Goal: Task Accomplishment & Management: Use online tool/utility

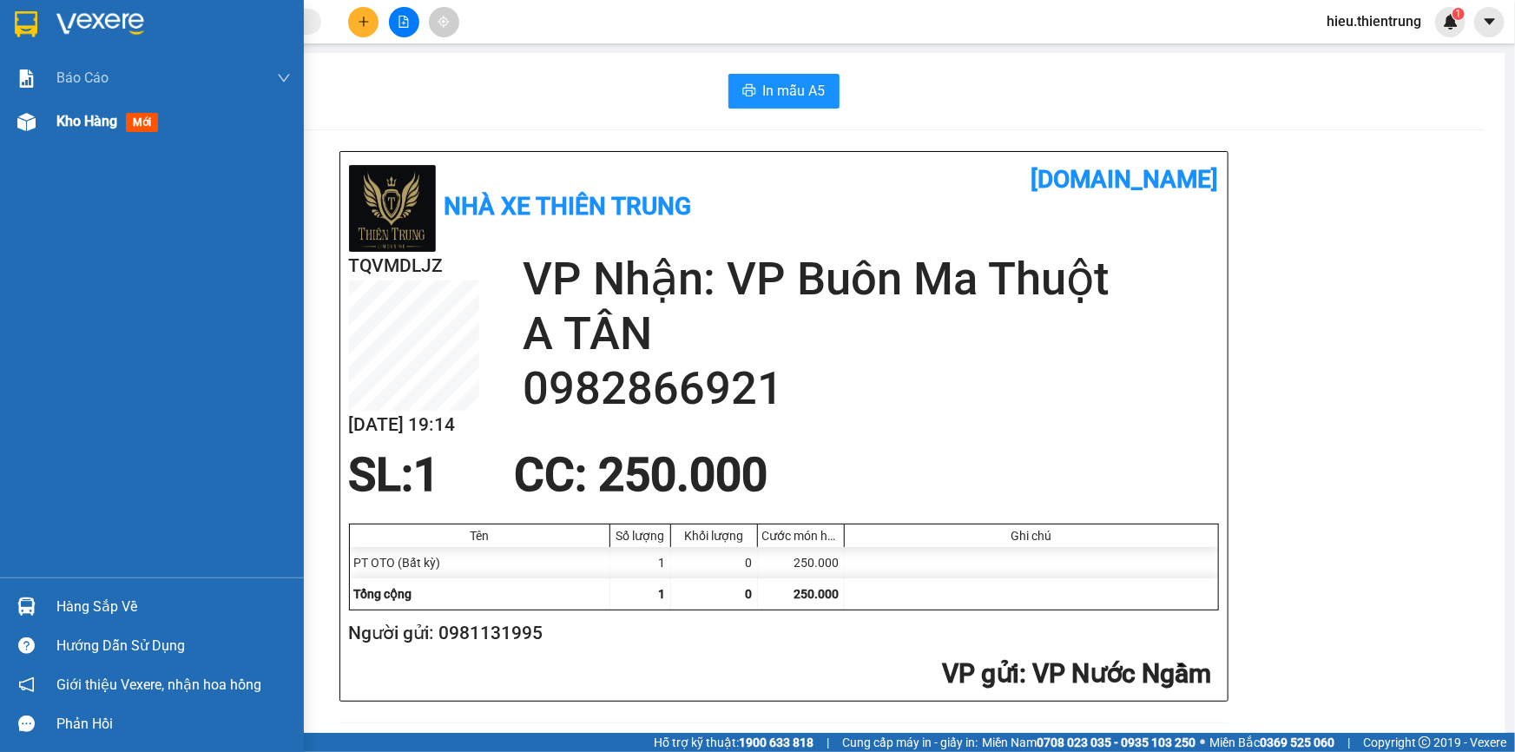
click at [87, 128] on span "Kho hàng" at bounding box center [86, 121] width 61 height 16
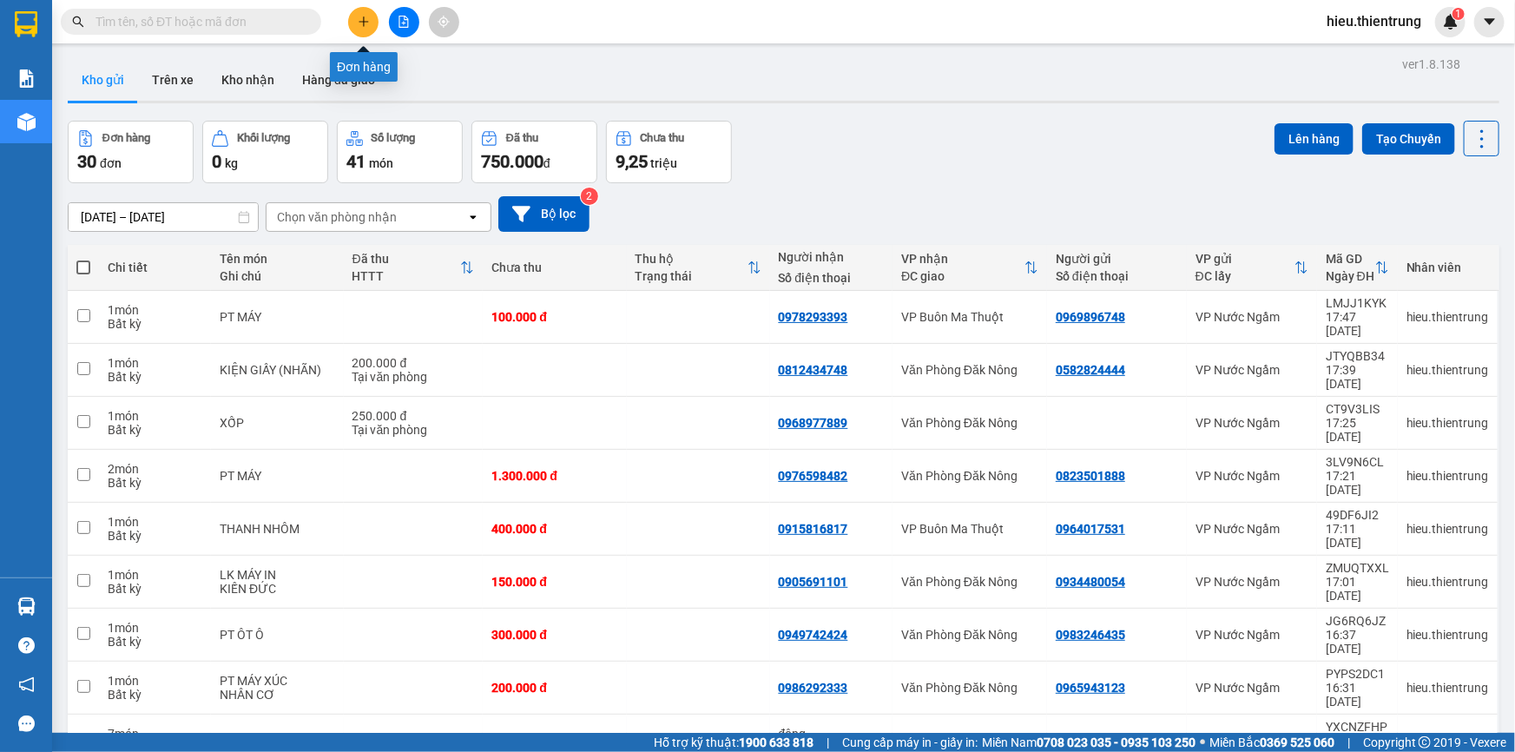
click at [356, 20] on button at bounding box center [363, 22] width 30 height 30
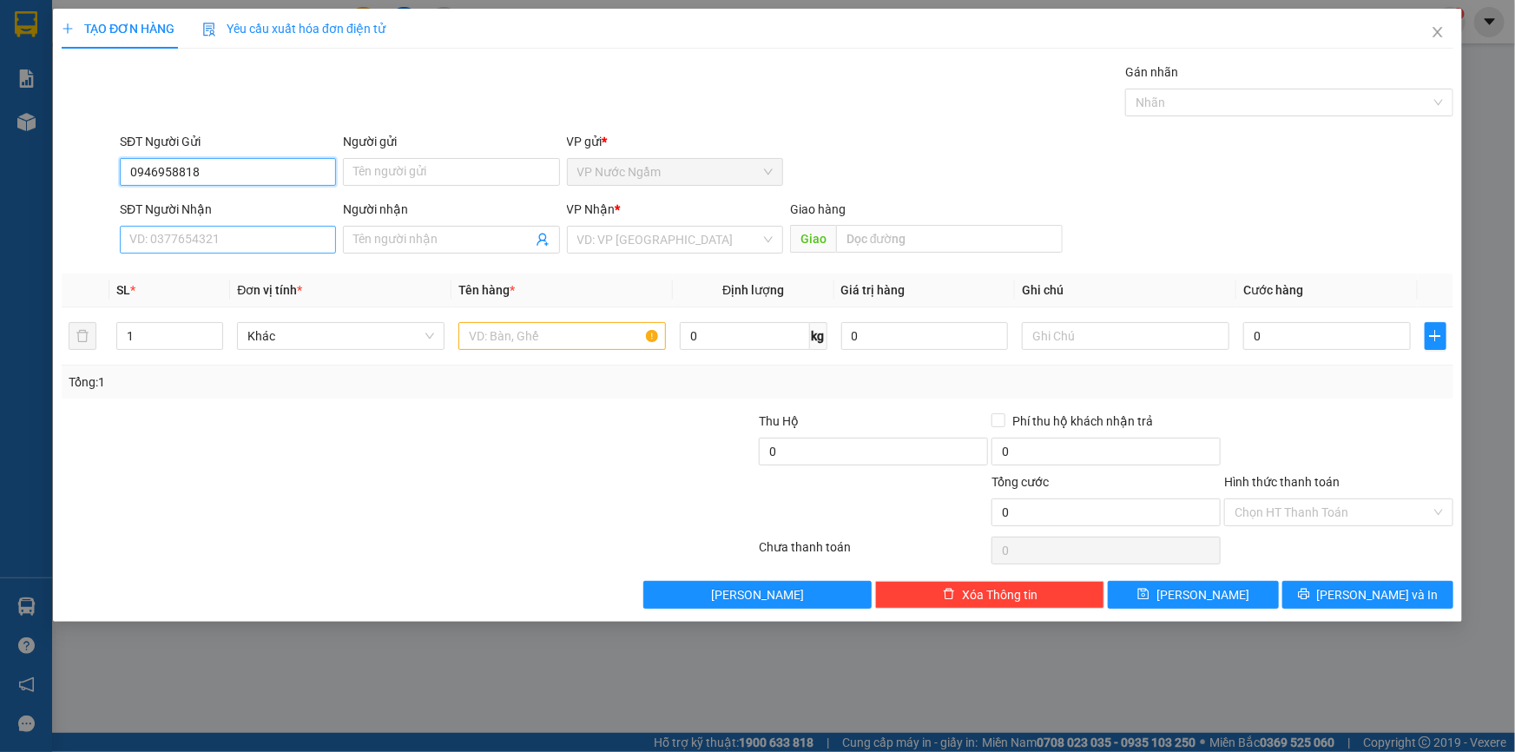
type input "0946958818"
click at [247, 240] on input "SĐT Người Nhận" at bounding box center [228, 240] width 216 height 28
type input "0946958818"
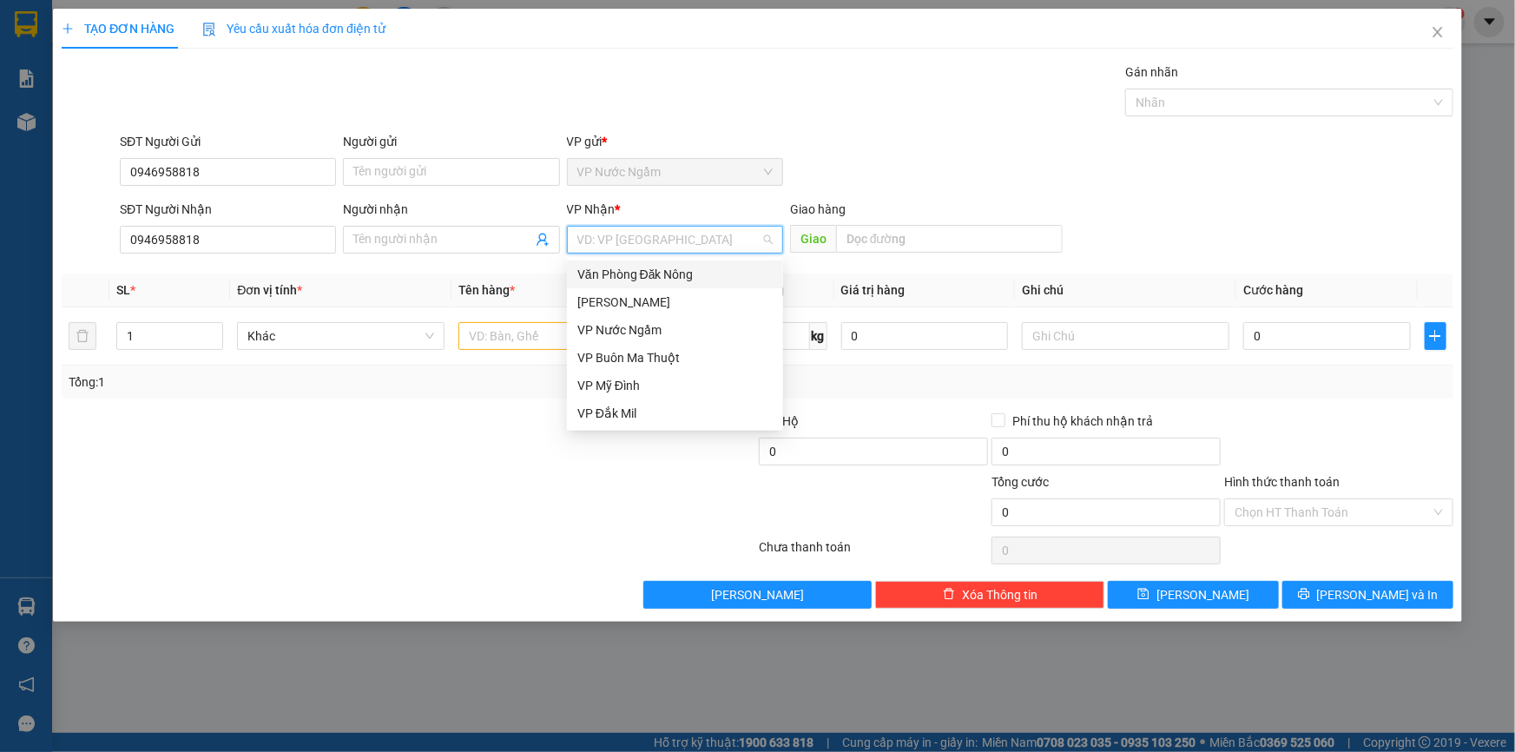
click at [650, 229] on input "search" at bounding box center [668, 240] width 183 height 26
click at [647, 349] on div "VP Buôn Ma Thuột" at bounding box center [674, 357] width 195 height 19
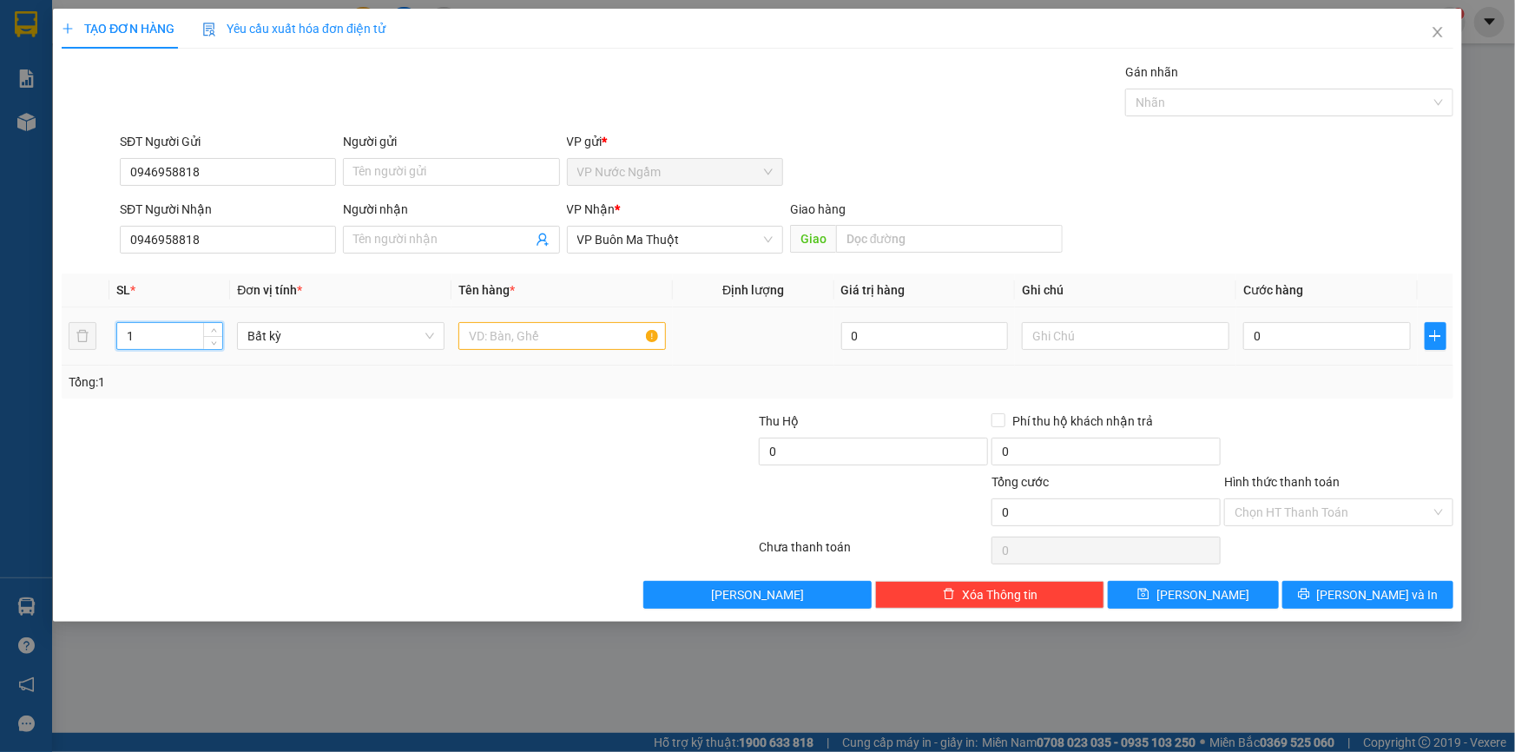
drag, startPoint x: 164, startPoint y: 327, endPoint x: 43, endPoint y: 349, distance: 122.6
click at [60, 343] on div "TẠO ĐƠN HÀNG Yêu cầu xuất hóa đơn điện tử Transit Pickup Surcharge Ids Transit …" at bounding box center [757, 315] width 1409 height 613
click at [416, 327] on span "Bất kỳ" at bounding box center [340, 336] width 187 height 26
type input "2"
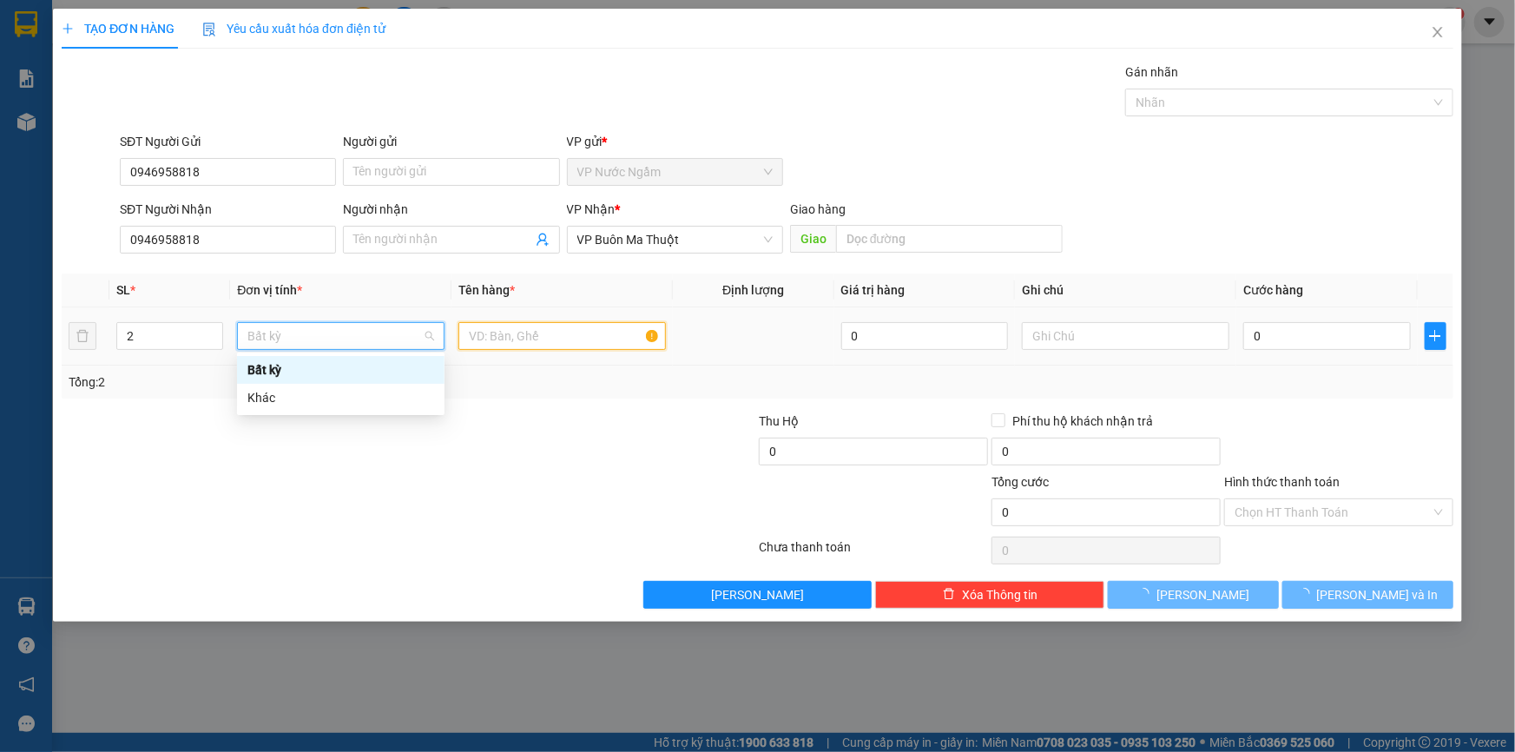
click at [550, 341] on input "text" at bounding box center [562, 336] width 208 height 28
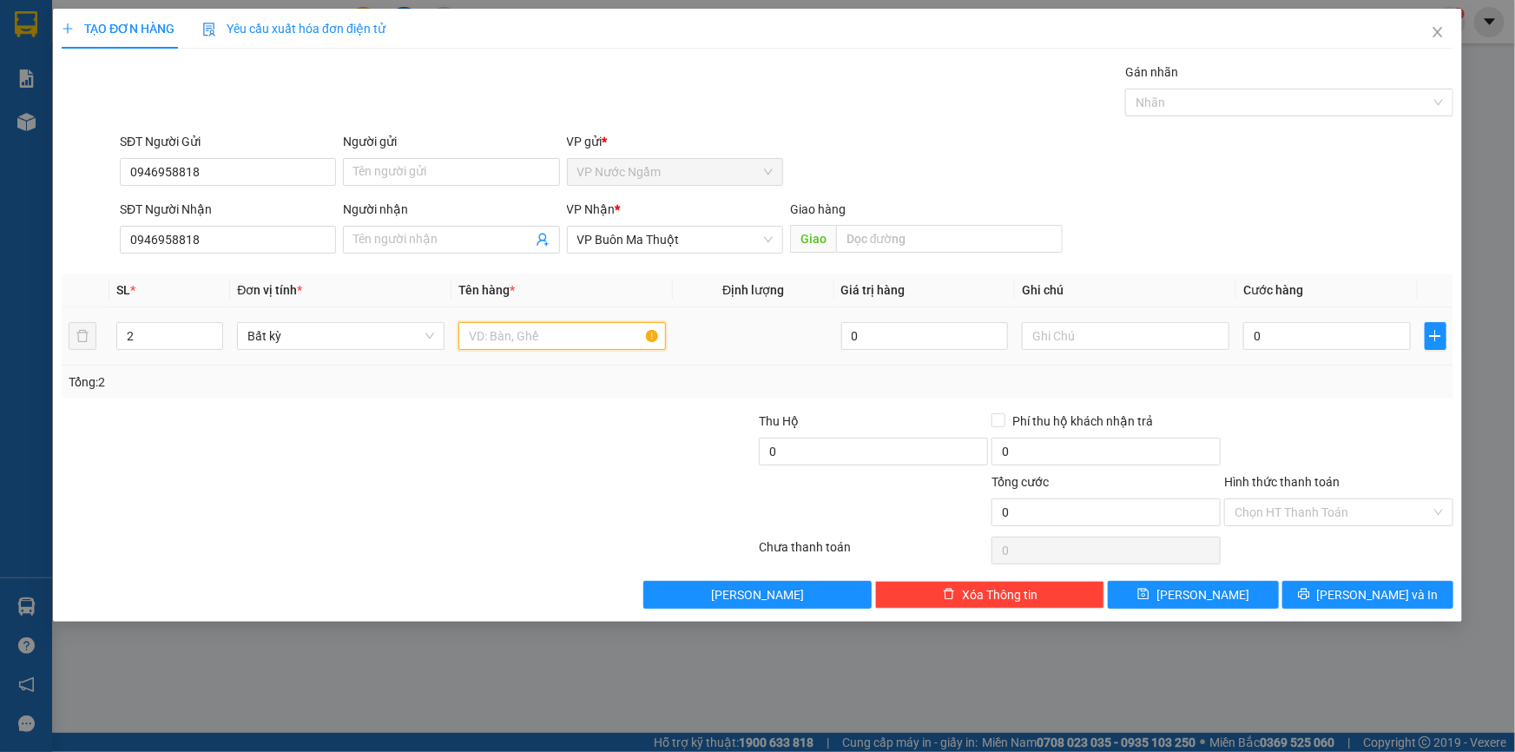
type input "V"
click at [536, 333] on input "BỌC" at bounding box center [562, 336] width 208 height 28
type input "BỌC QUAN ÁO"
type input "4"
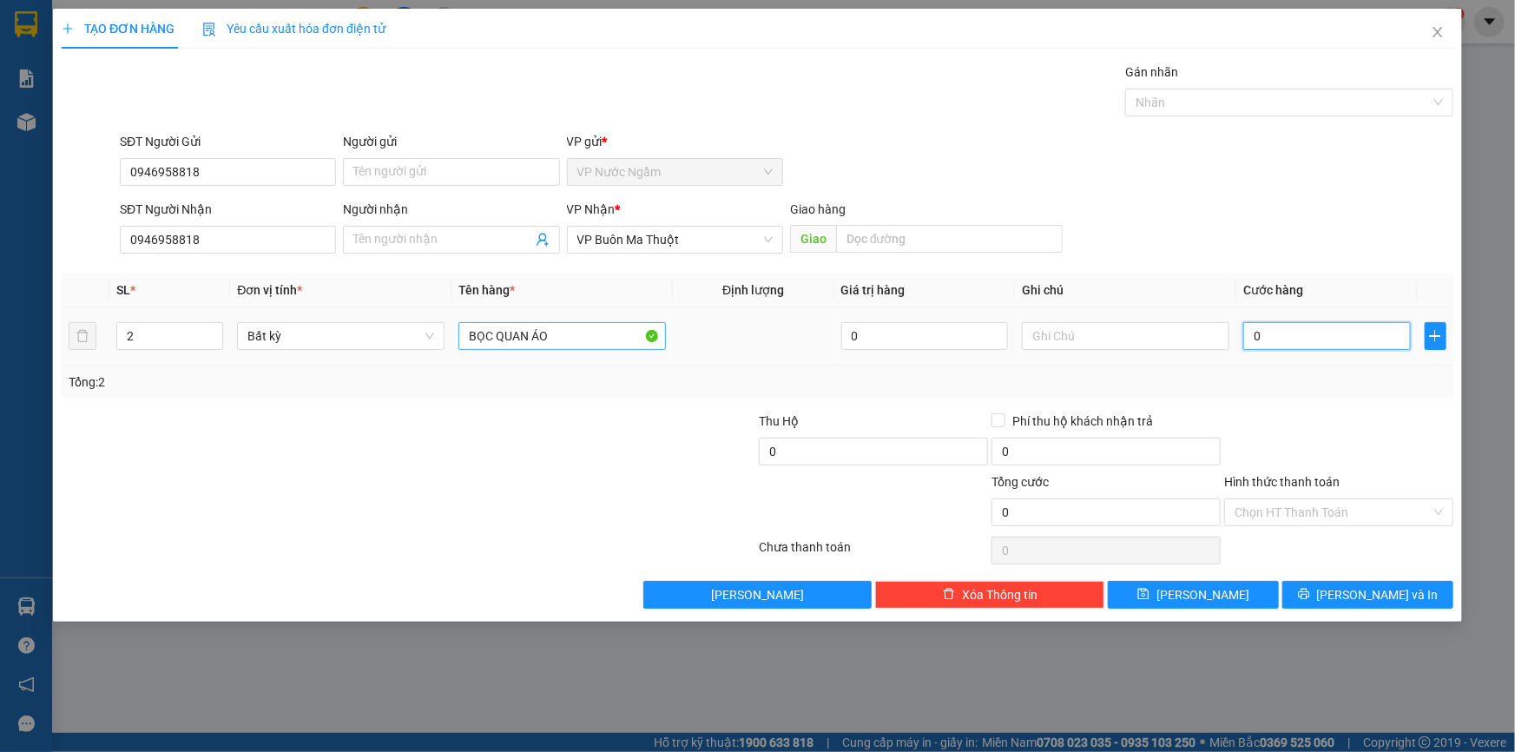
type input "4"
type input "0"
type input "03"
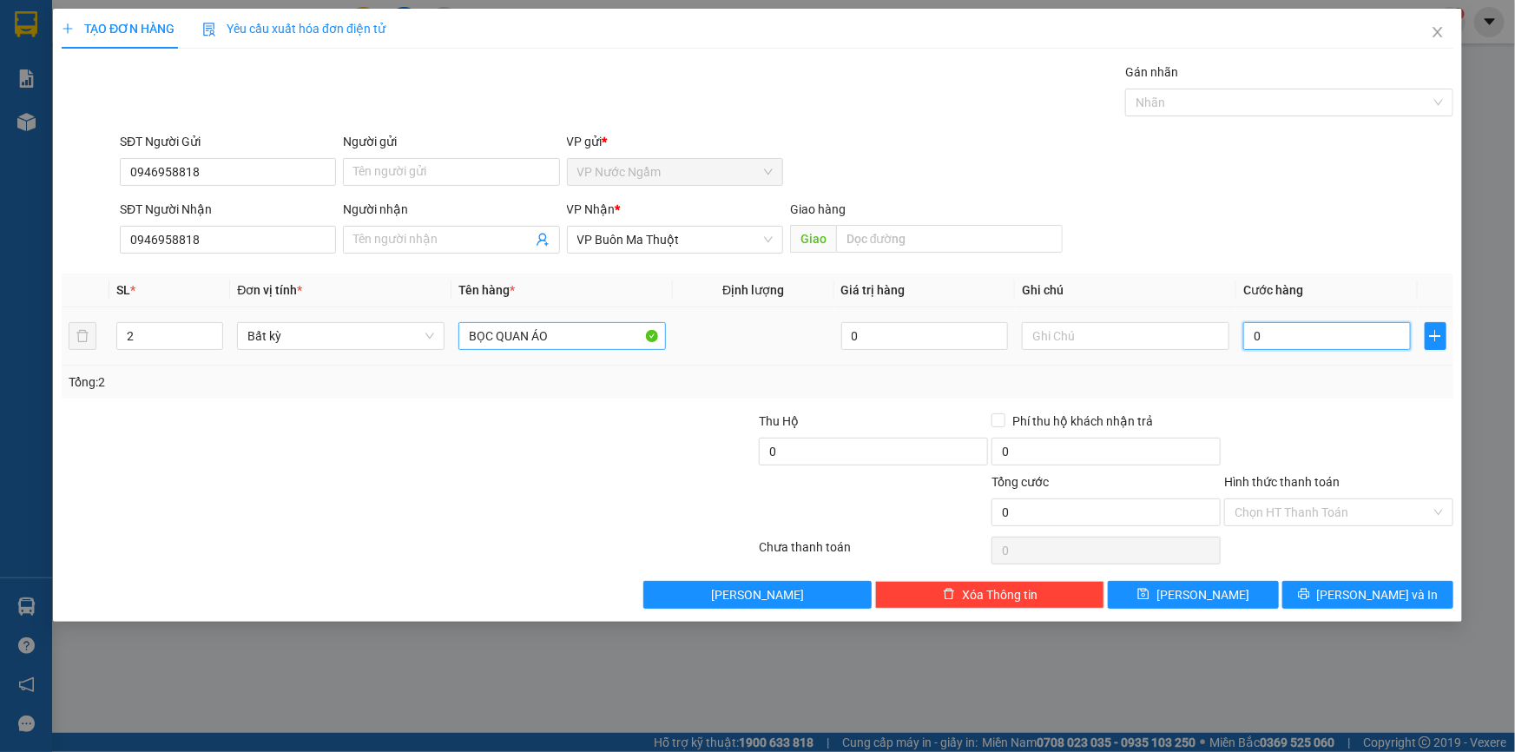
type input "3"
type input "035"
type input "35"
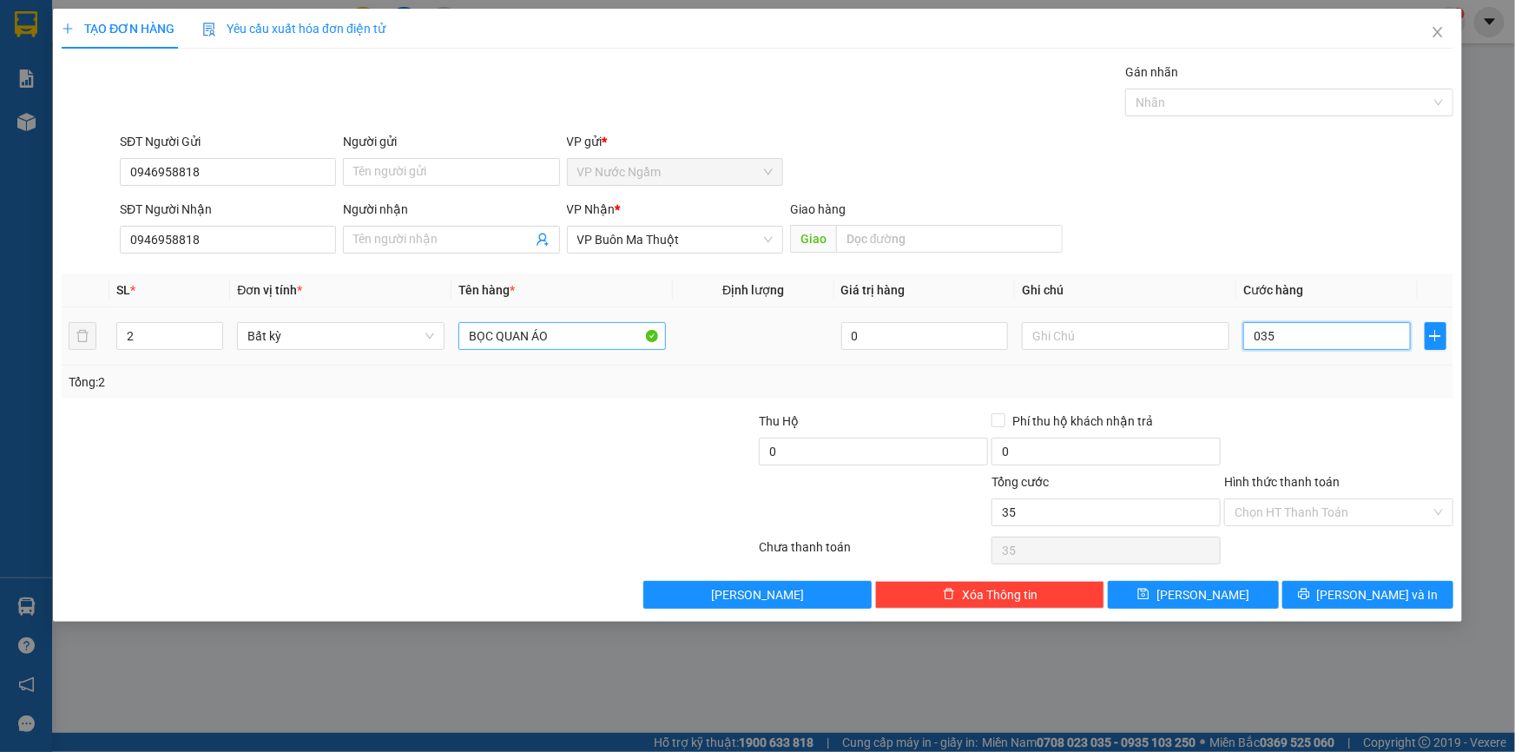
type input "0.350"
type input "350"
type input "03.500"
type input "3.500"
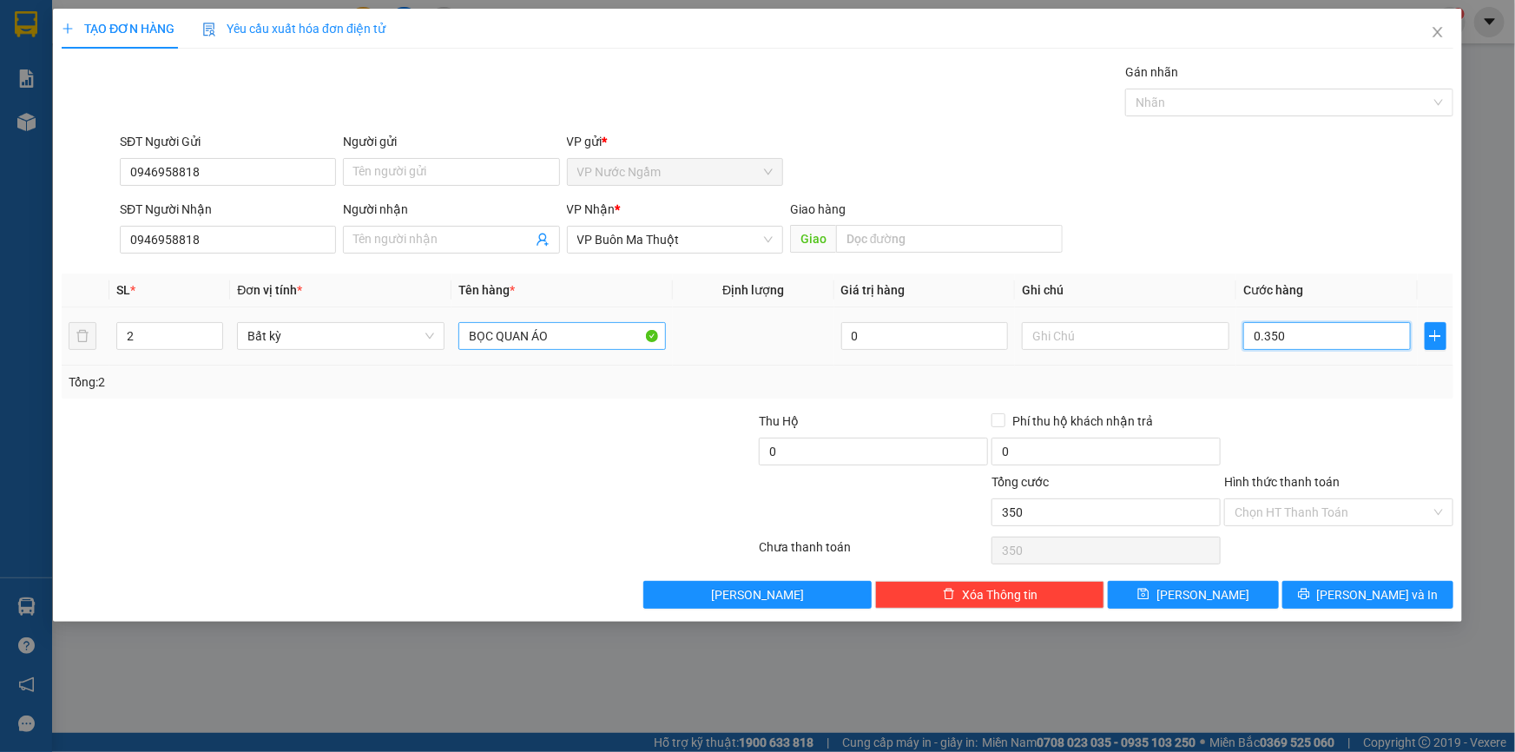
type input "3.500"
type input "035.000"
type input "35.000"
type input "0.350.000"
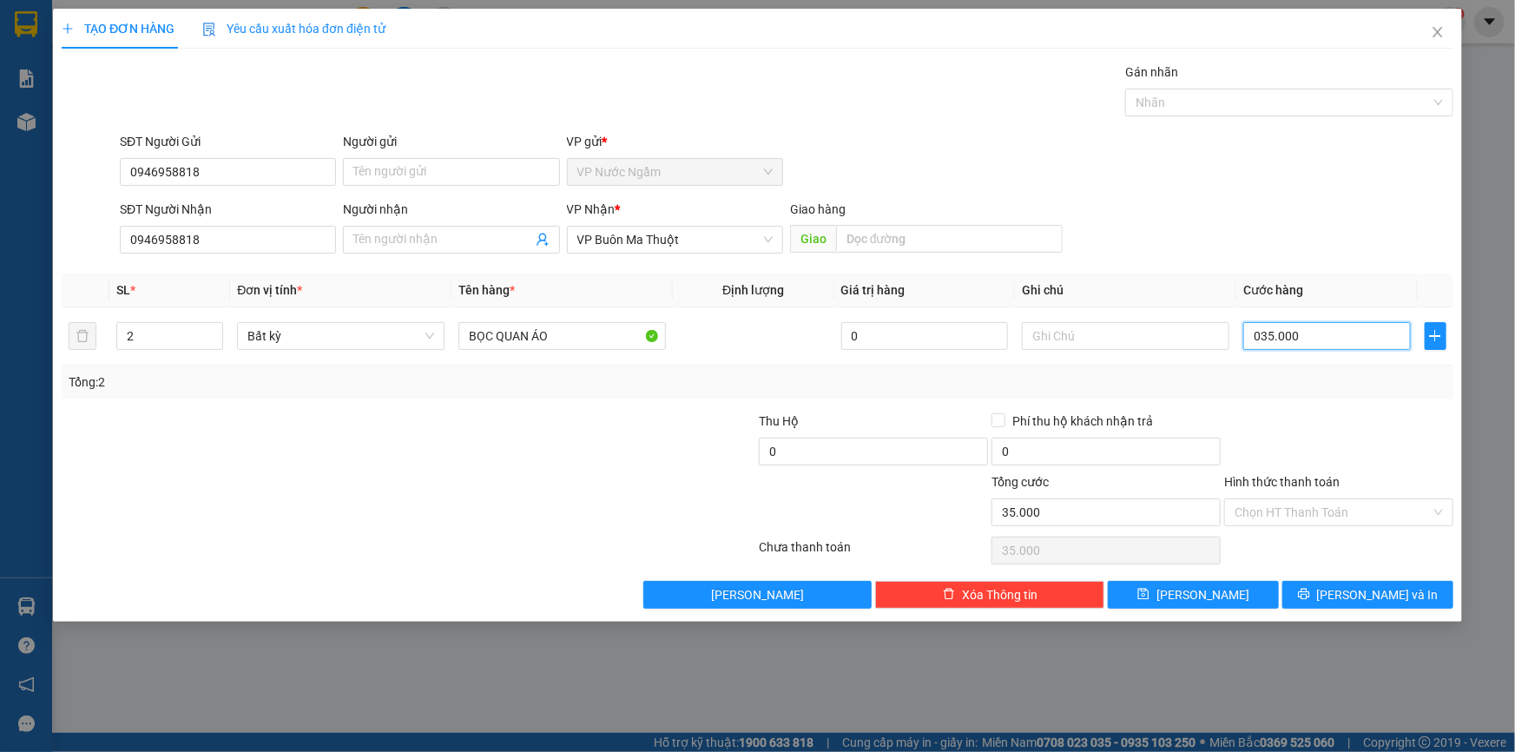
type input "350.000"
drag, startPoint x: 1392, startPoint y: 590, endPoint x: 1341, endPoint y: 573, distance: 53.3
click at [1391, 590] on span "[PERSON_NAME] và In" at bounding box center [1378, 594] width 122 height 19
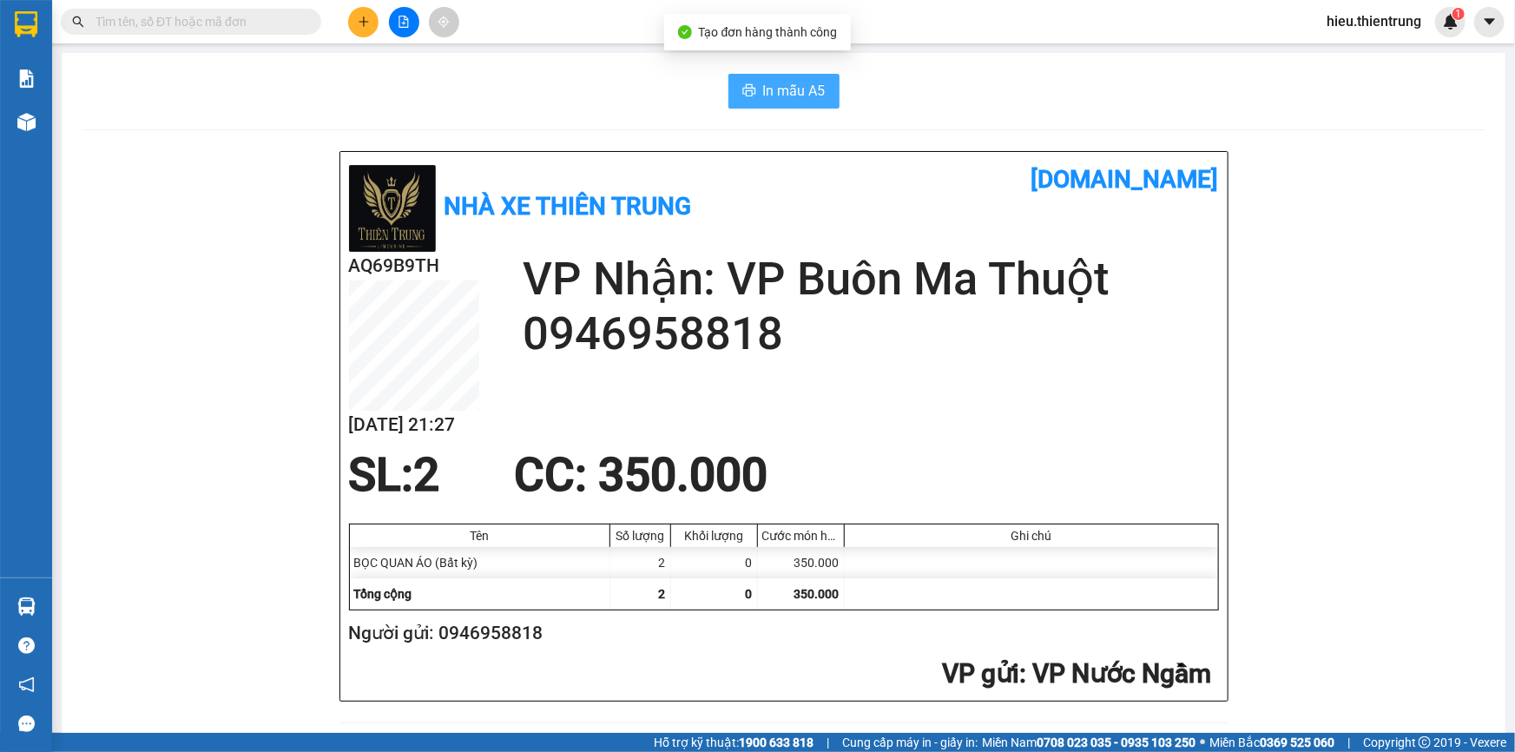
drag, startPoint x: 794, startPoint y: 85, endPoint x: 807, endPoint y: 94, distance: 15.7
click at [794, 85] on span "In mẫu A5" at bounding box center [794, 91] width 63 height 22
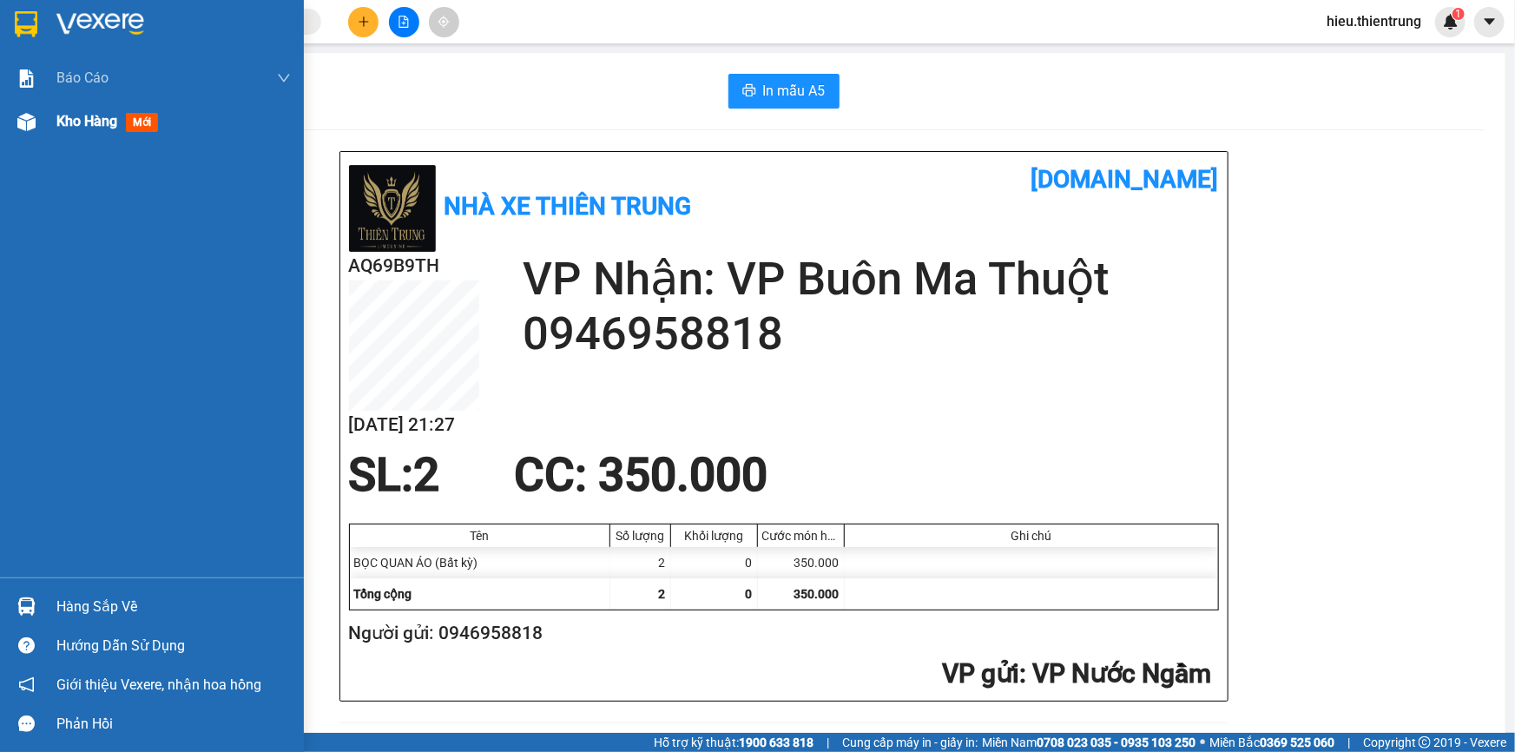
click at [22, 125] on img at bounding box center [26, 122] width 18 height 18
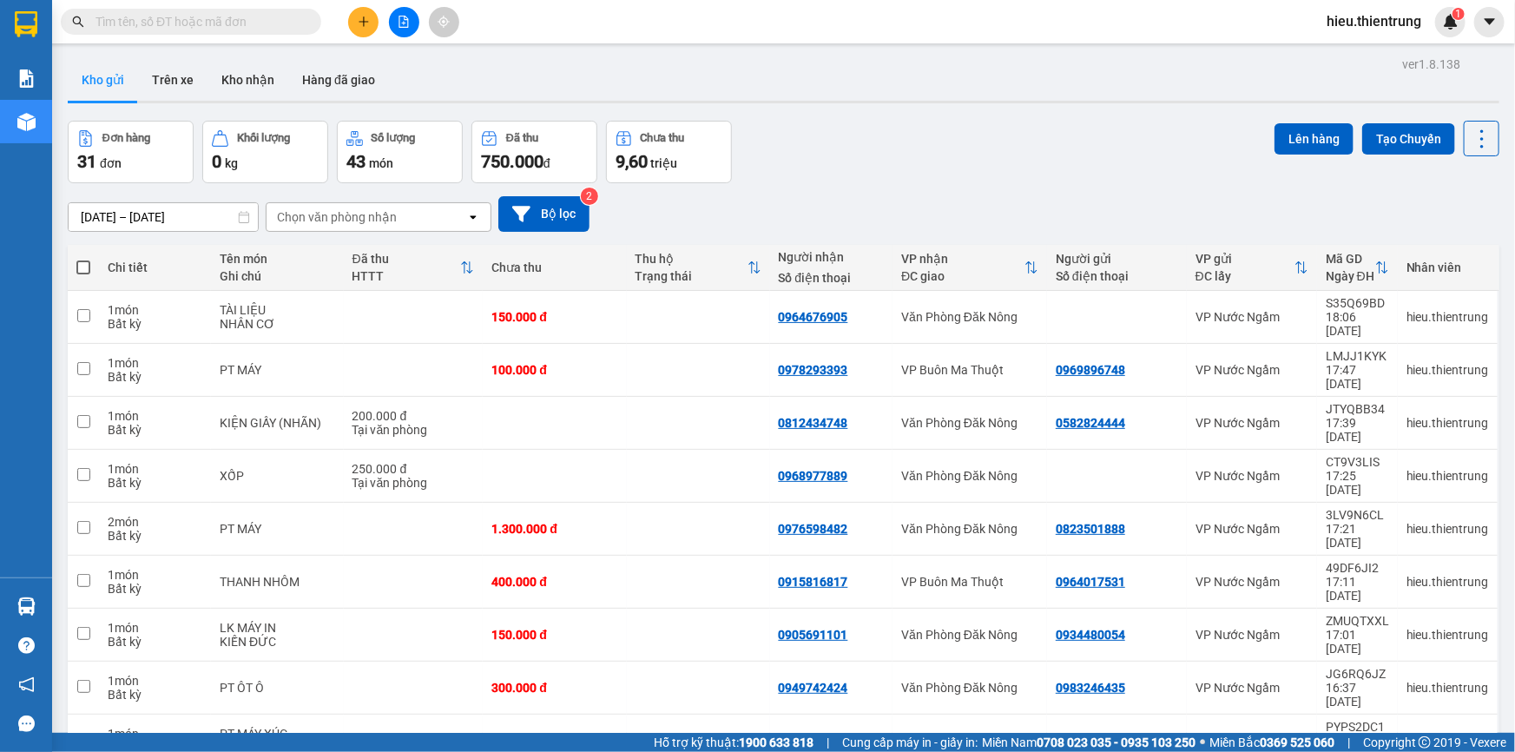
click at [404, 21] on icon "file-add" at bounding box center [404, 22] width 10 height 12
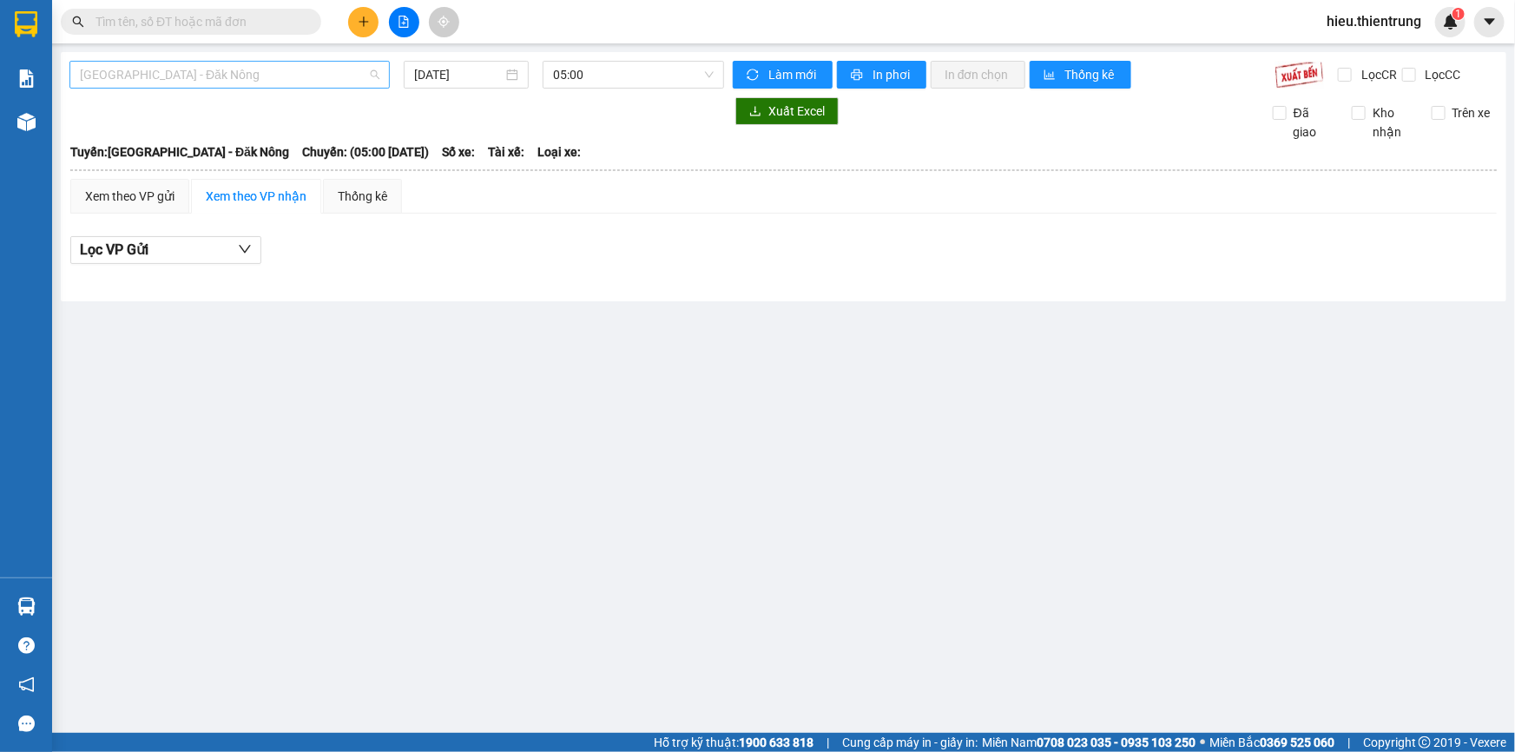
click at [158, 77] on span "[GEOGRAPHIC_DATA] - Đăk Nông" at bounding box center [230, 75] width 300 height 26
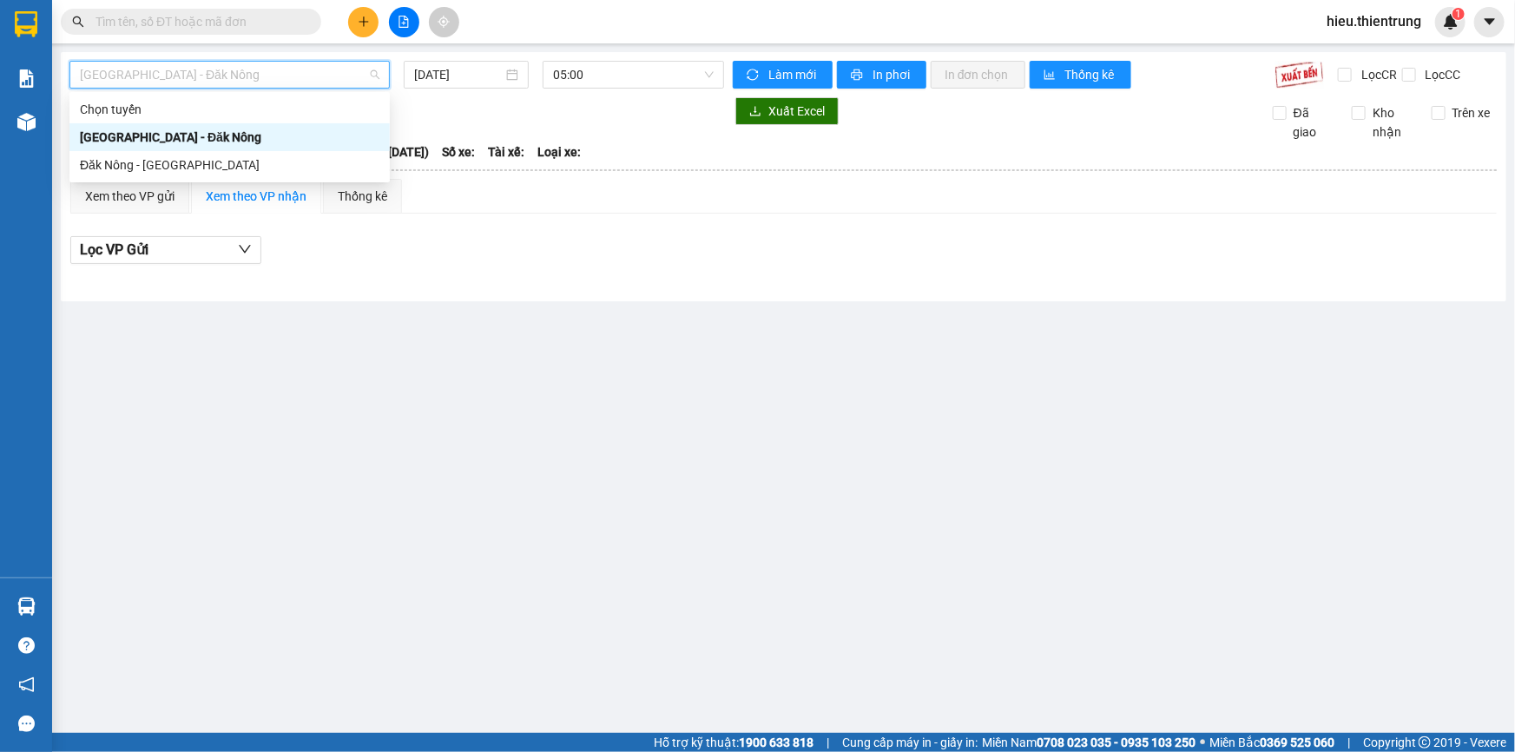
click at [144, 137] on div "[GEOGRAPHIC_DATA] - Đăk Nông" at bounding box center [230, 137] width 300 height 19
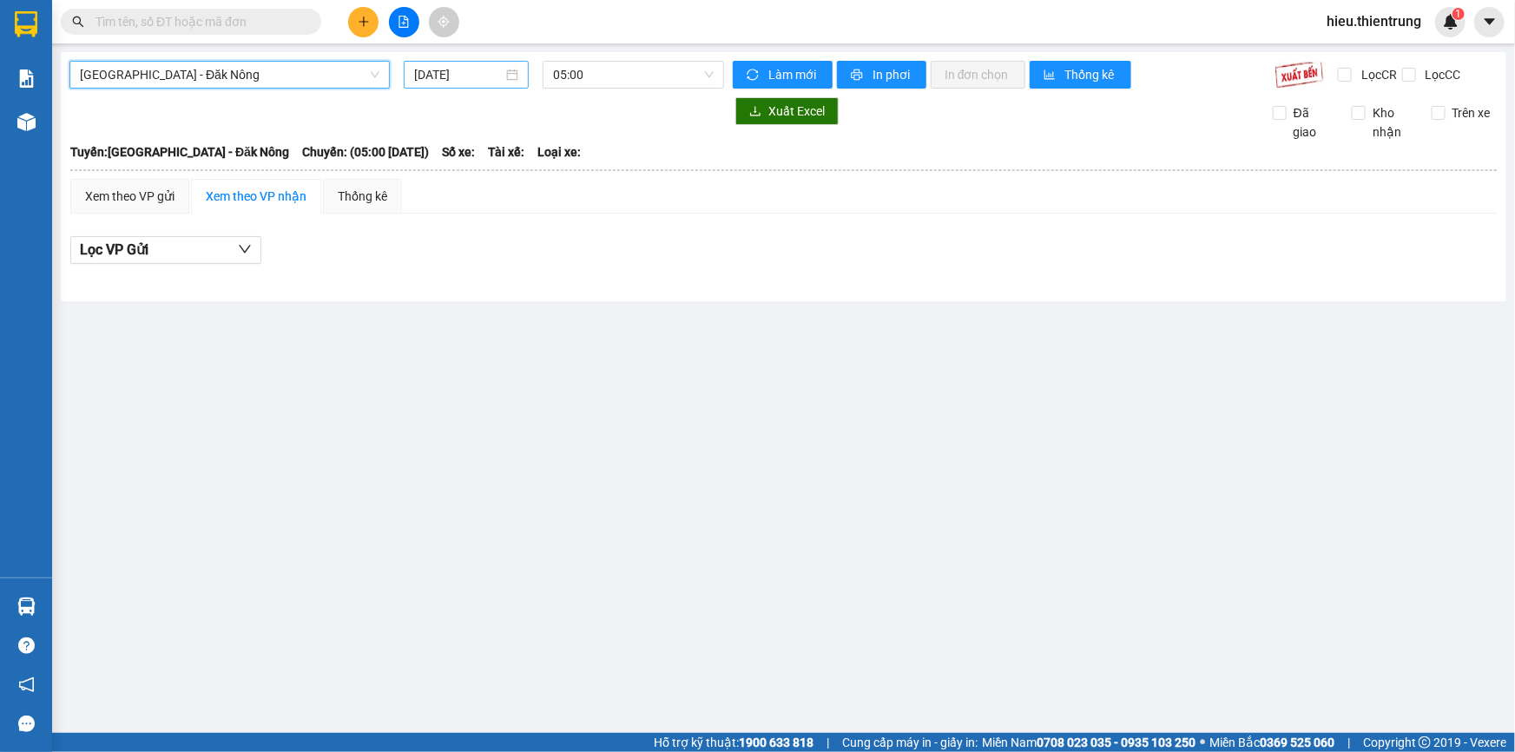
drag, startPoint x: 466, startPoint y: 73, endPoint x: 474, endPoint y: 90, distance: 19.0
click at [467, 73] on input "[DATE]" at bounding box center [458, 74] width 89 height 19
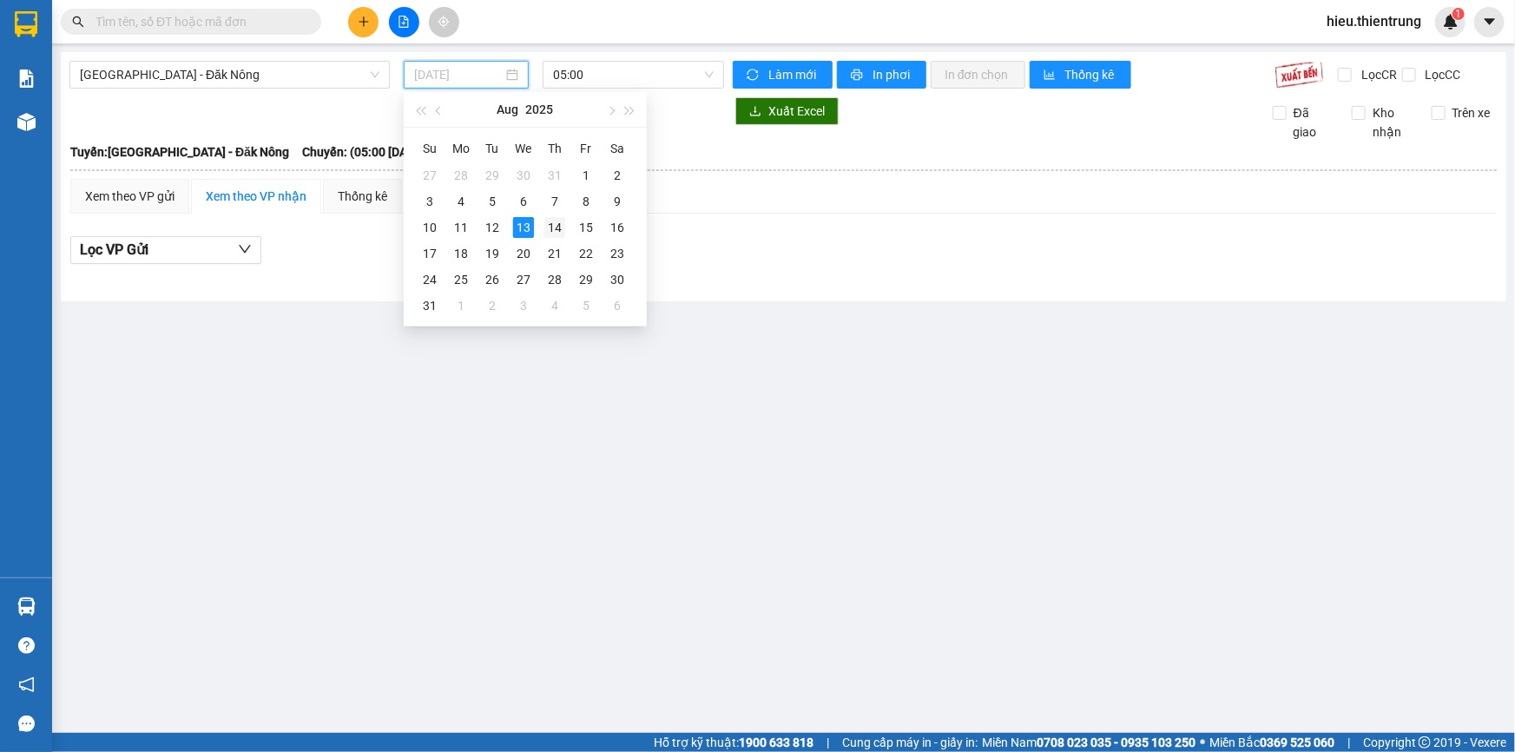
click at [555, 234] on div "14" at bounding box center [554, 227] width 21 height 21
type input "[DATE]"
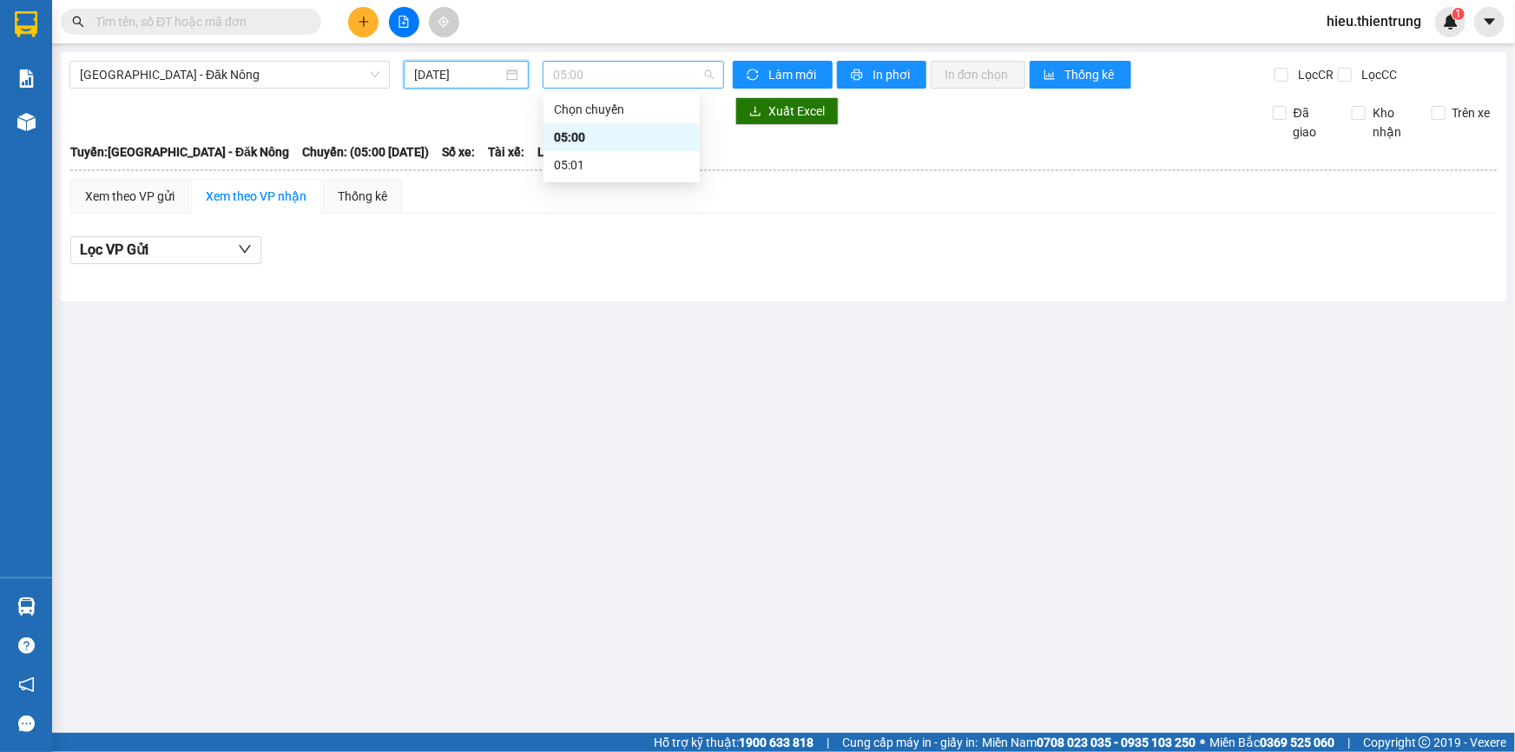
click at [591, 71] on span "05:00" at bounding box center [633, 75] width 161 height 26
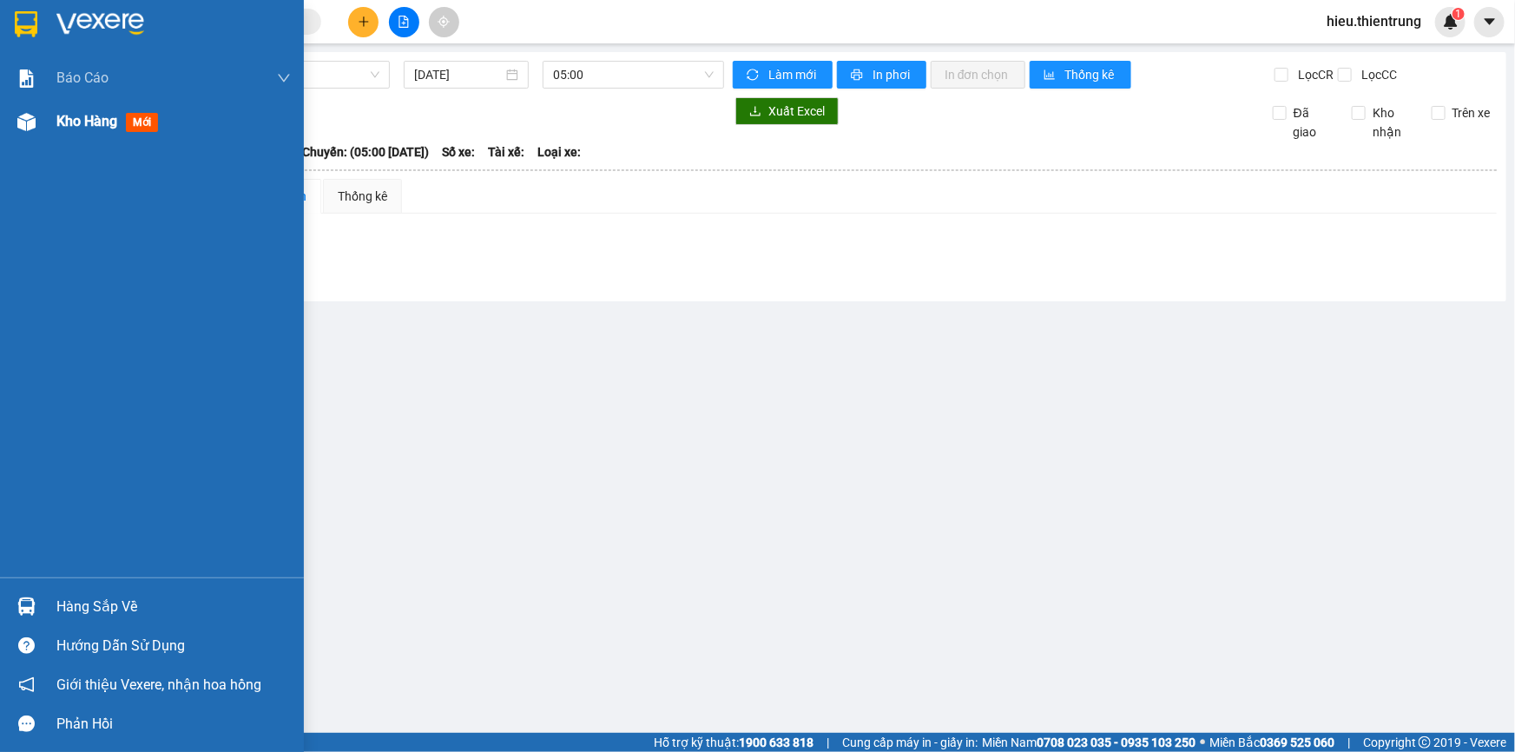
click at [43, 109] on div "Kho hàng mới" at bounding box center [152, 121] width 304 height 43
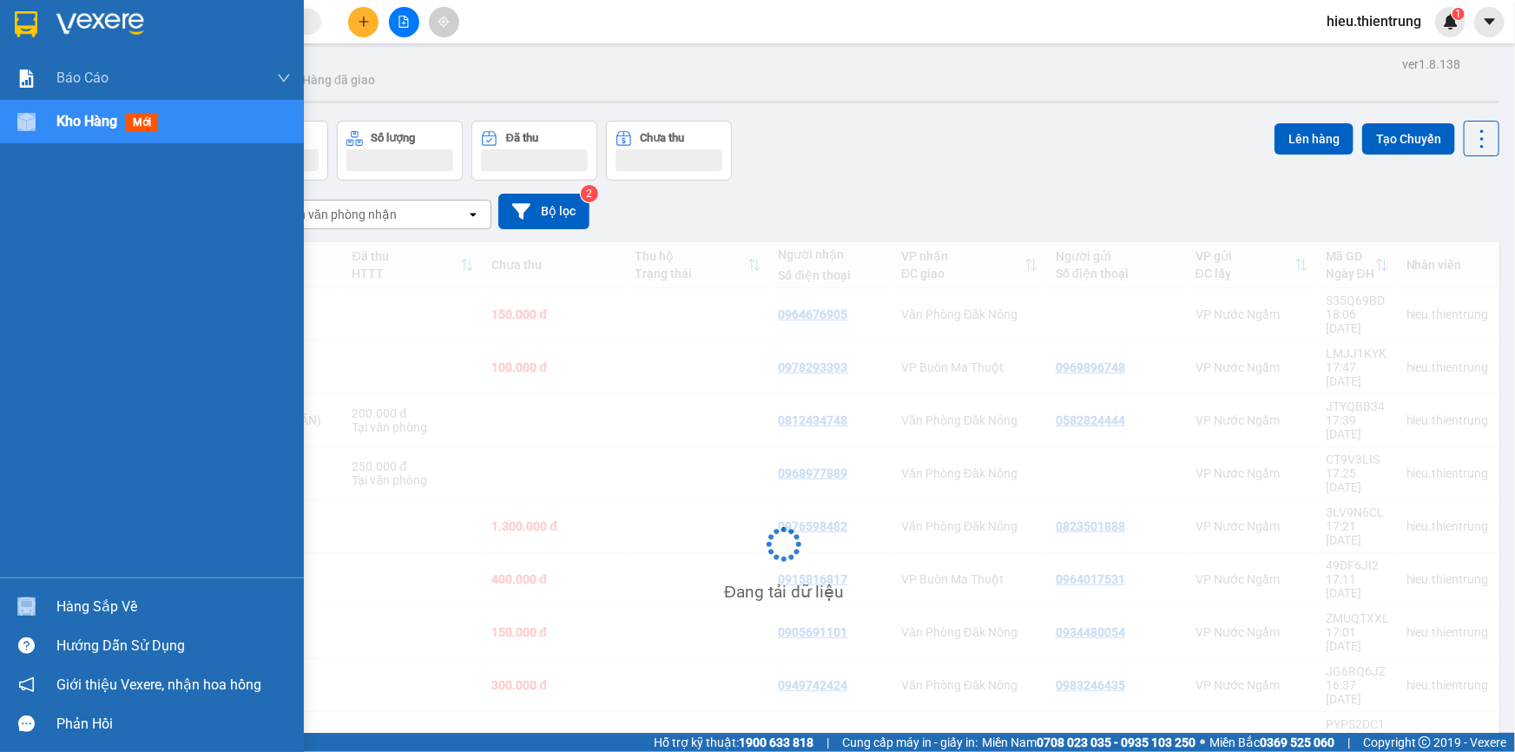
click at [43, 109] on div "Kho hàng mới" at bounding box center [152, 121] width 304 height 43
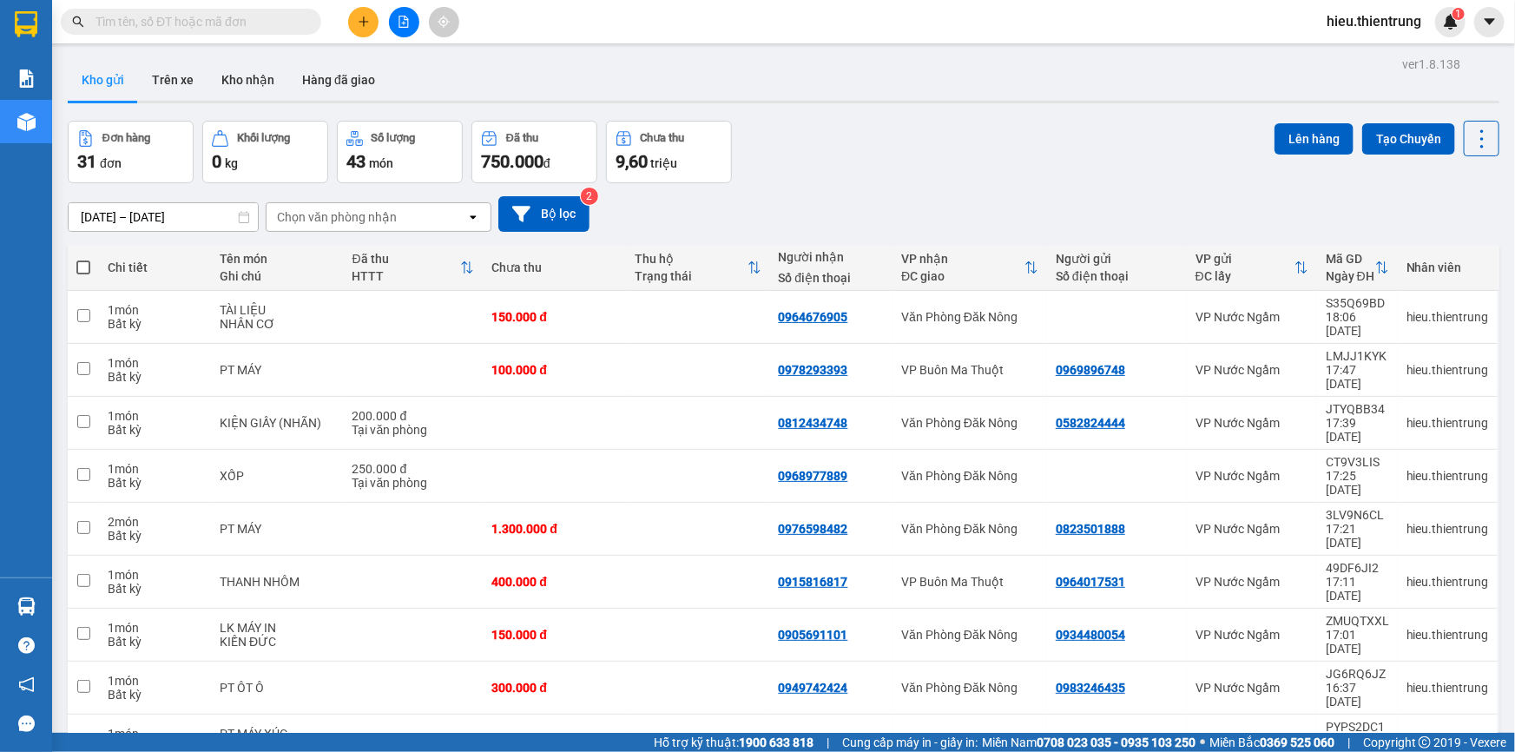
click at [84, 266] on span at bounding box center [83, 267] width 14 height 14
click at [83, 259] on input "checkbox" at bounding box center [83, 259] width 0 height 0
checkbox input "true"
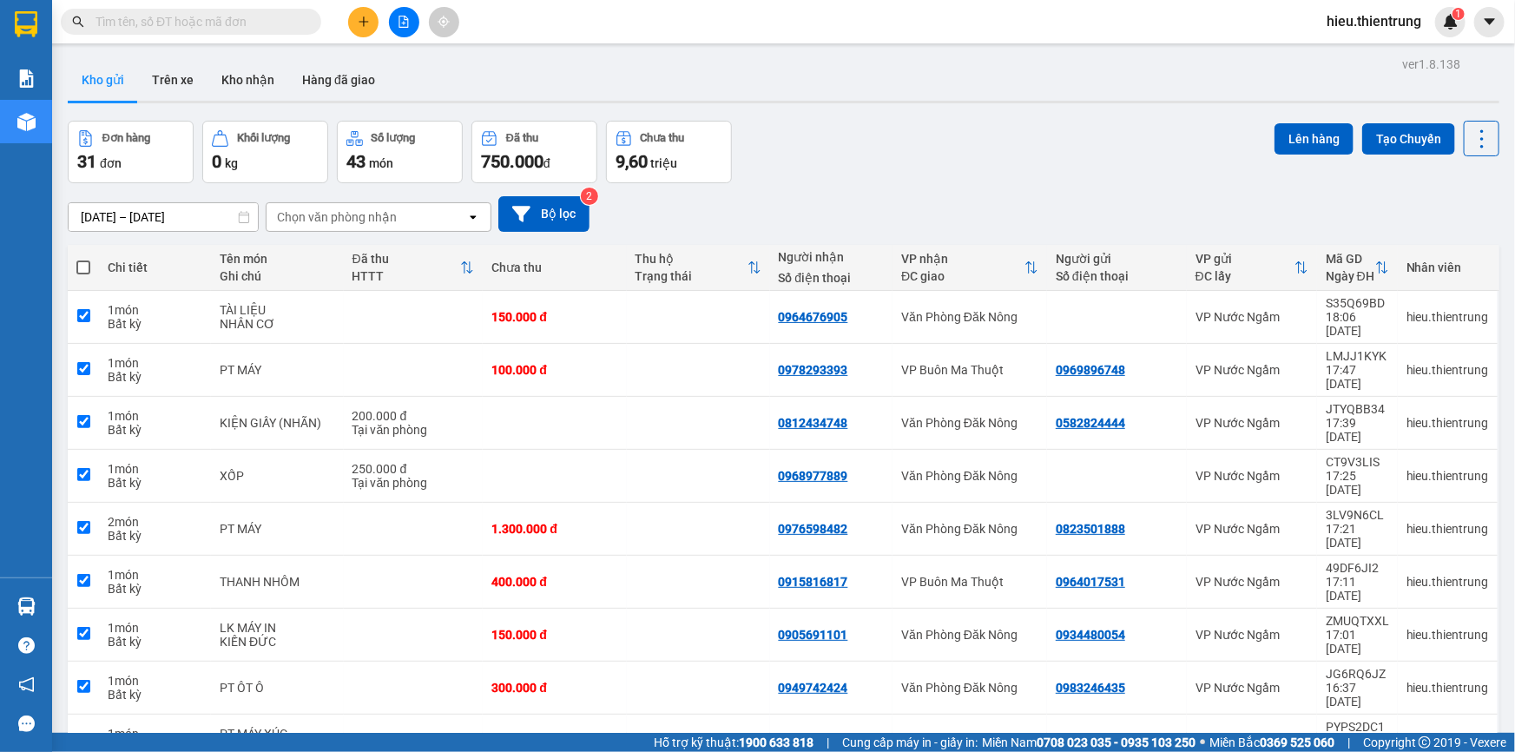
checkbox input "true"
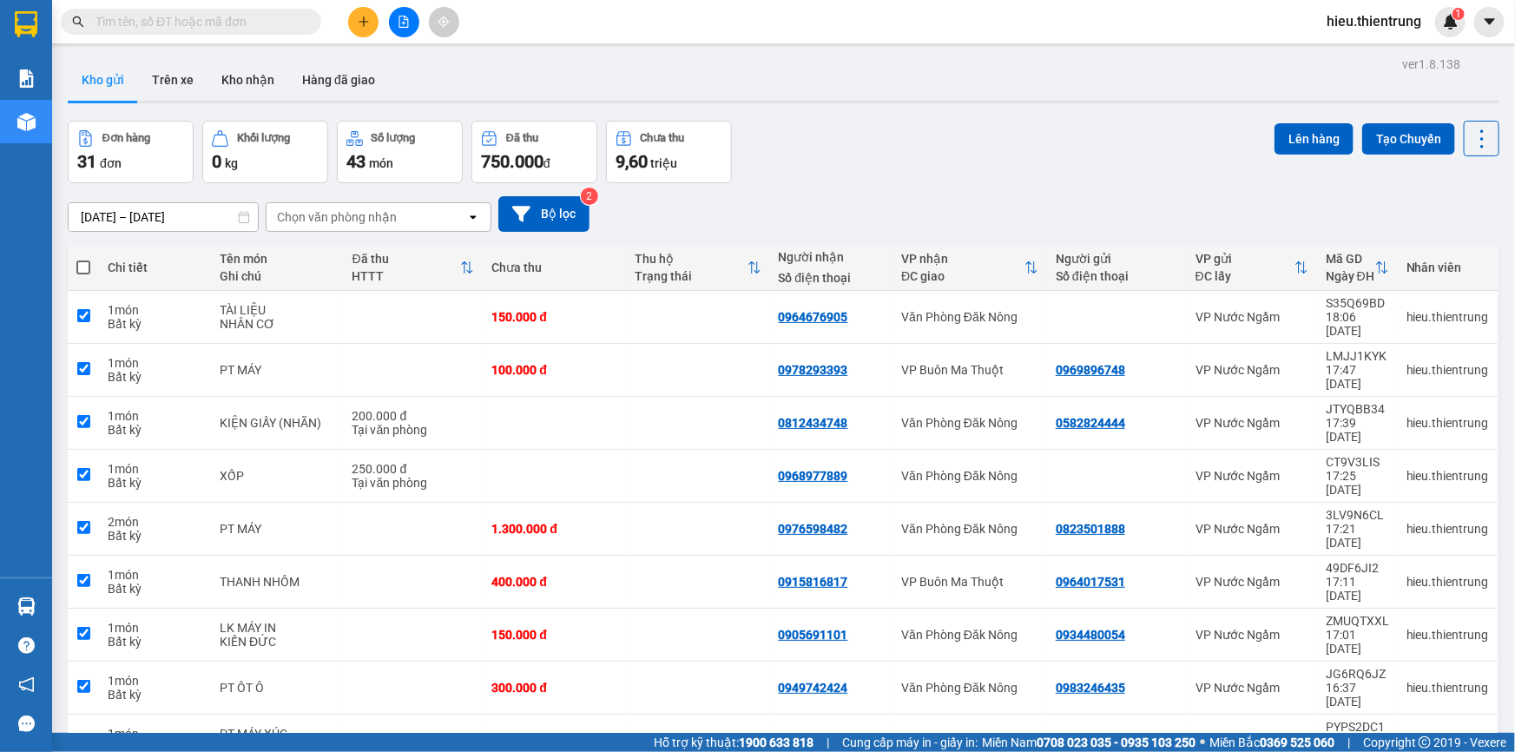
checkbox input "true"
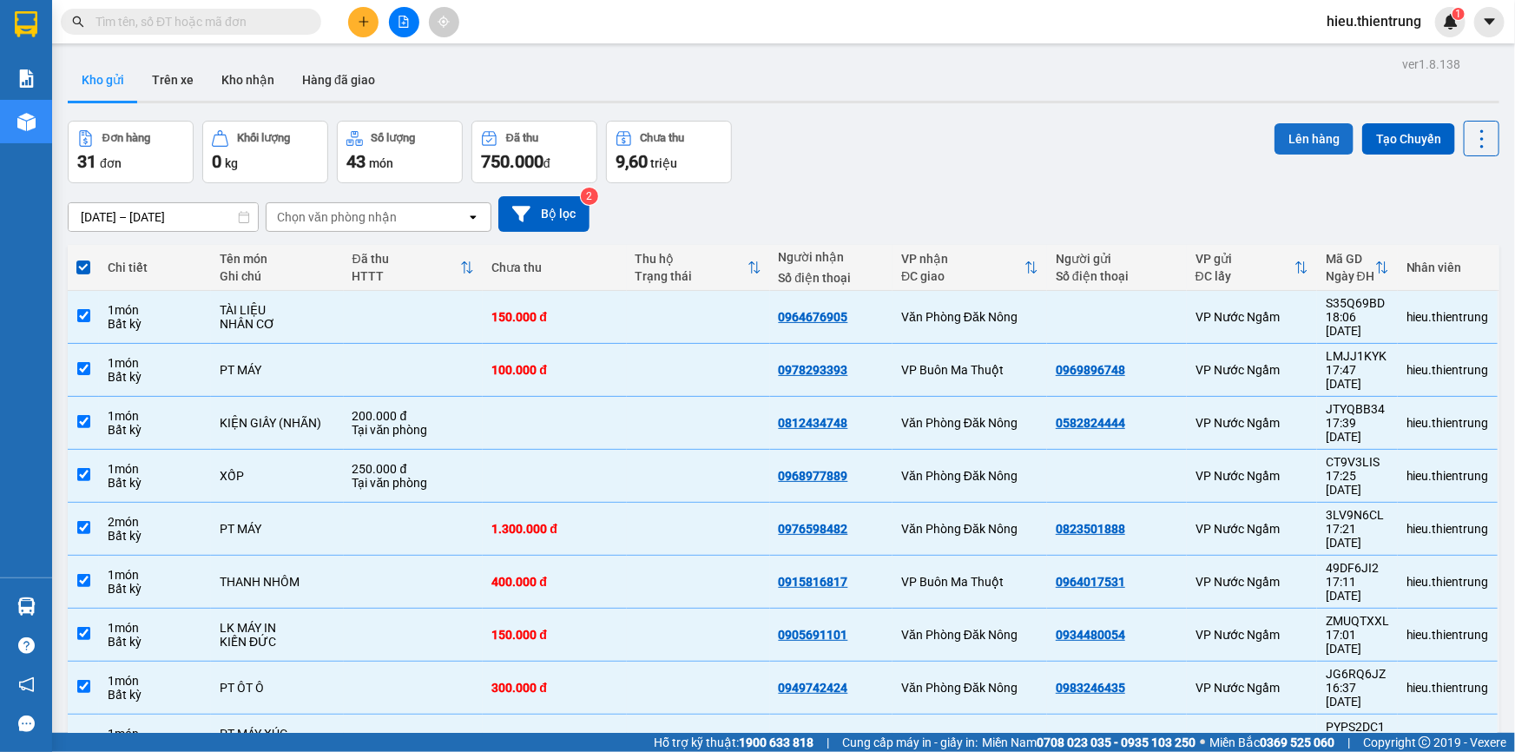
click at [1276, 129] on button "Lên hàng" at bounding box center [1314, 138] width 79 height 31
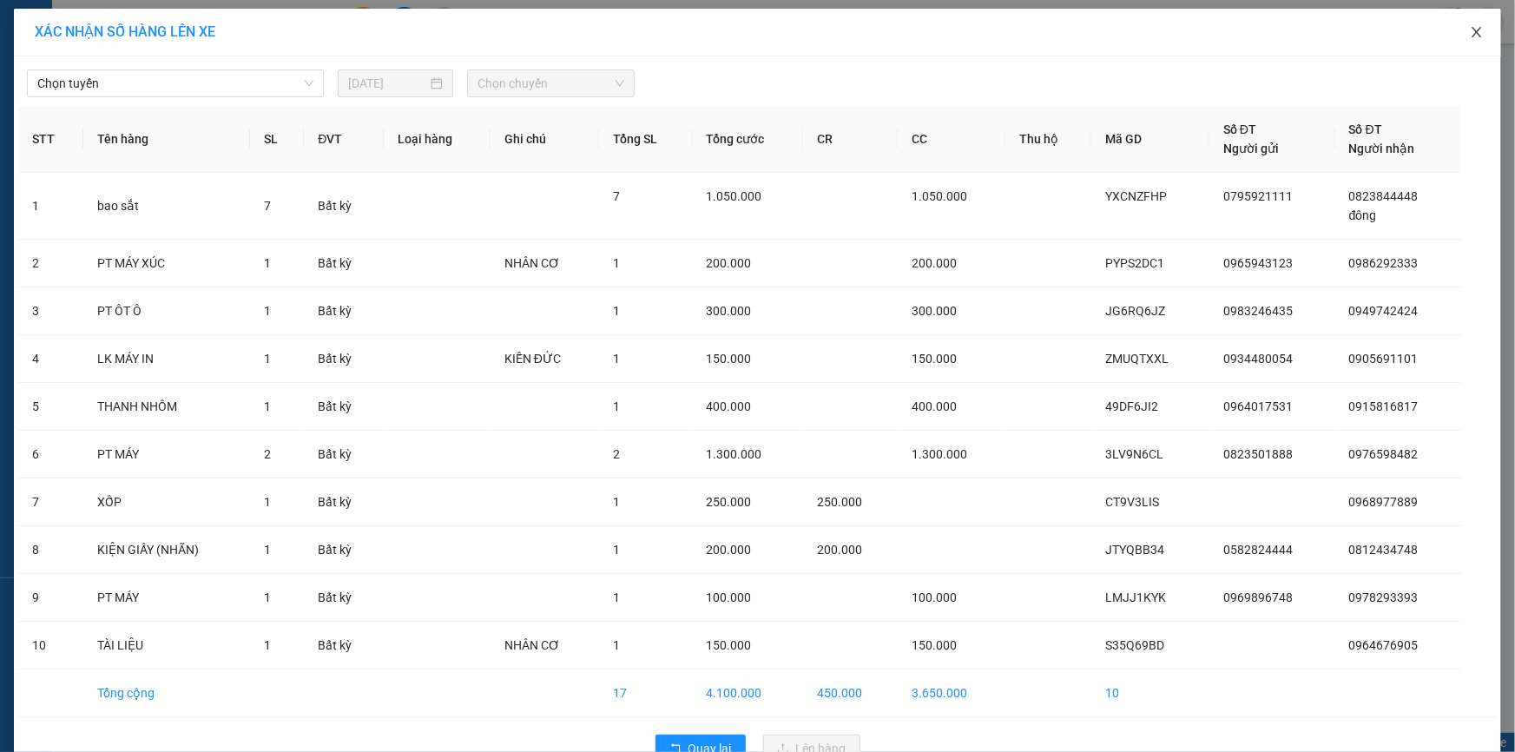
click at [1480, 32] on span "Close" at bounding box center [1477, 33] width 49 height 49
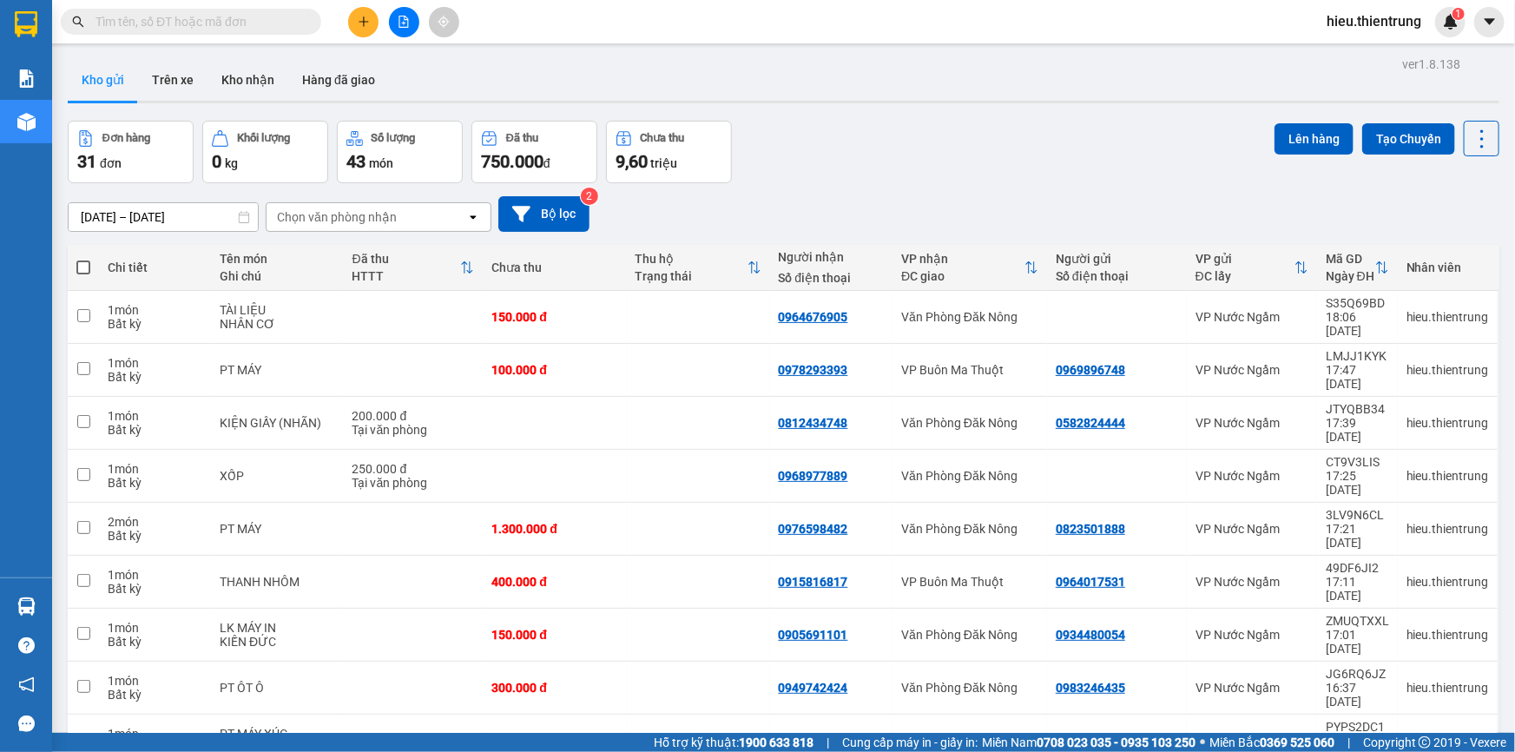
click at [90, 264] on th at bounding box center [83, 268] width 31 height 46
click at [82, 264] on span at bounding box center [83, 267] width 14 height 14
click at [83, 259] on input "checkbox" at bounding box center [83, 259] width 0 height 0
checkbox input "true"
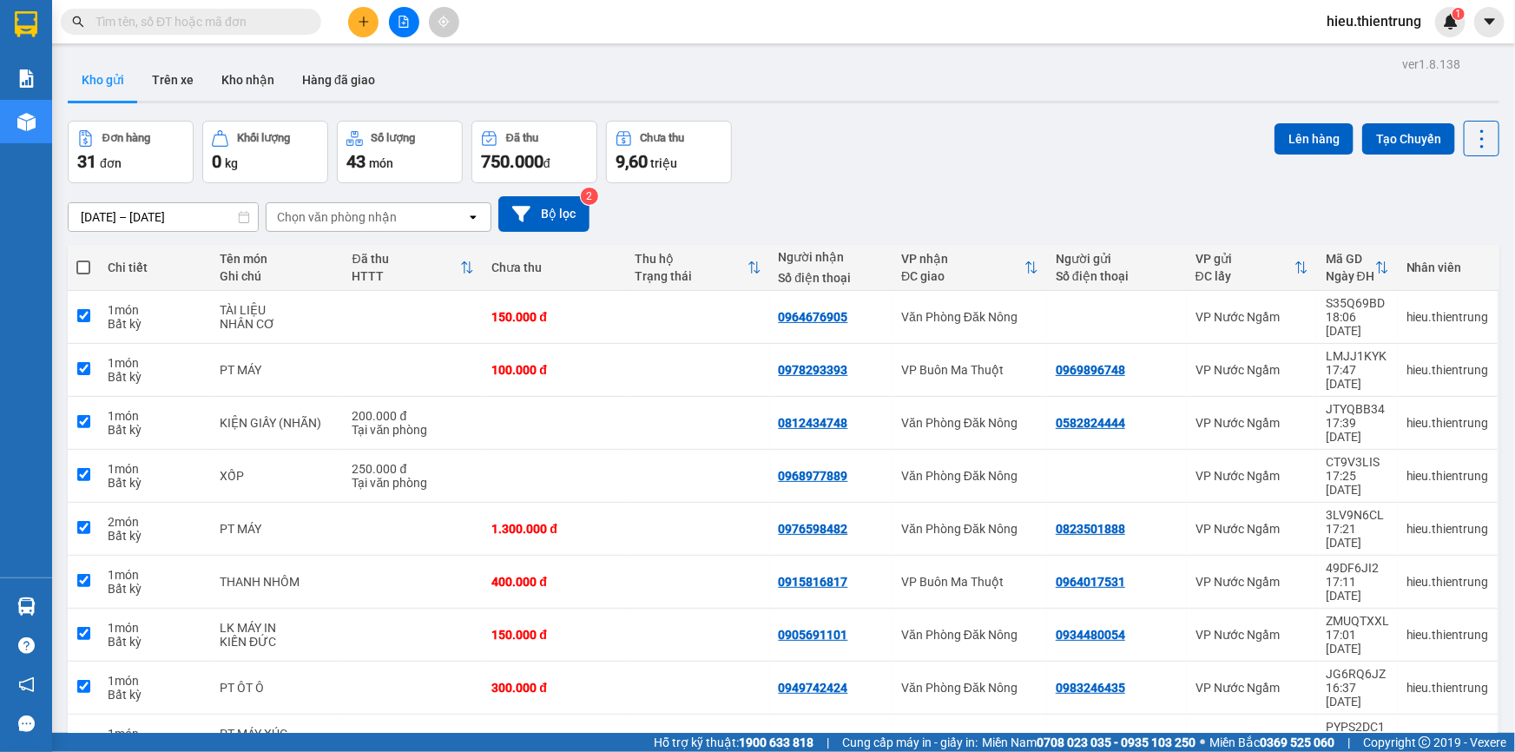
checkbox input "true"
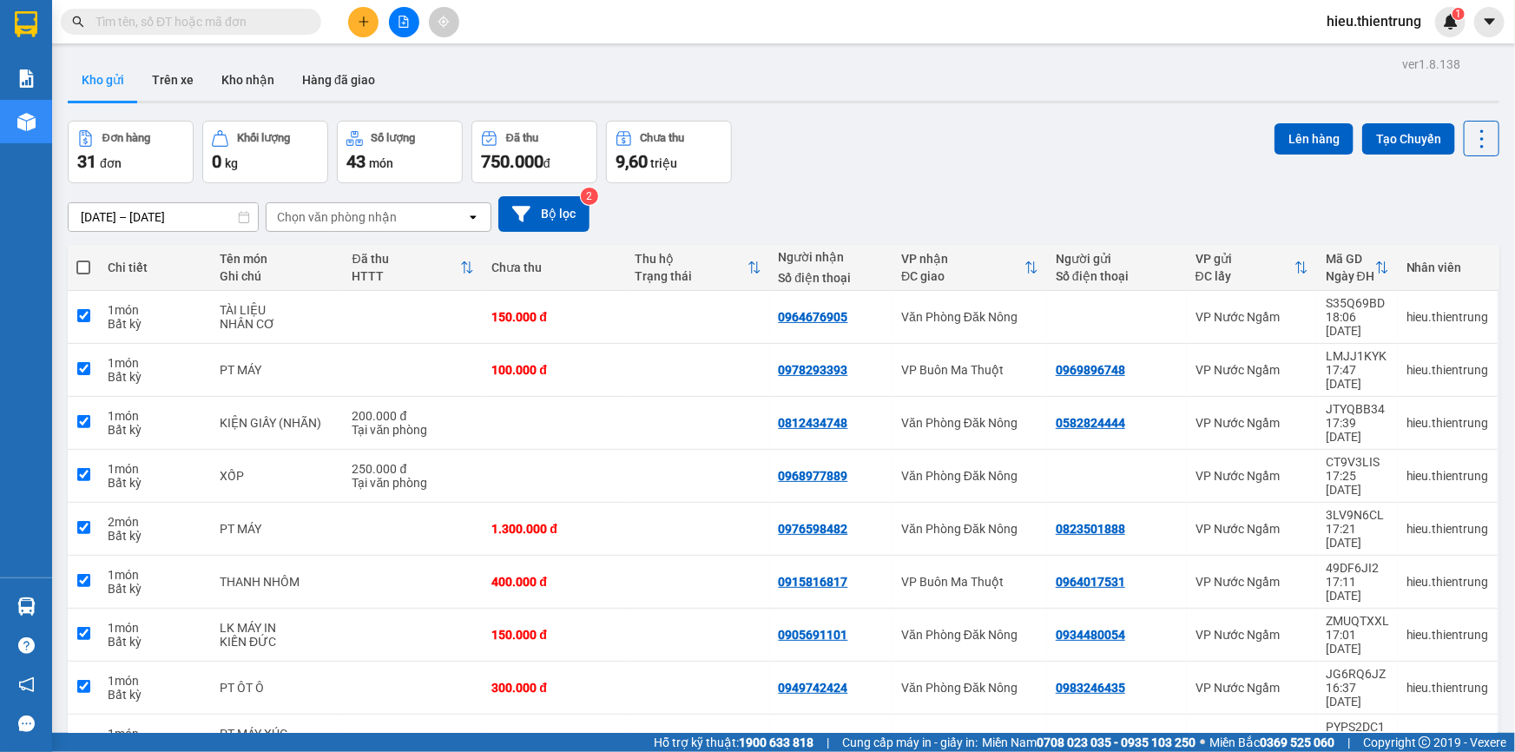
checkbox input "true"
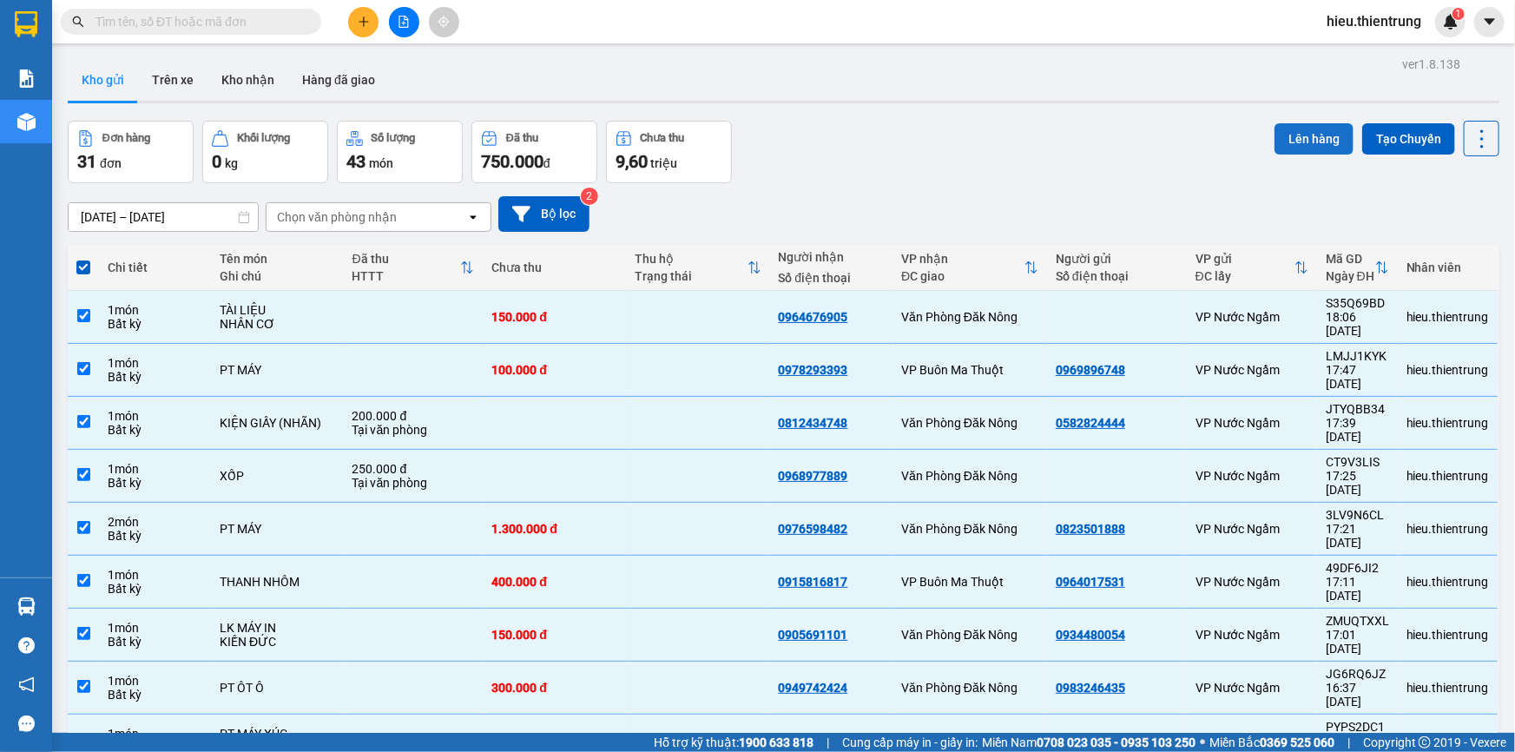
click at [1302, 137] on button "Lên hàng" at bounding box center [1314, 138] width 79 height 31
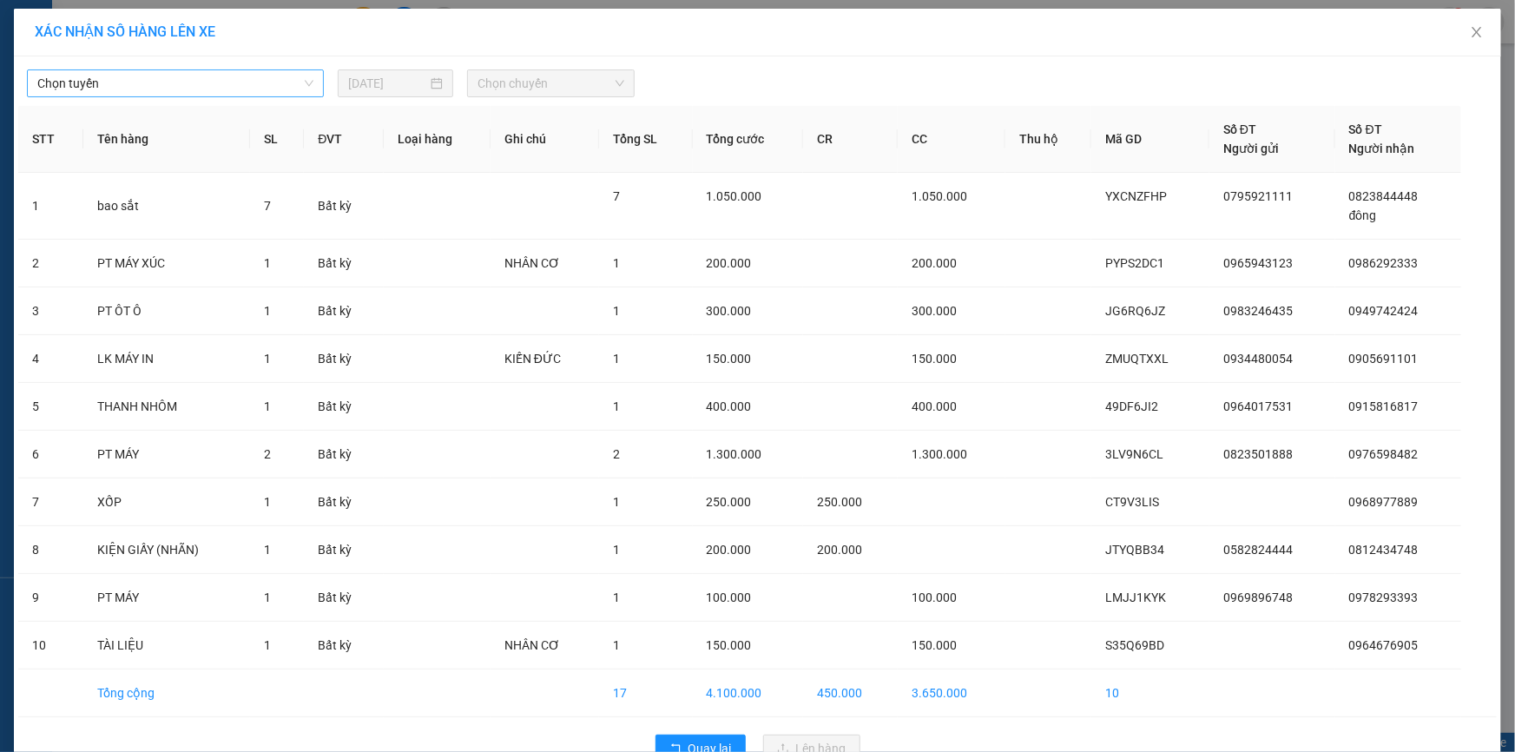
drag, startPoint x: 162, startPoint y: 61, endPoint x: 162, endPoint y: 78, distance: 17.4
click at [162, 63] on div "Chọn tuyến [DATE] Chọn chuyến" at bounding box center [757, 79] width 1479 height 36
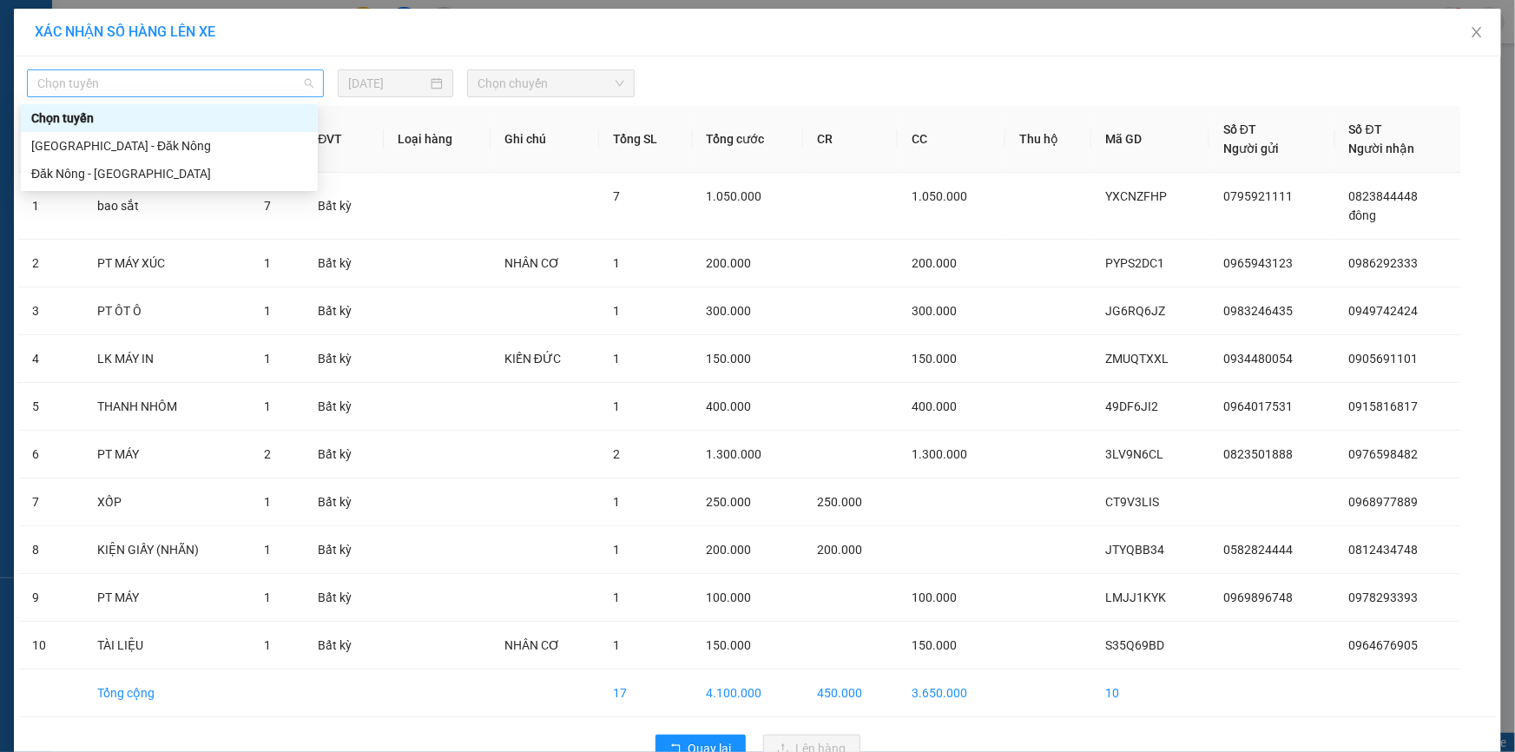
click at [162, 78] on span "Chọn tuyến" at bounding box center [175, 83] width 276 height 26
click at [116, 133] on div "Chọn tuyến [GEOGRAPHIC_DATA] - [GEOGRAPHIC_DATA] - [GEOGRAPHIC_DATA]" at bounding box center [169, 145] width 297 height 83
click at [115, 142] on div "[GEOGRAPHIC_DATA] - Đăk Nông" at bounding box center [169, 145] width 276 height 19
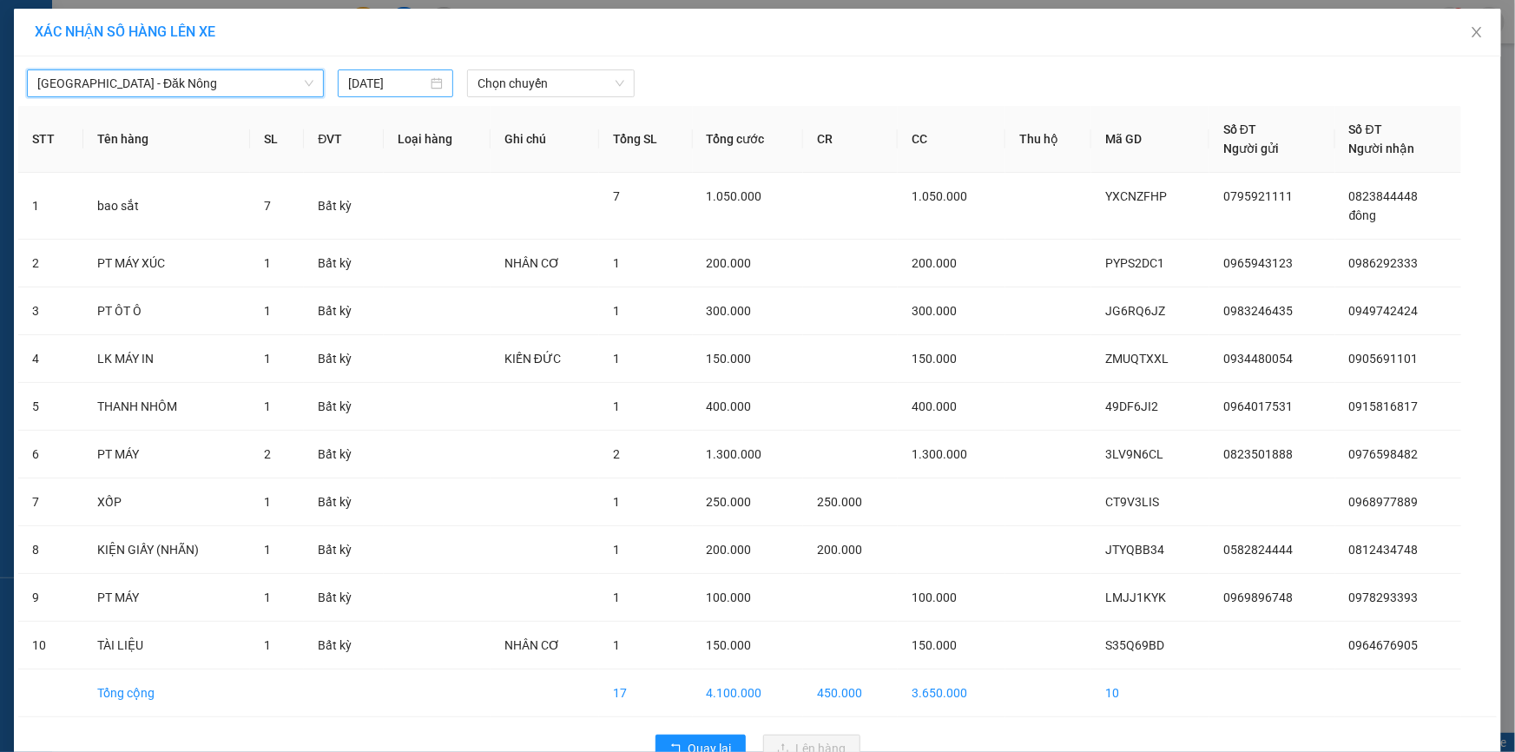
click at [394, 87] on input "[DATE]" at bounding box center [387, 83] width 79 height 19
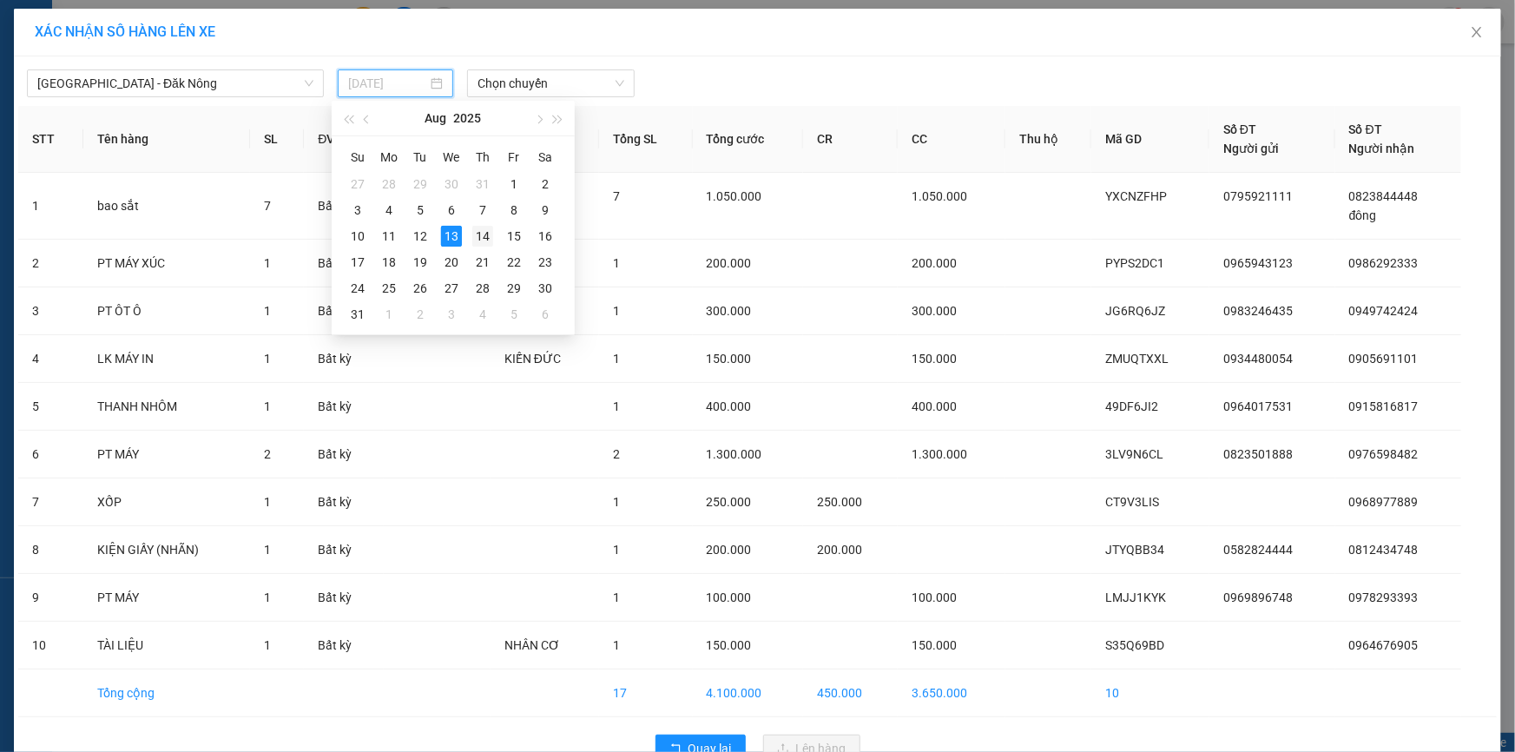
click at [486, 241] on div "14" at bounding box center [482, 236] width 21 height 21
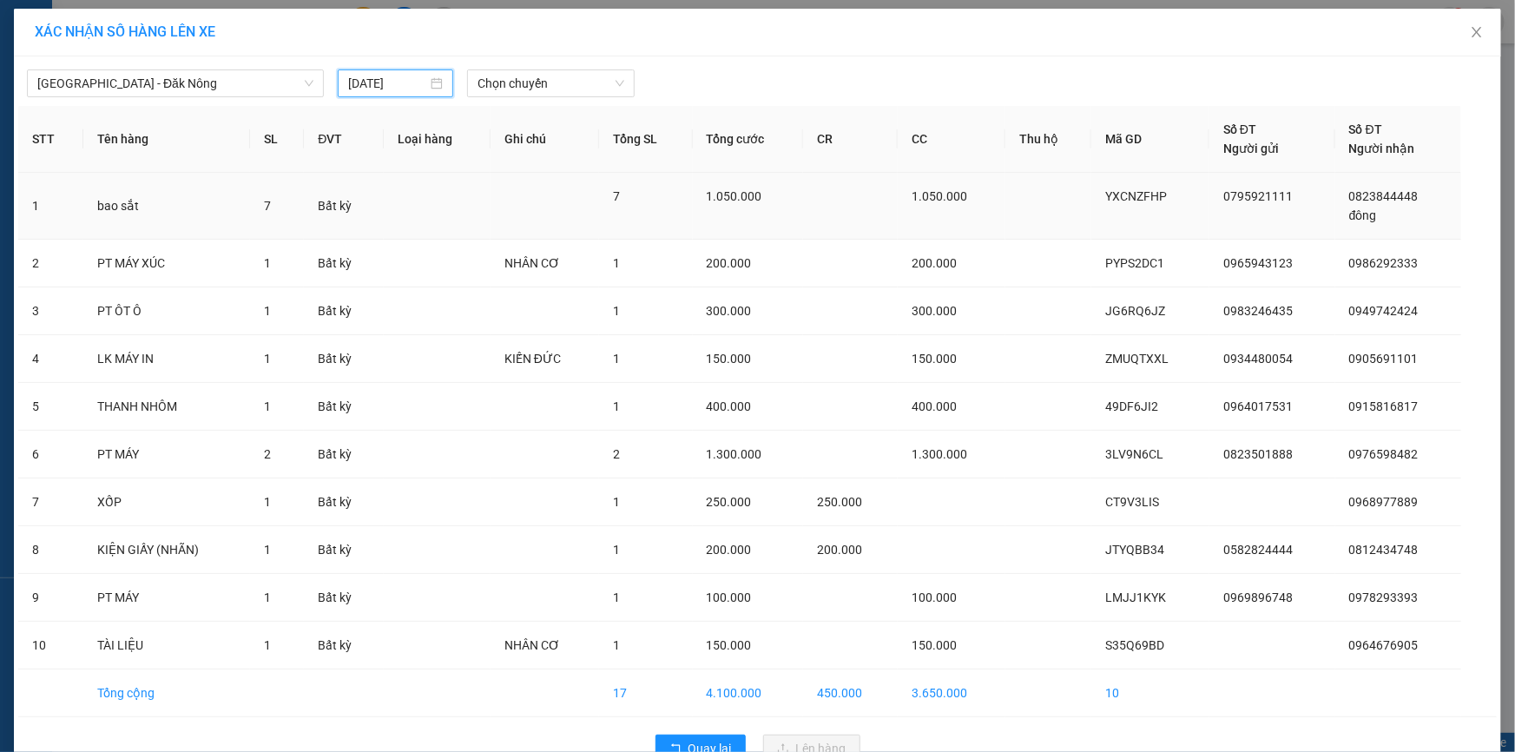
type input "[DATE]"
click at [516, 82] on span "Chọn chuyến" at bounding box center [551, 83] width 147 height 26
click at [528, 177] on div "05:01" at bounding box center [539, 173] width 135 height 19
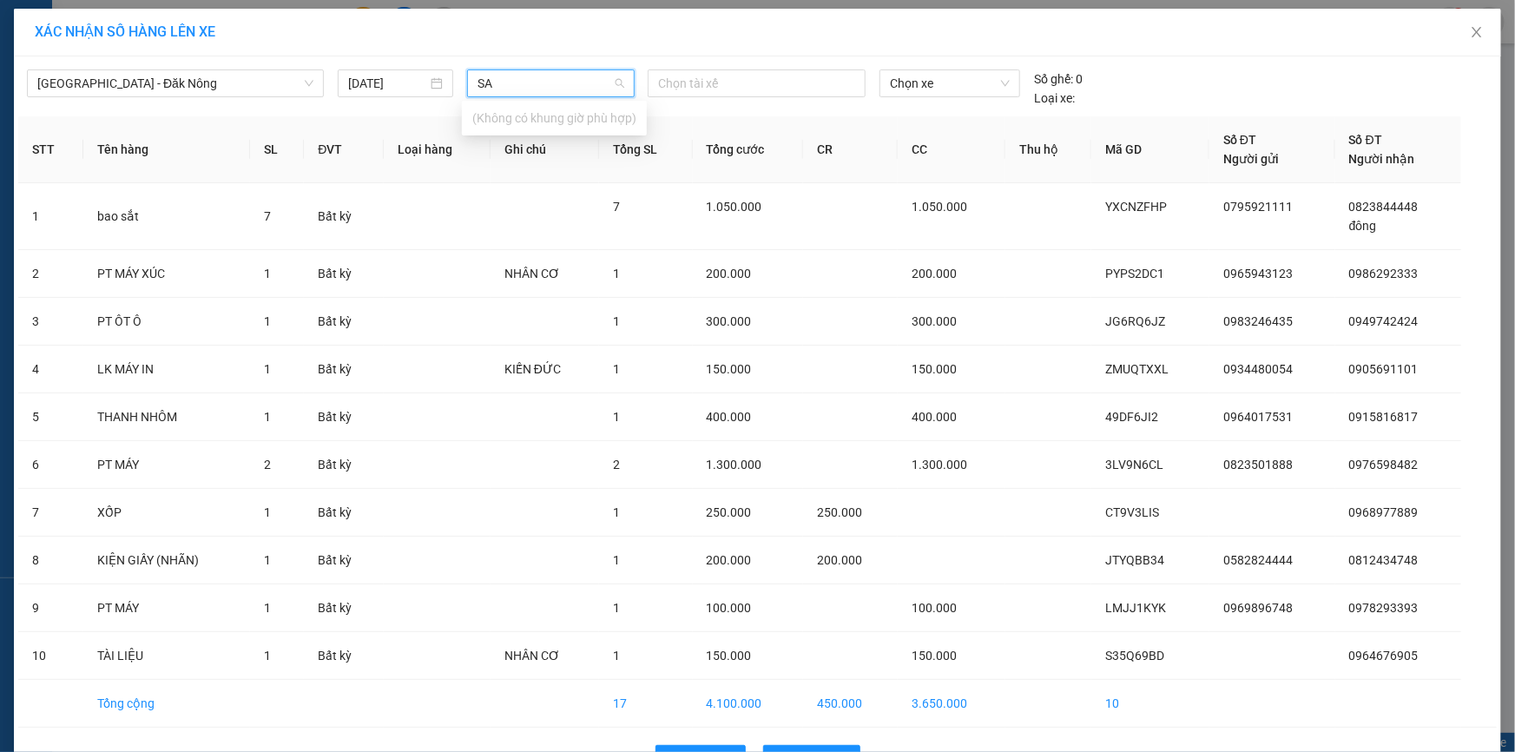
type input "S"
click at [504, 181] on div "05:01" at bounding box center [539, 173] width 135 height 19
click at [722, 78] on div at bounding box center [756, 83] width 209 height 21
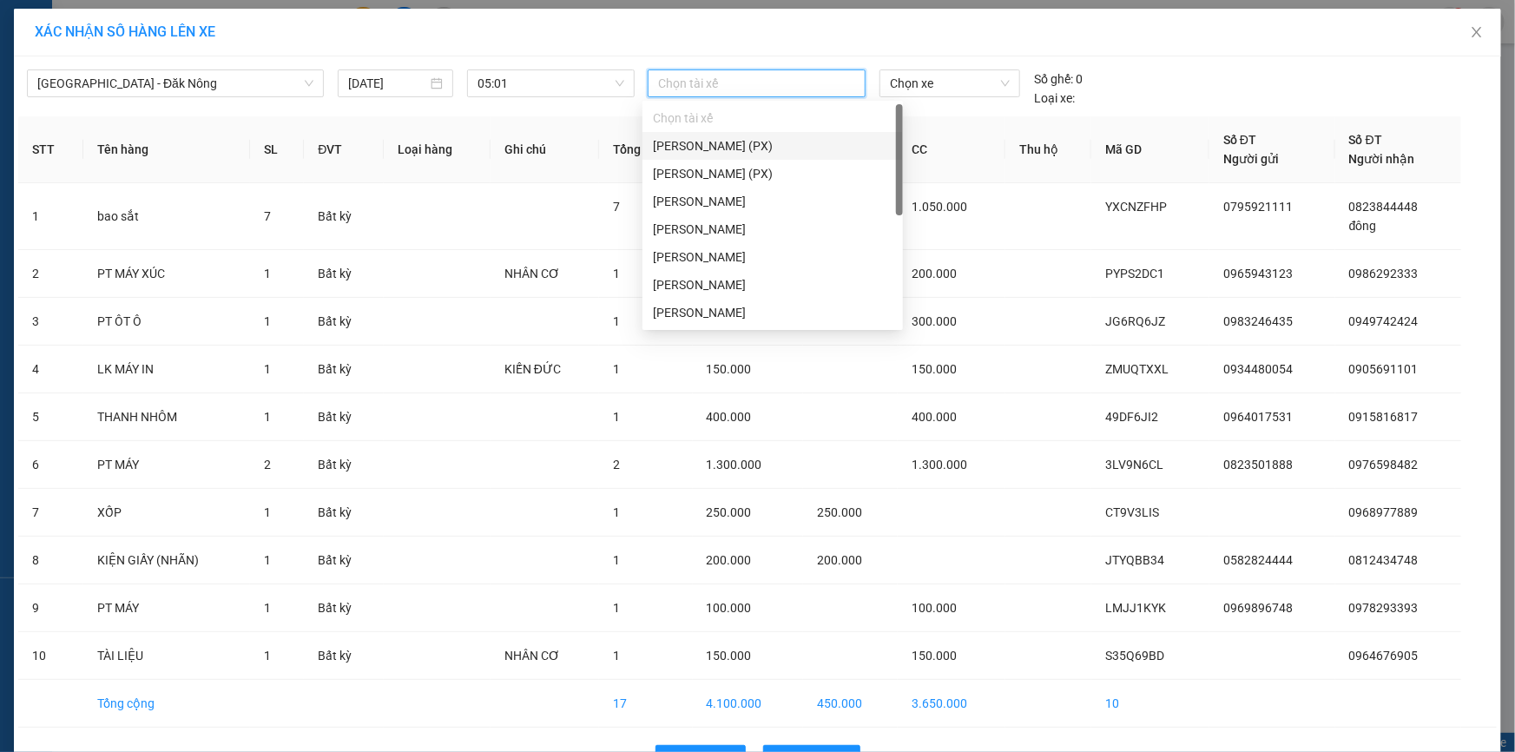
type input "A"
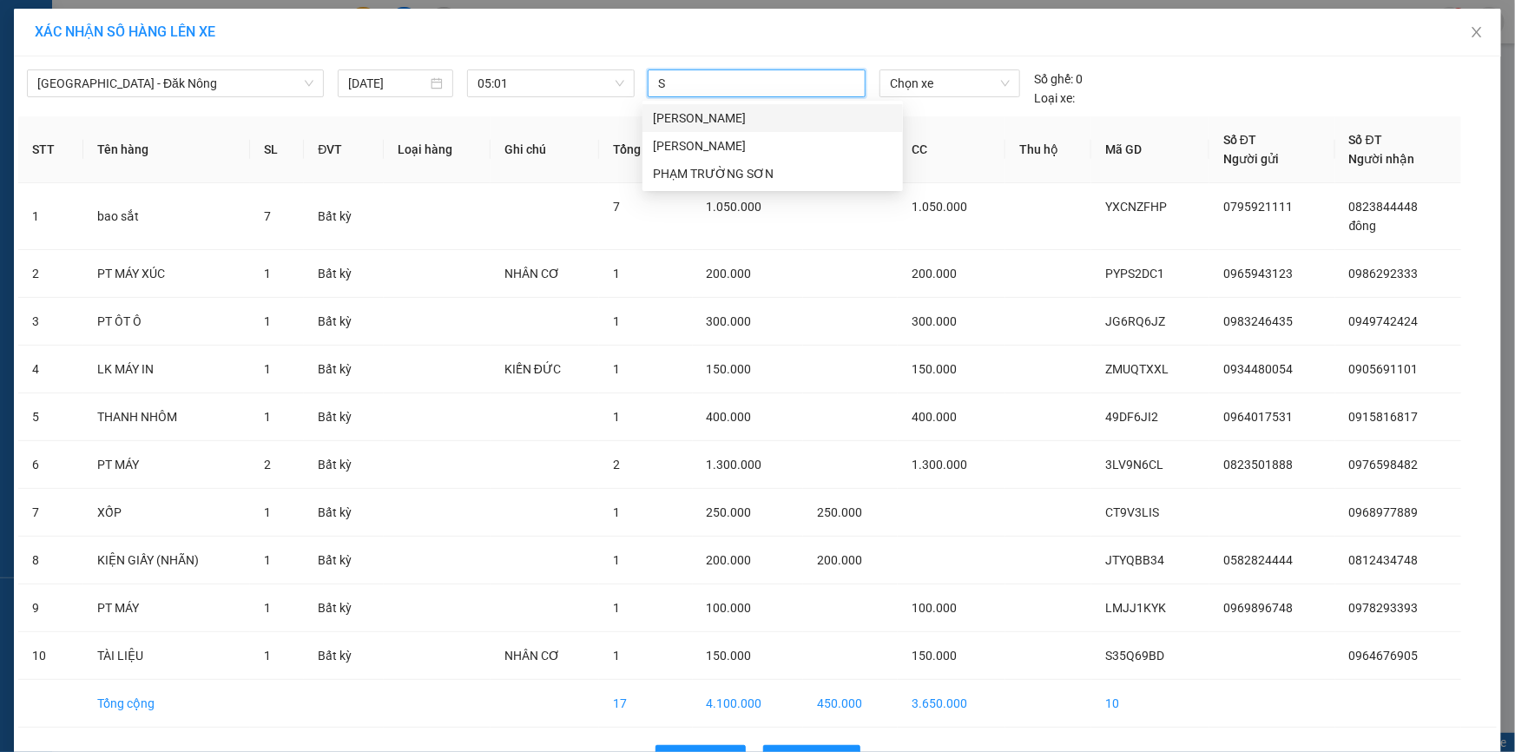
type input "SA"
click at [751, 129] on div "[PERSON_NAME]" at bounding box center [773, 118] width 260 height 28
type input "SON"
click at [723, 134] on div "PHẠM TRƯỜNG SƠN" at bounding box center [773, 146] width 260 height 28
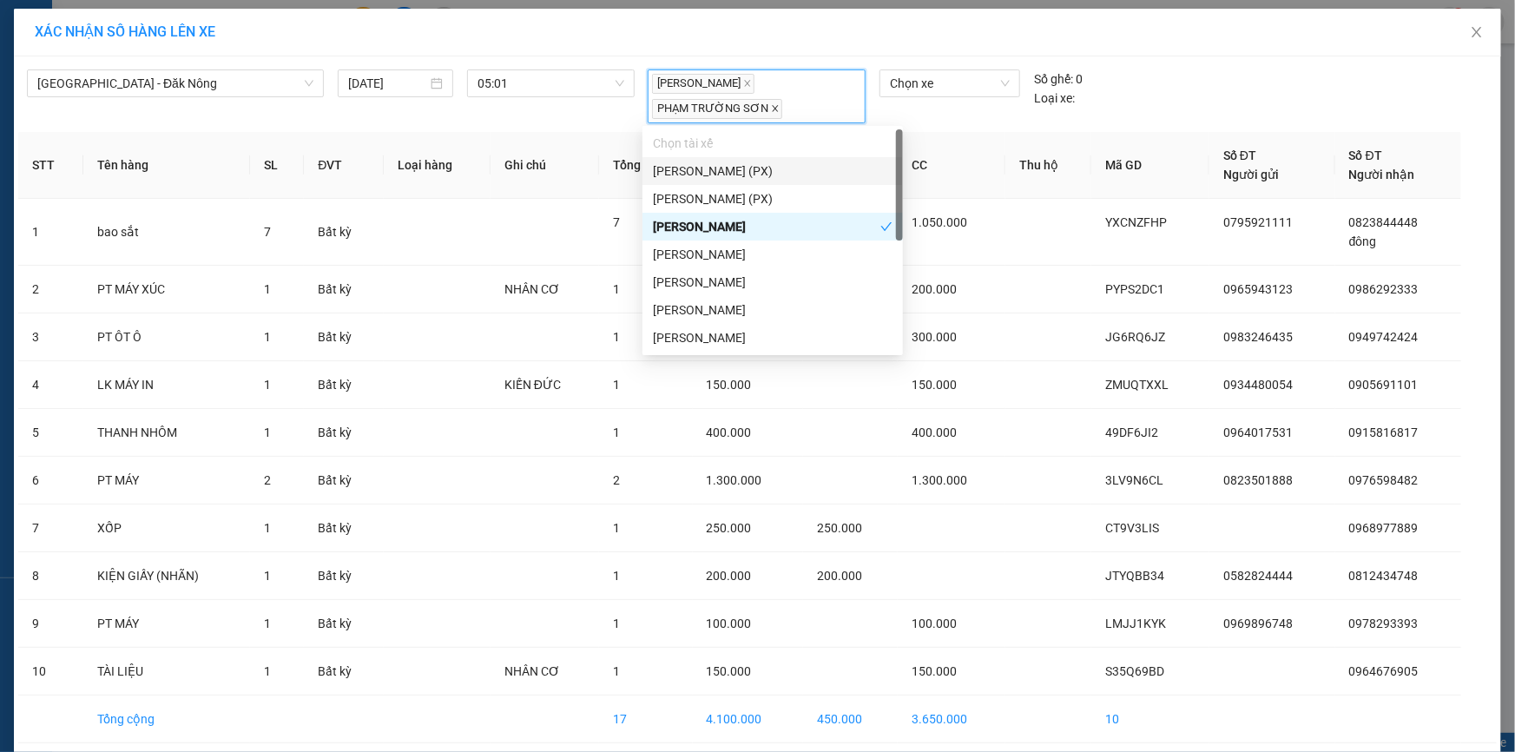
click at [771, 109] on icon "close" at bounding box center [775, 108] width 9 height 9
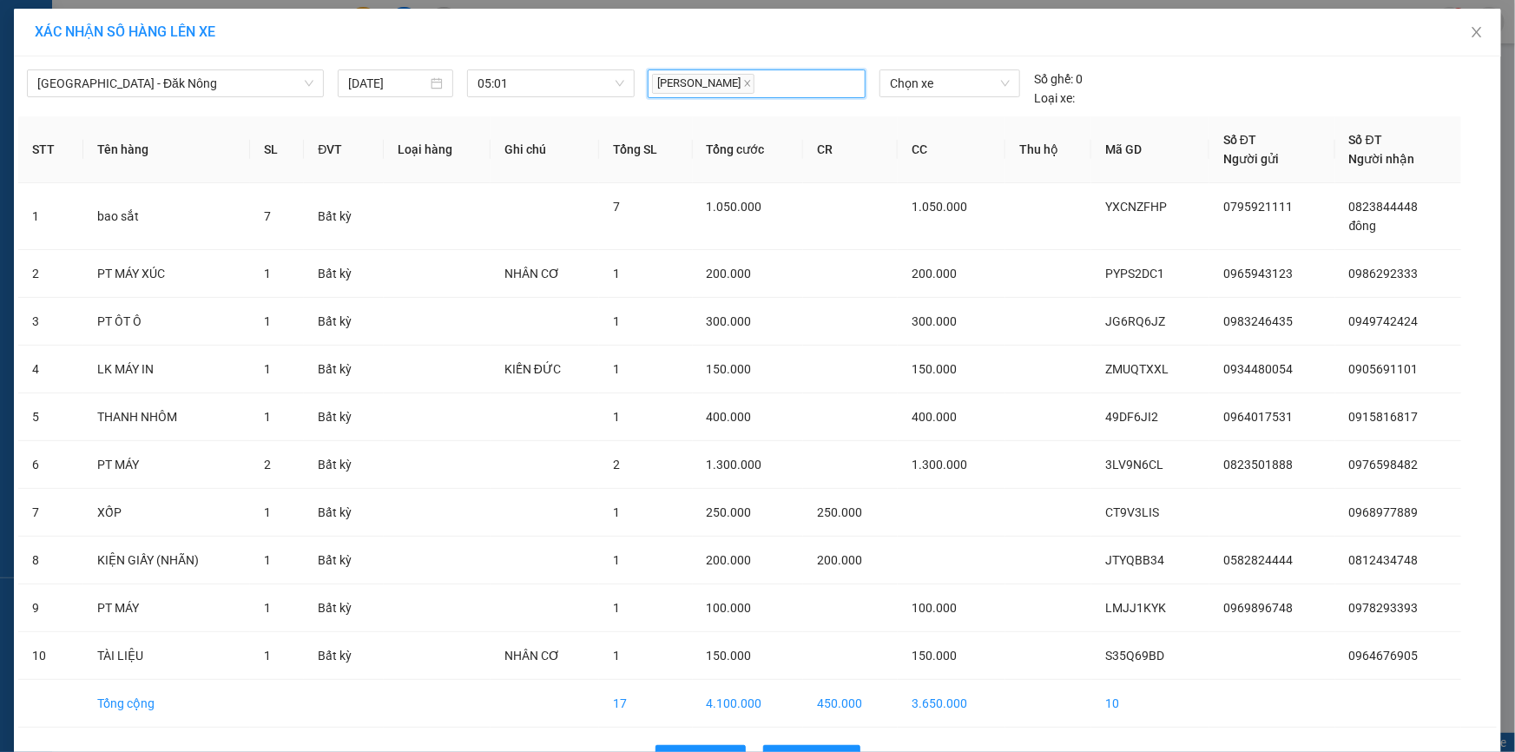
type input "S"
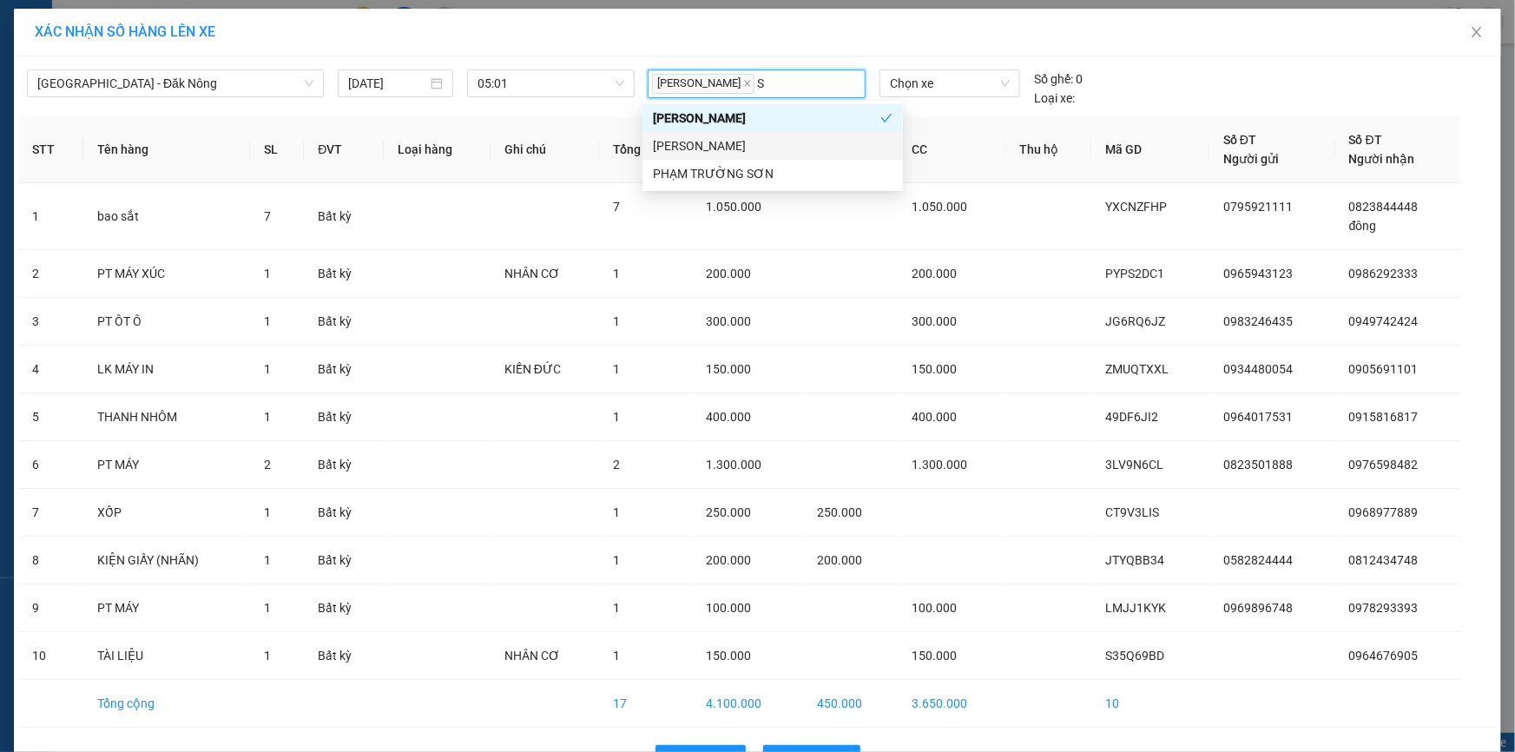
click at [733, 142] on div "[PERSON_NAME]" at bounding box center [773, 145] width 240 height 19
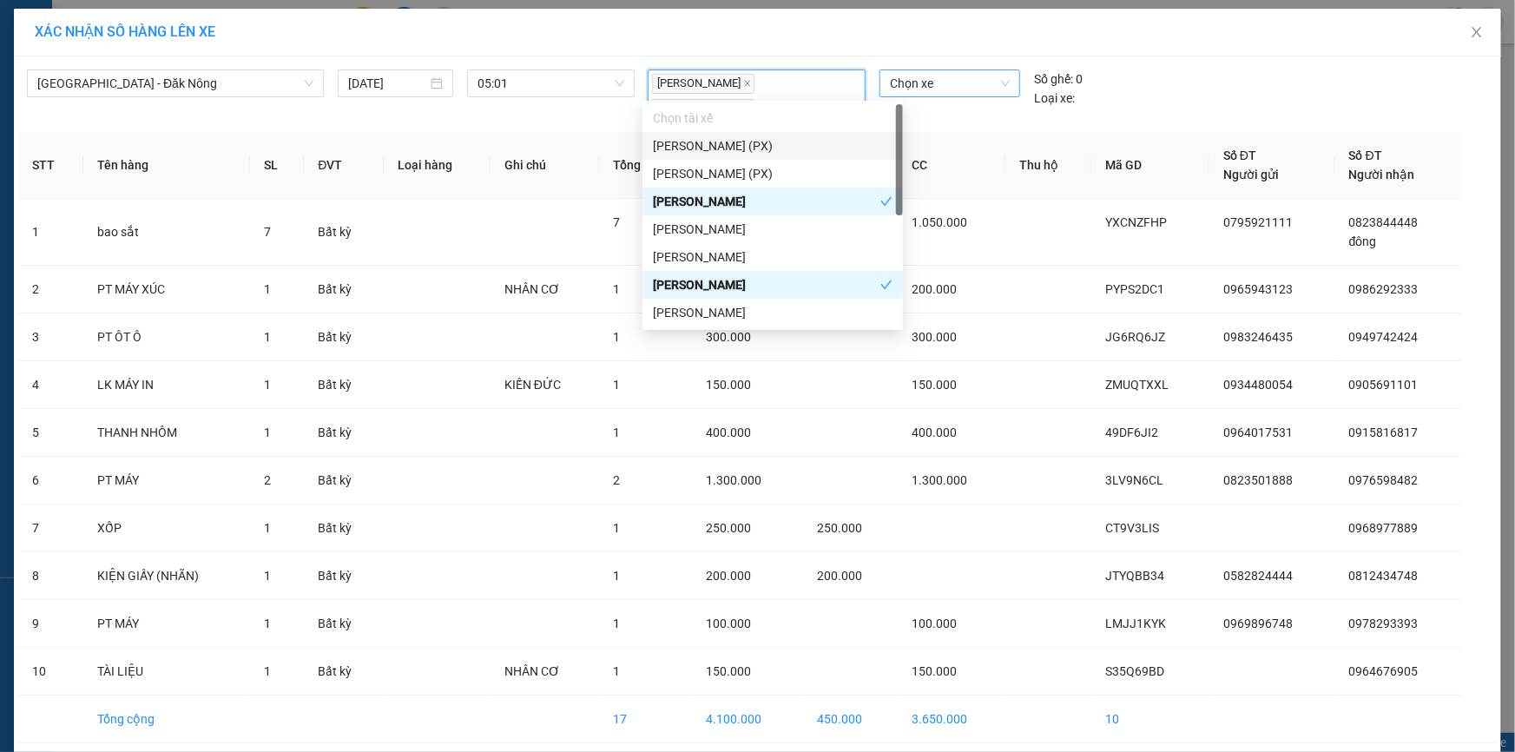
click at [946, 84] on span "Chọn xe" at bounding box center [950, 83] width 120 height 26
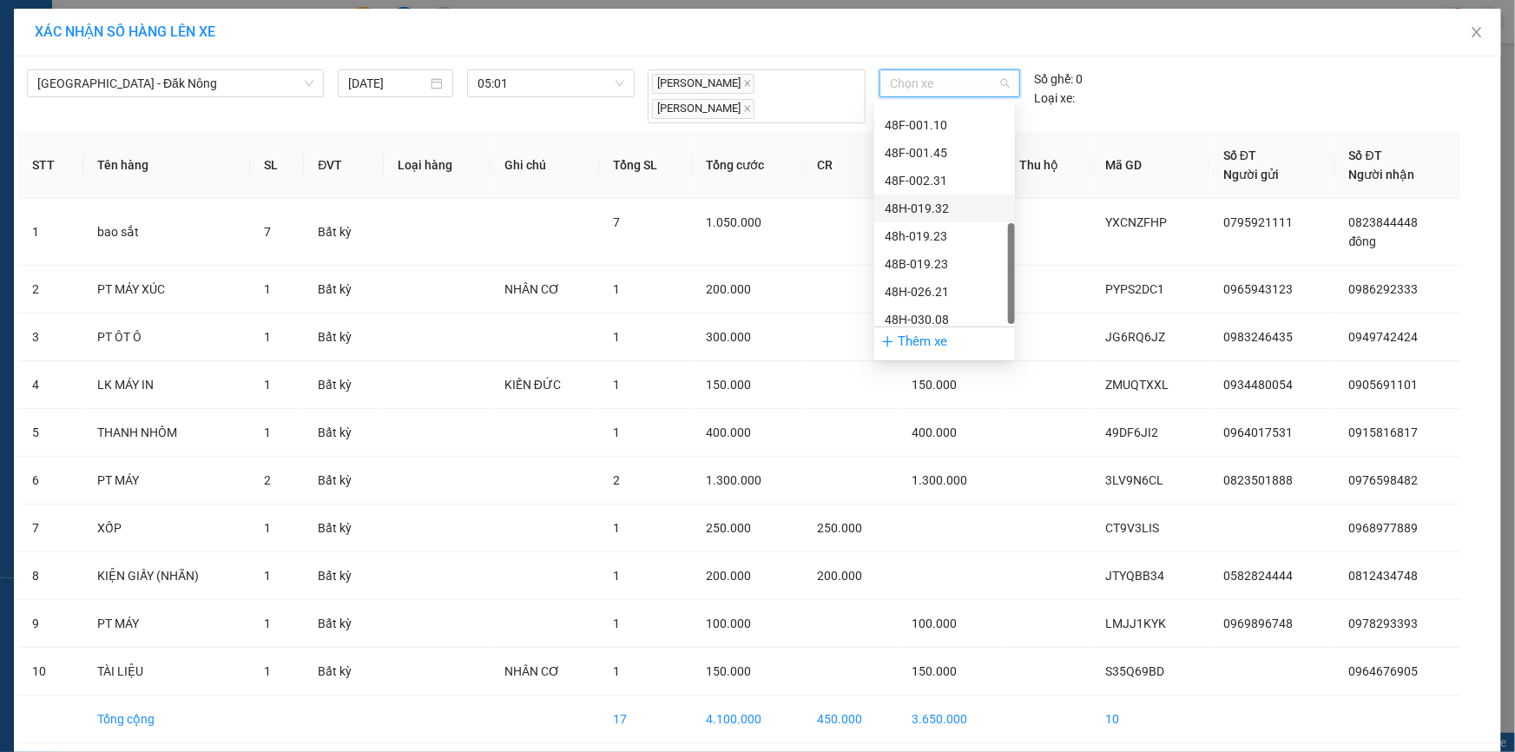
scroll to position [66, 0]
click at [939, 160] on div "48B-004.80" at bounding box center [945, 163] width 120 height 19
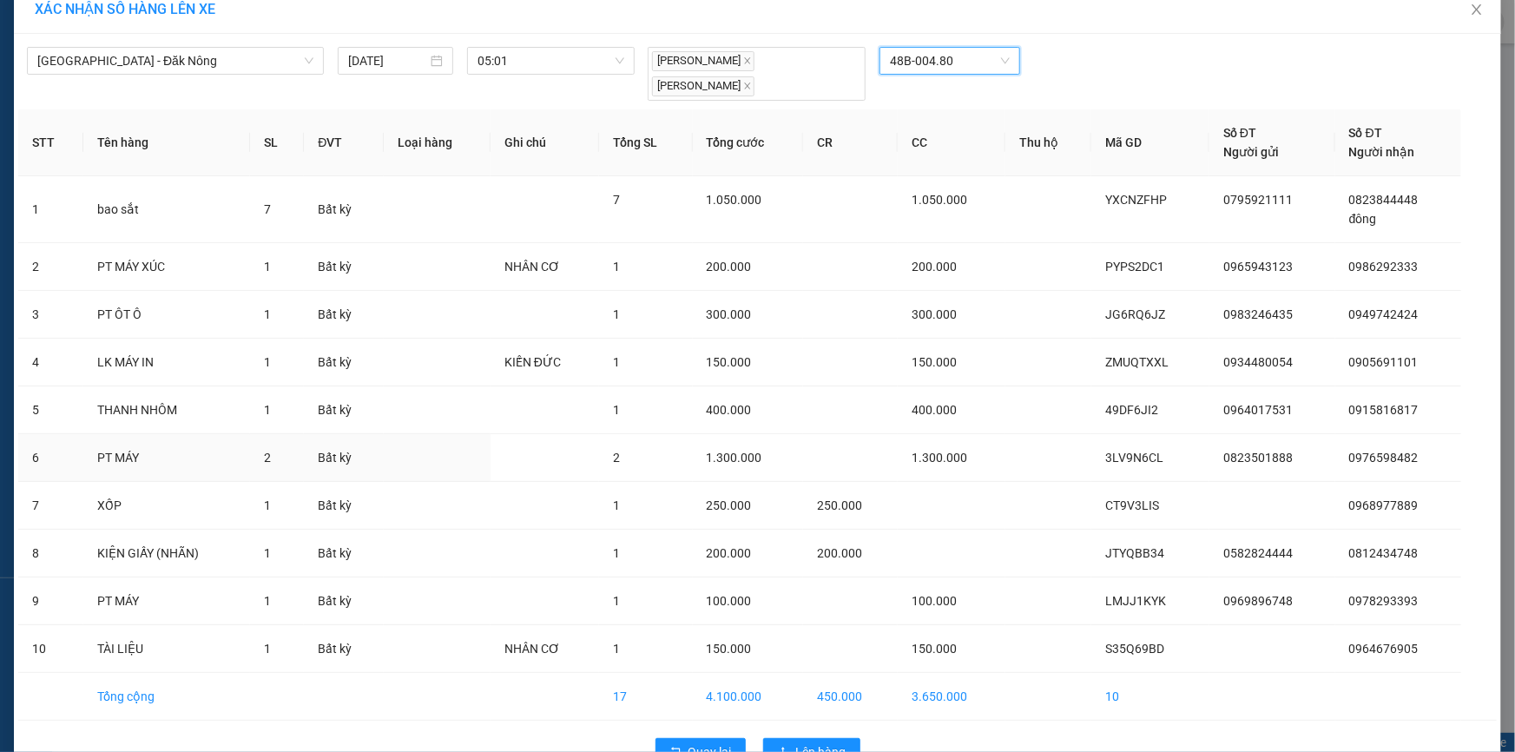
scroll to position [43, 0]
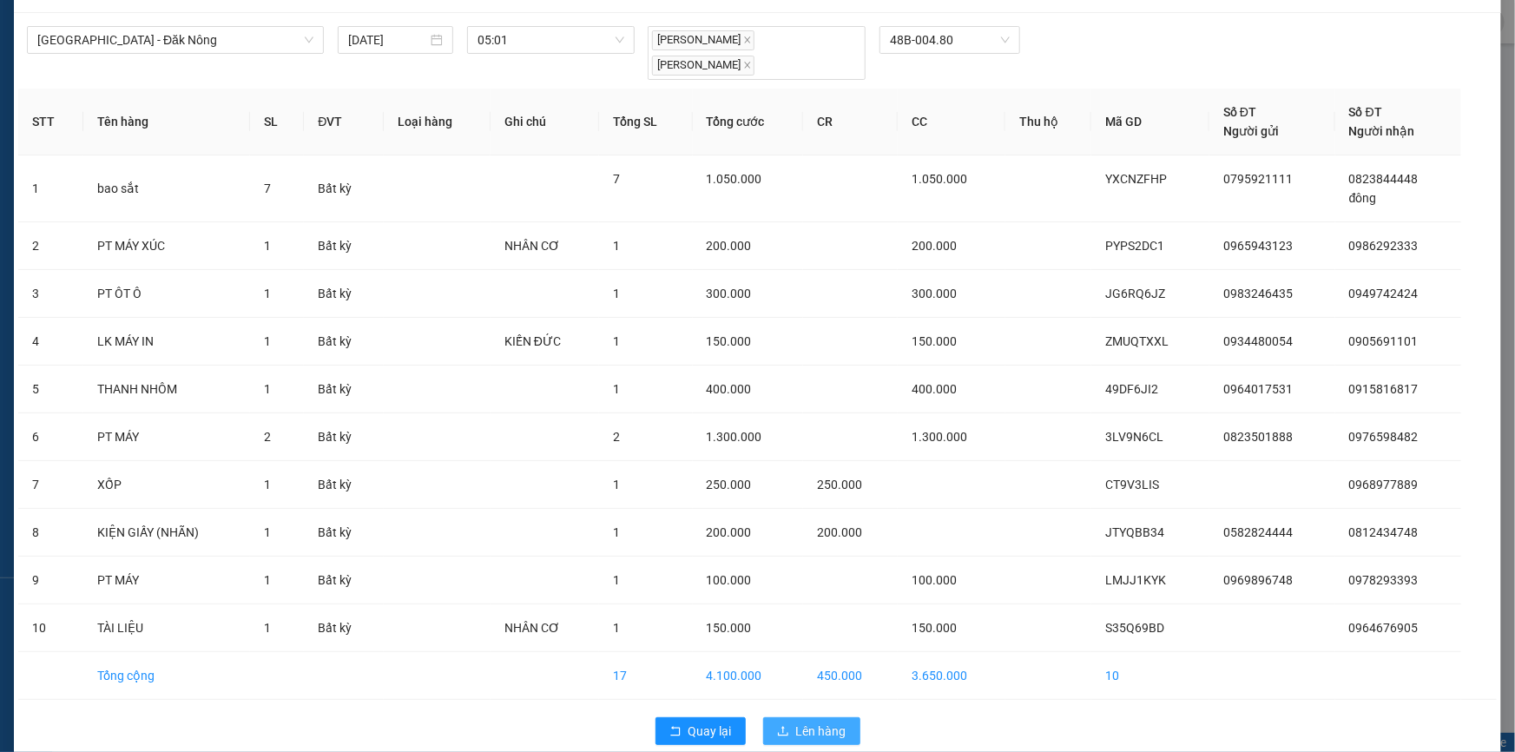
click at [808, 722] on span "Lên hàng" at bounding box center [821, 731] width 50 height 19
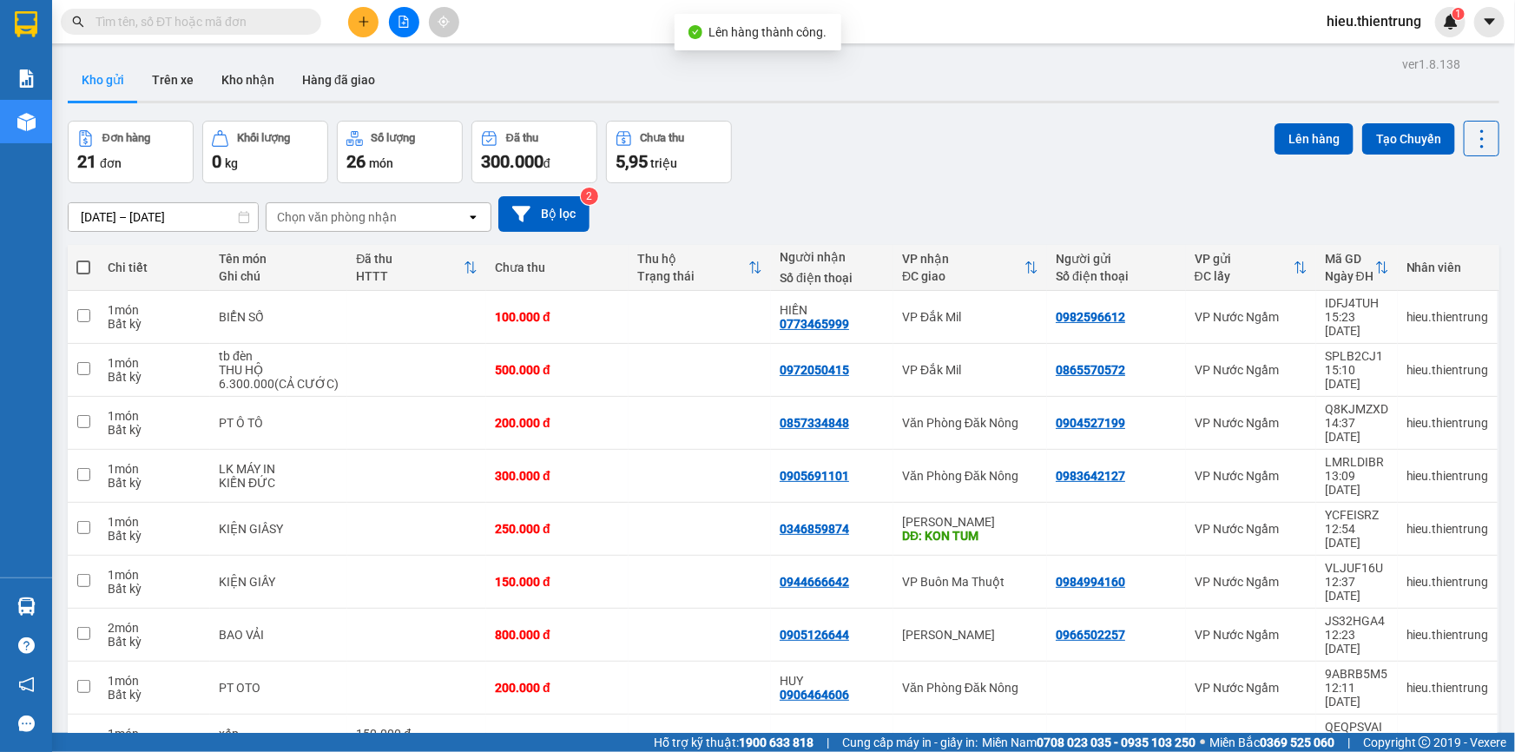
drag, startPoint x: 81, startPoint y: 262, endPoint x: 156, endPoint y: 265, distance: 75.6
click at [82, 262] on span at bounding box center [83, 267] width 14 height 14
click at [83, 259] on input "checkbox" at bounding box center [83, 259] width 0 height 0
checkbox input "true"
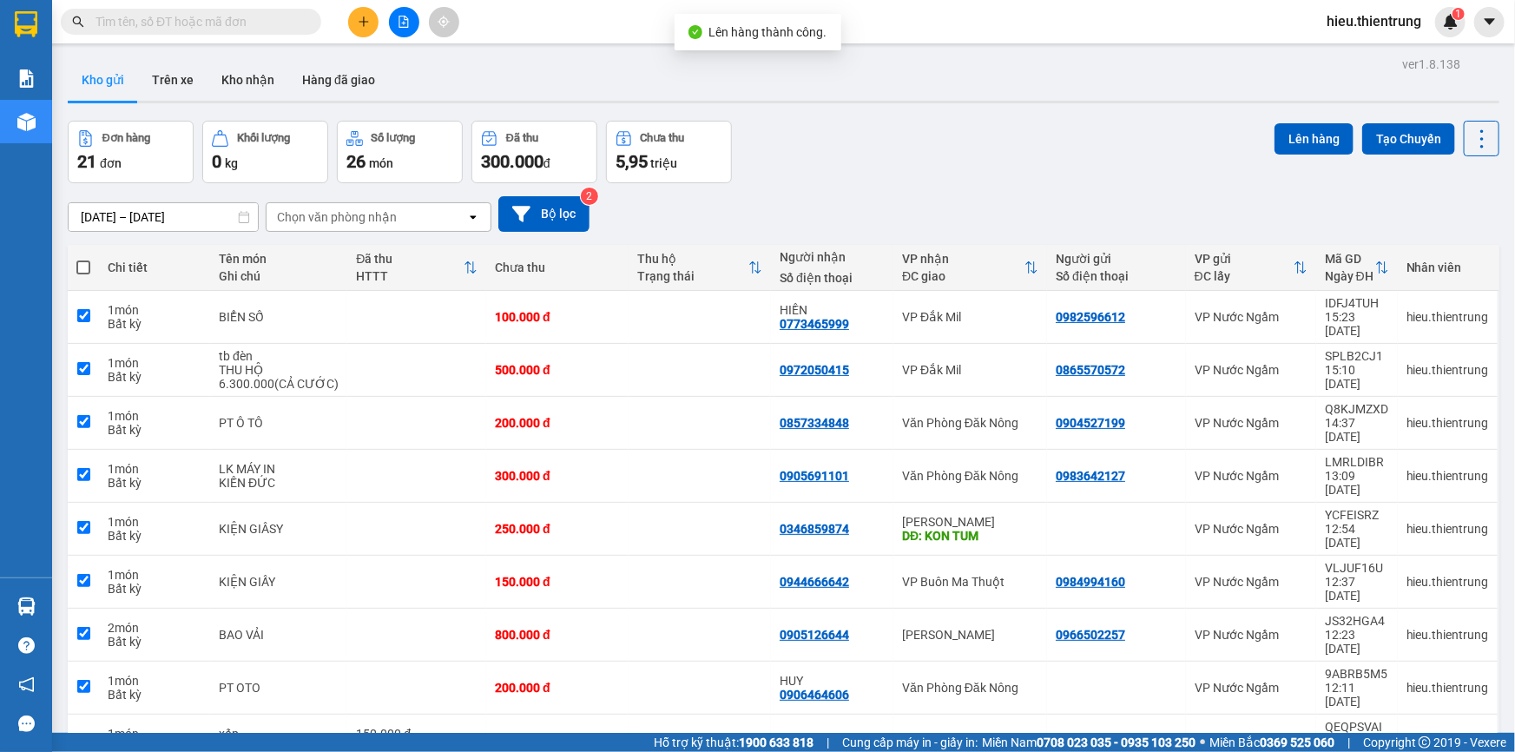
checkbox input "true"
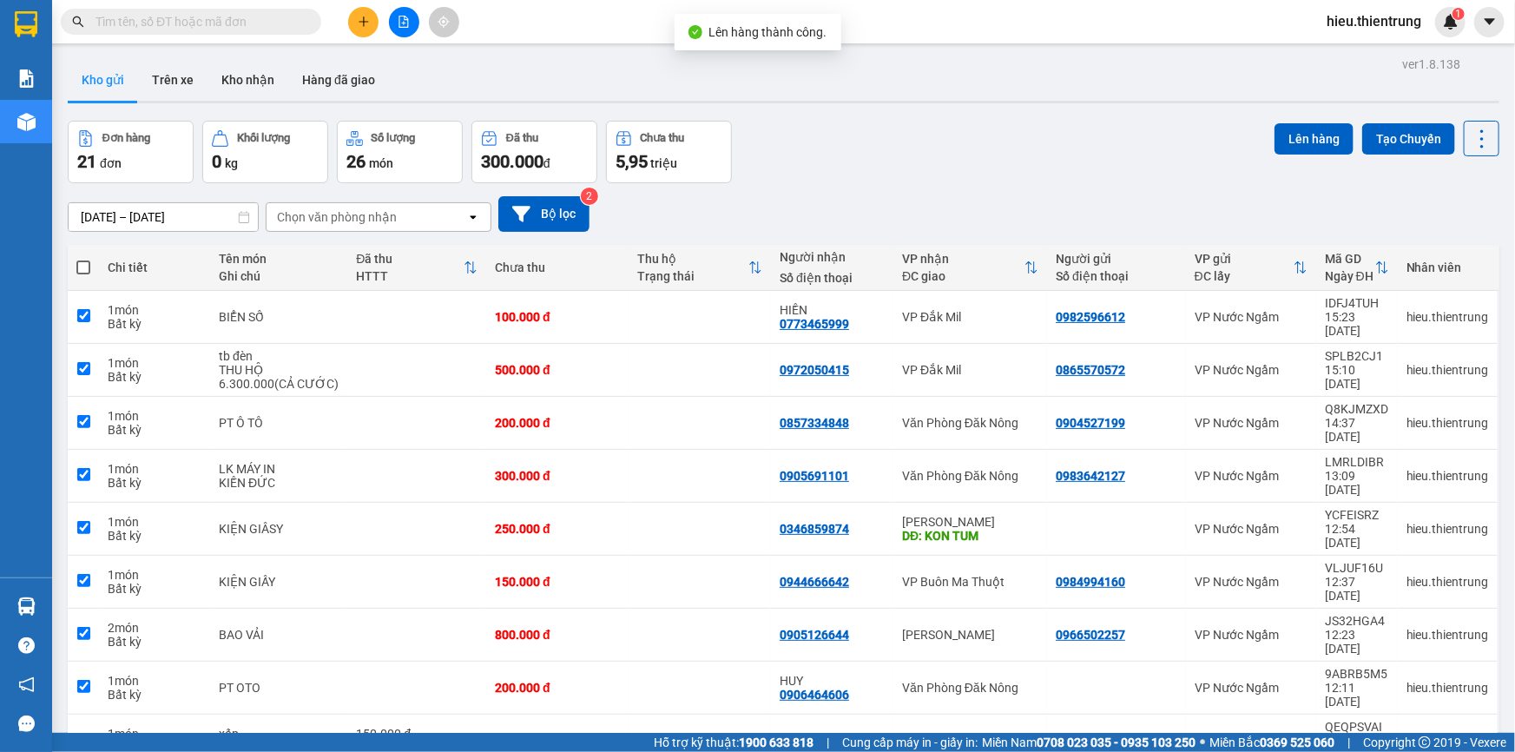
checkbox input "true"
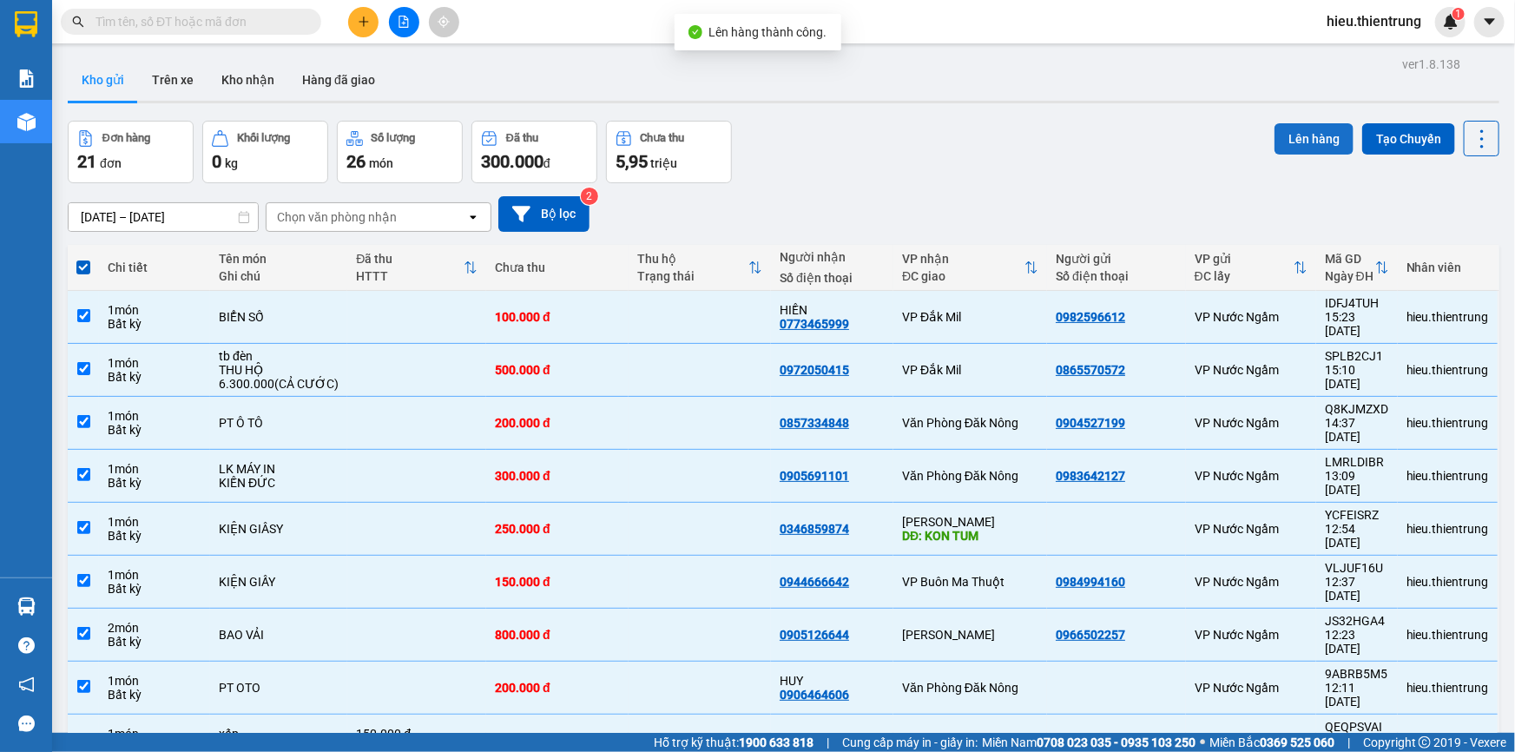
click at [1335, 134] on button "Lên hàng" at bounding box center [1314, 138] width 79 height 31
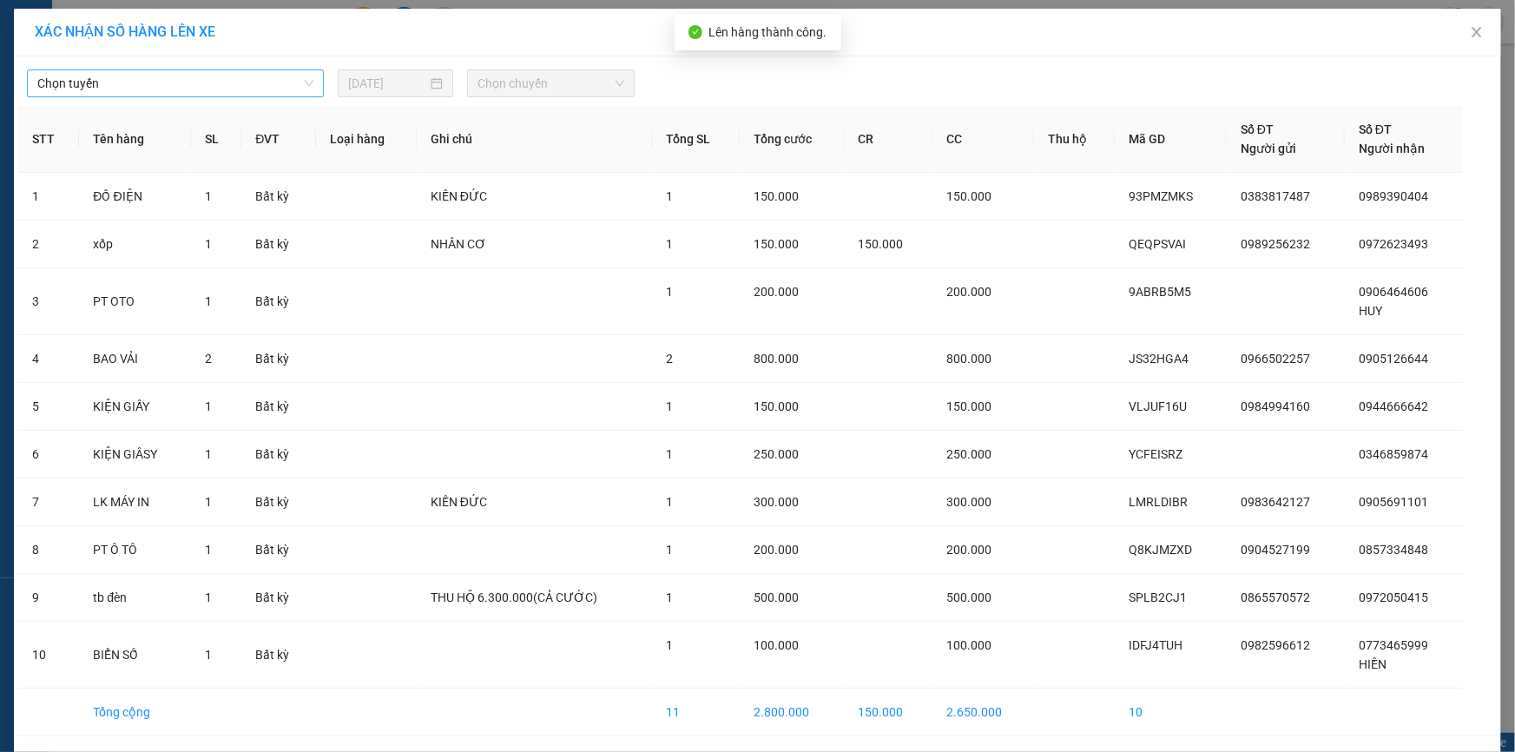
click at [158, 88] on span "Chọn tuyến" at bounding box center [175, 83] width 276 height 26
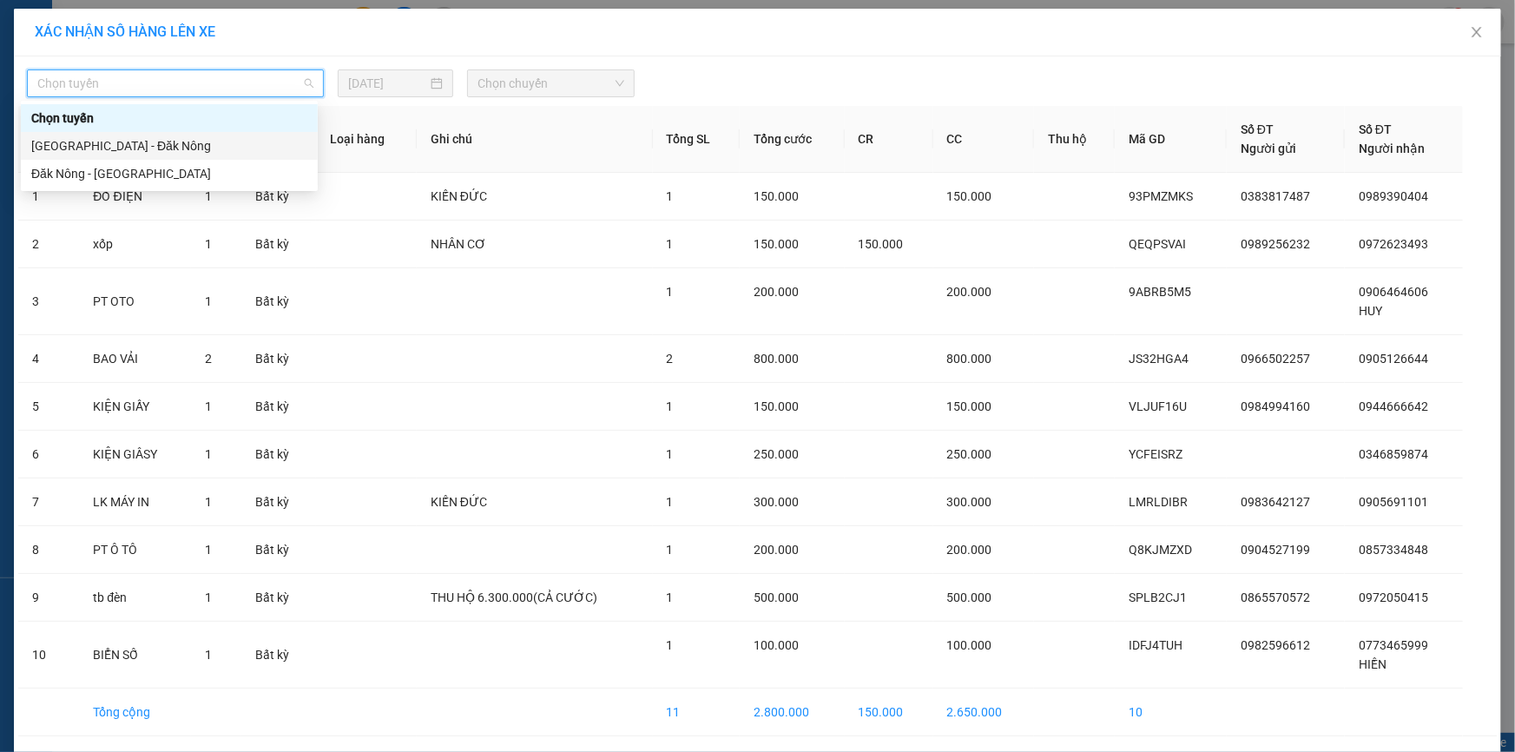
drag, startPoint x: 96, startPoint y: 146, endPoint x: 105, endPoint y: 136, distance: 13.5
click at [96, 142] on div "[GEOGRAPHIC_DATA] - Đăk Nông" at bounding box center [169, 145] width 276 height 19
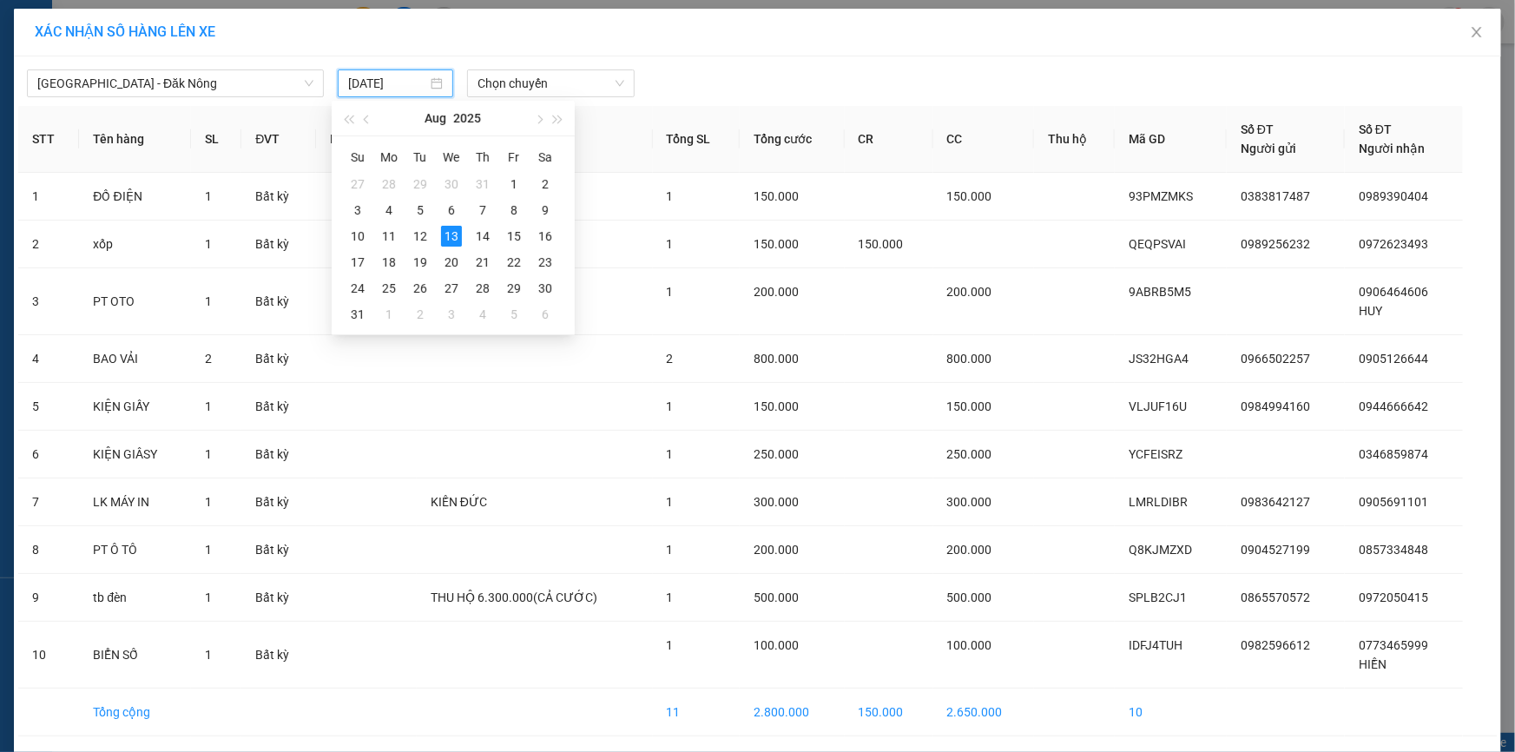
click at [394, 83] on input "[DATE]" at bounding box center [387, 83] width 79 height 19
click at [493, 230] on td "14" at bounding box center [482, 236] width 31 height 26
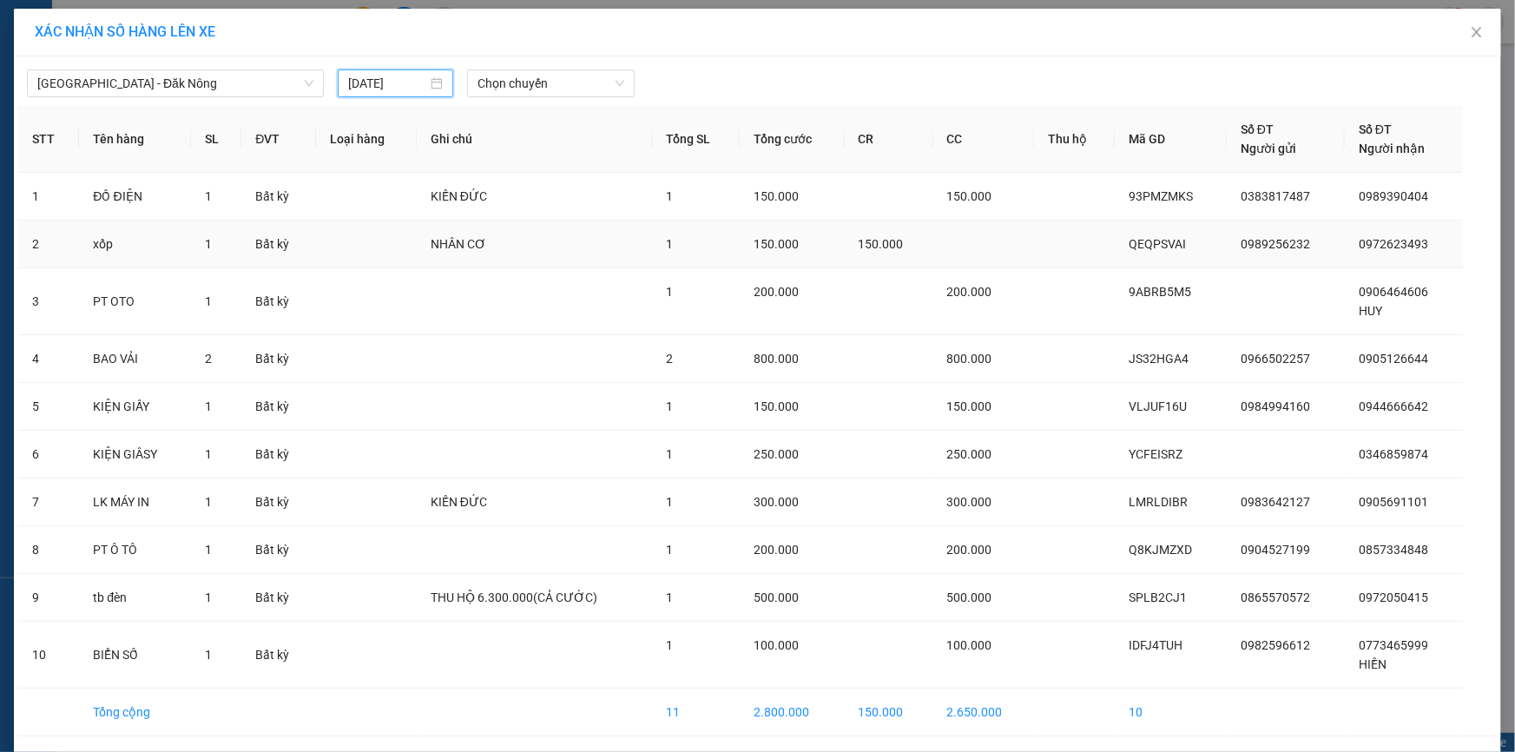
type input "[DATE]"
click at [571, 69] on div "Chọn chuyến" at bounding box center [551, 83] width 168 height 28
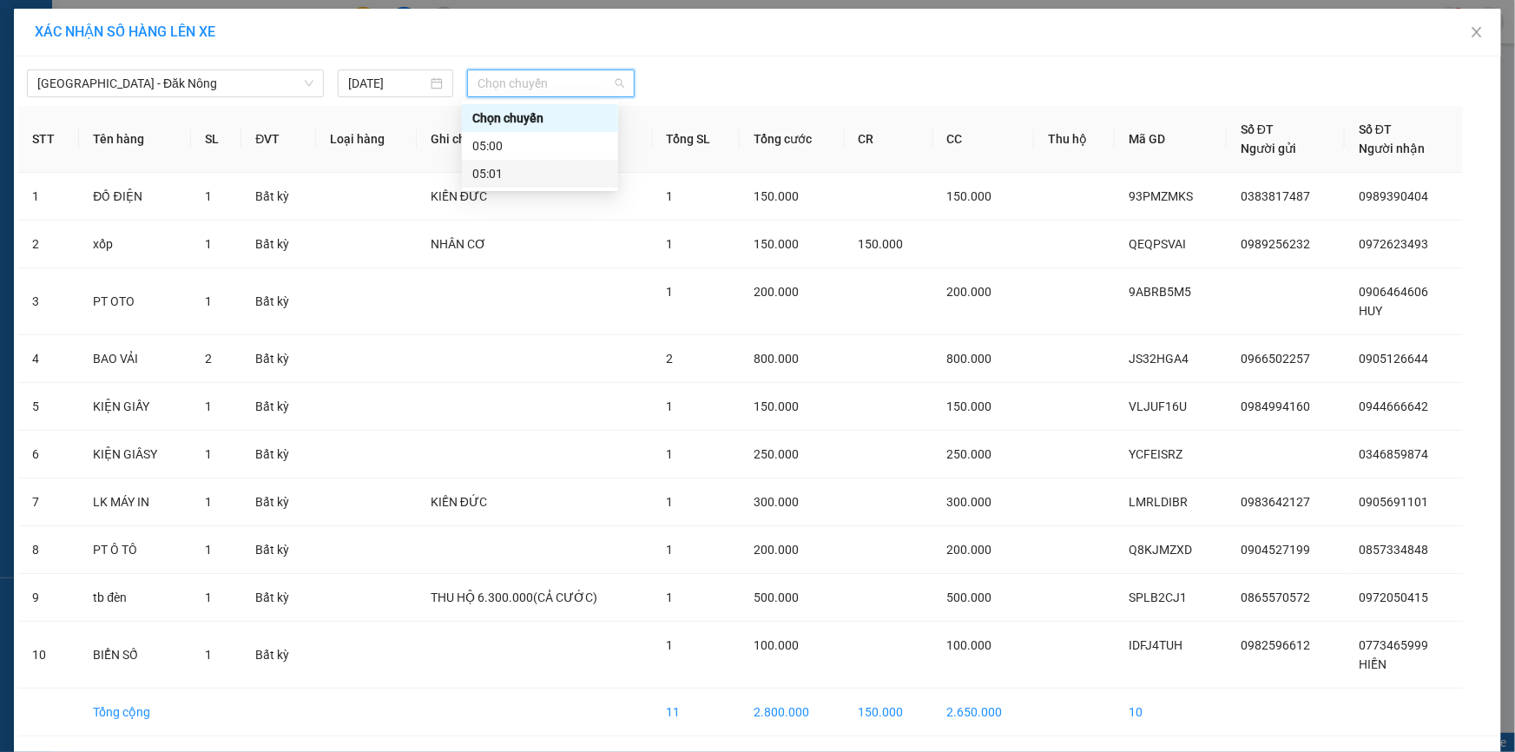
click at [534, 165] on div "05:01" at bounding box center [539, 173] width 135 height 19
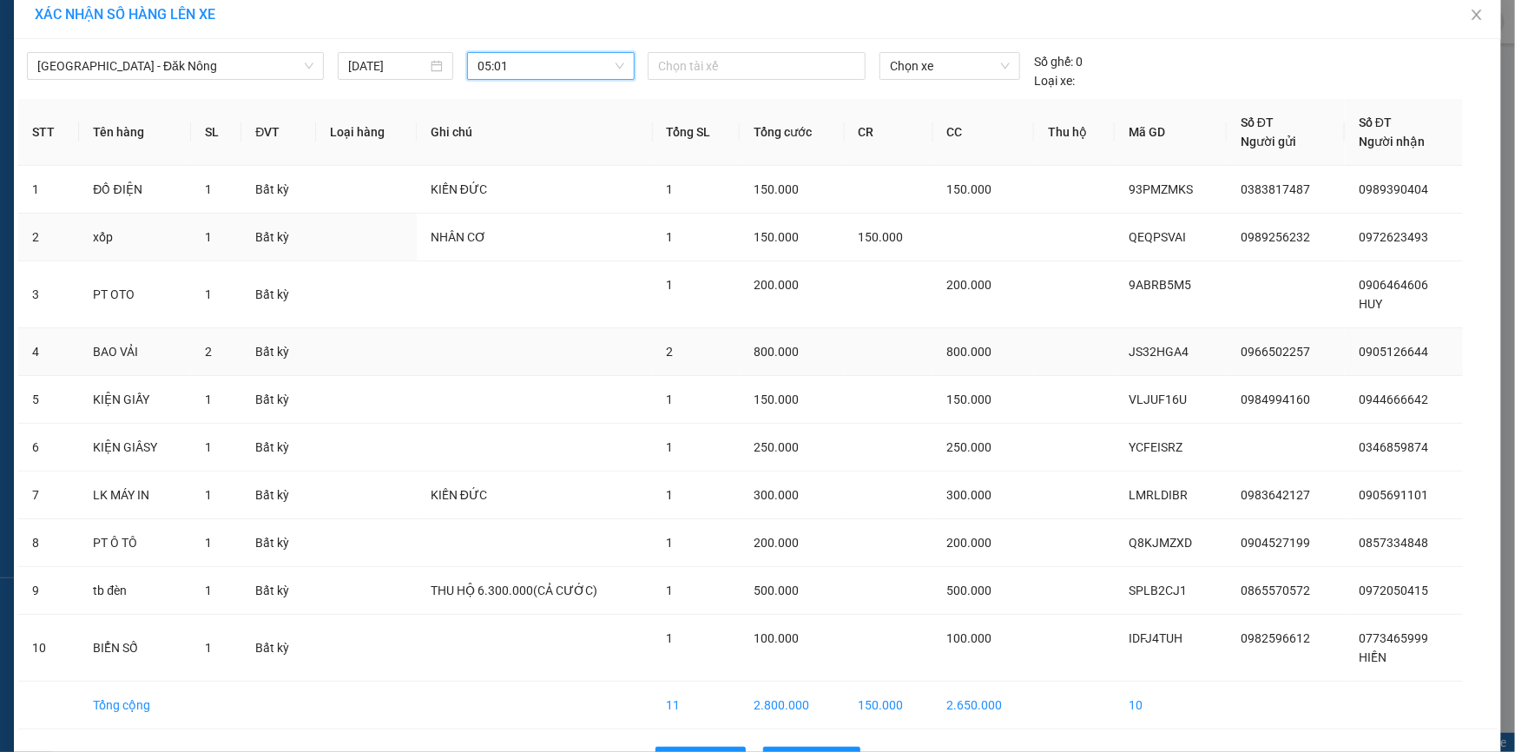
scroll to position [72, 0]
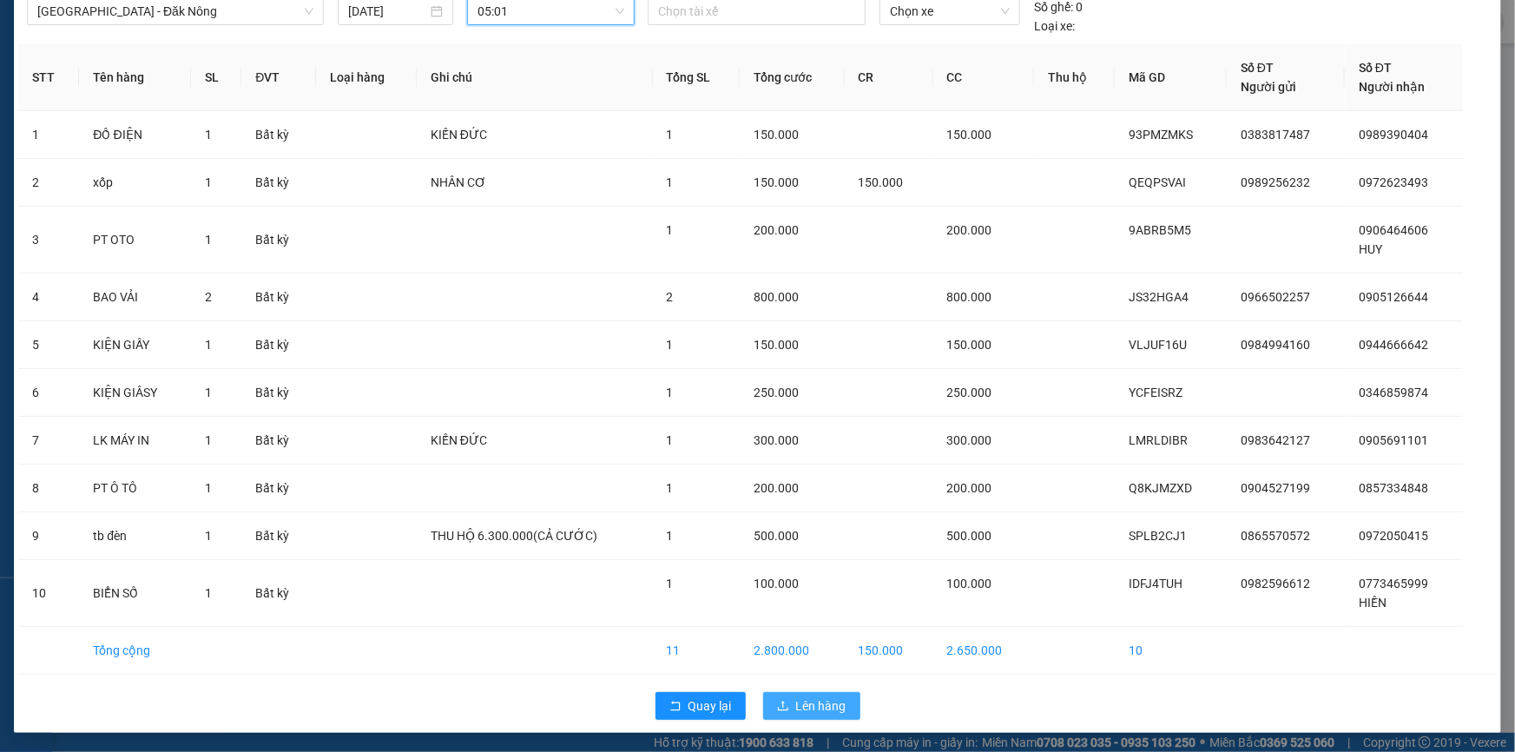
click at [796, 703] on span "Lên hàng" at bounding box center [821, 705] width 50 height 19
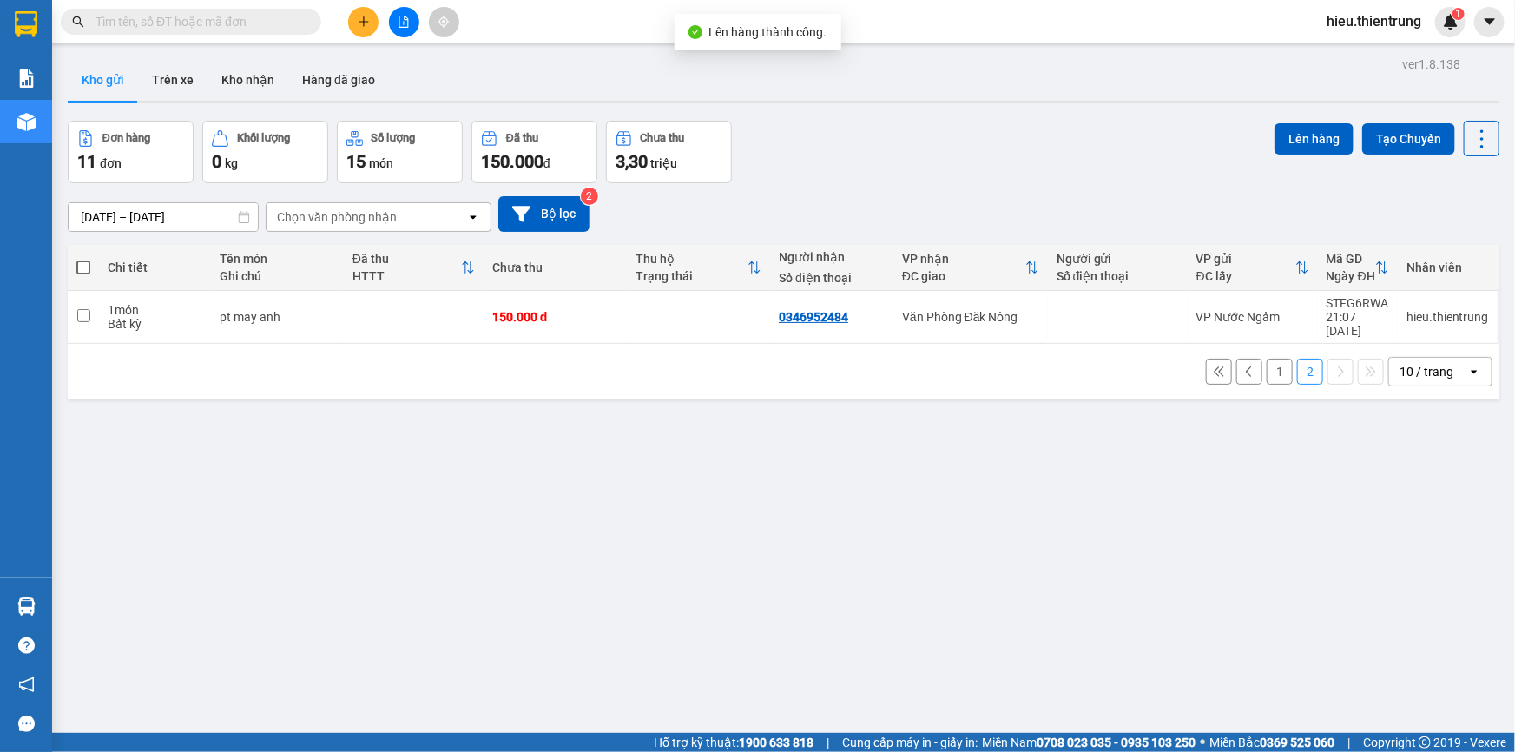
click at [89, 262] on th at bounding box center [83, 268] width 31 height 46
click at [88, 260] on span at bounding box center [83, 267] width 14 height 14
click at [83, 259] on input "checkbox" at bounding box center [83, 259] width 0 height 0
checkbox input "true"
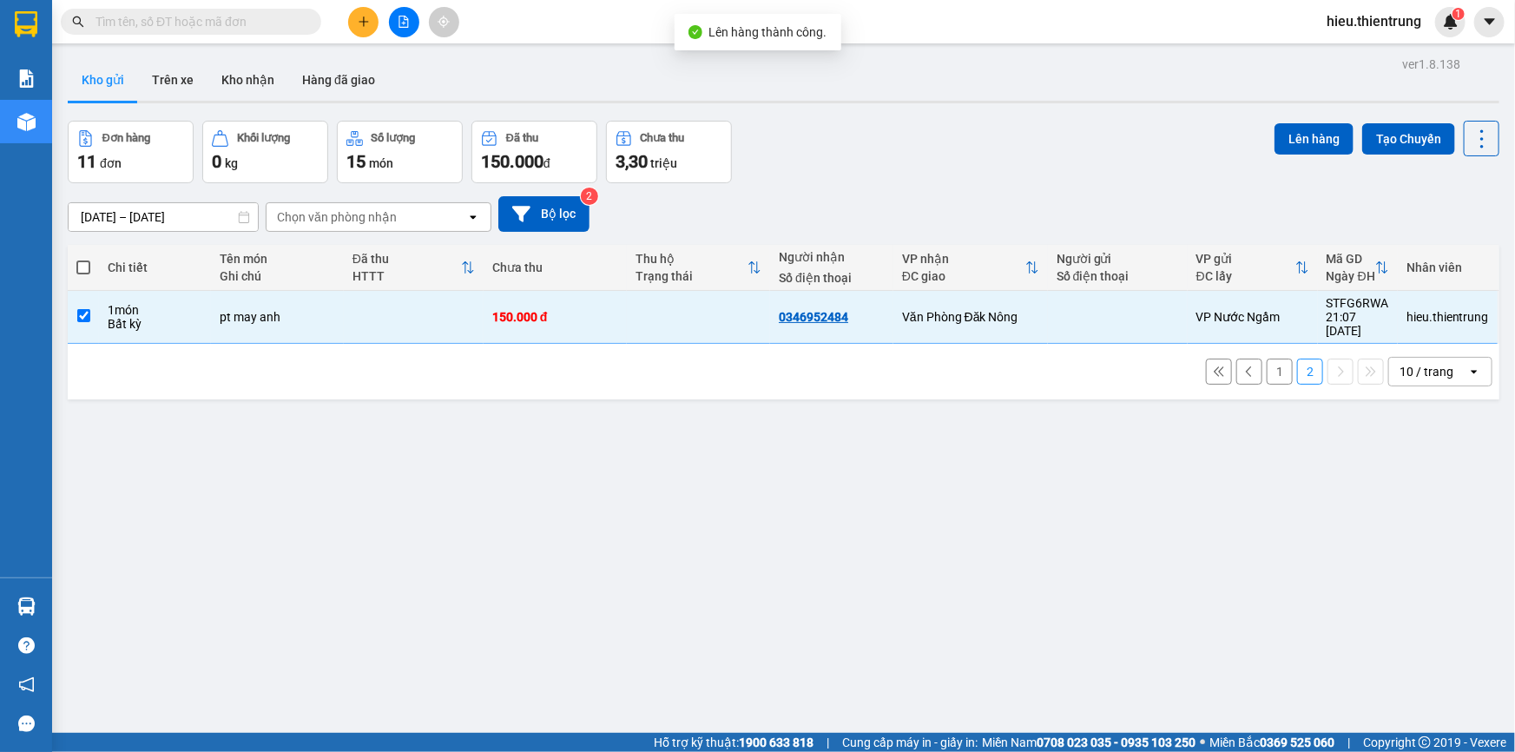
click at [88, 260] on span at bounding box center [83, 267] width 14 height 14
click at [83, 259] on input "checkbox" at bounding box center [83, 259] width 0 height 0
click at [1316, 142] on button "Lên hàng" at bounding box center [1314, 138] width 79 height 31
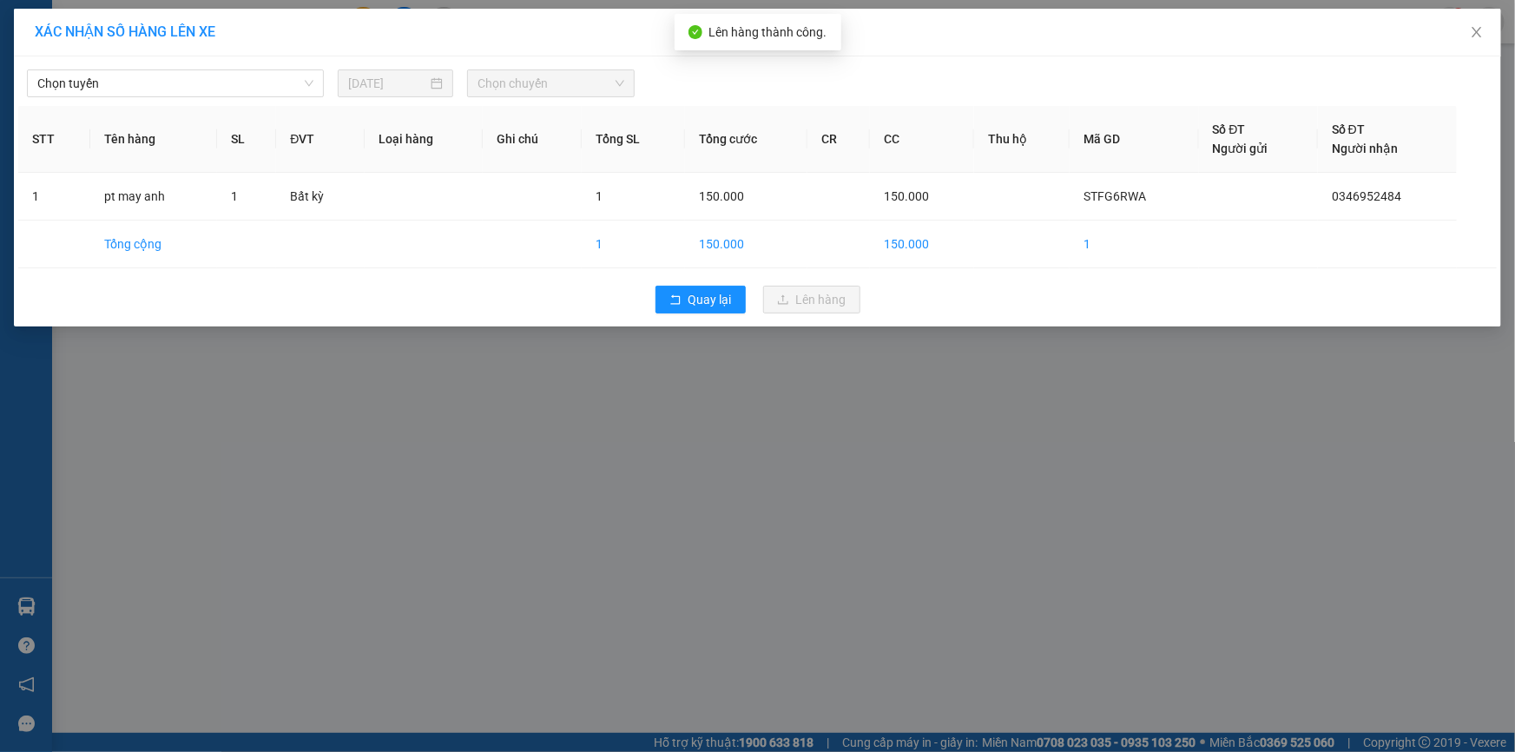
drag, startPoint x: 119, startPoint y: 89, endPoint x: 122, endPoint y: 100, distance: 11.6
click at [120, 89] on span "Chọn tuyến" at bounding box center [175, 83] width 276 height 26
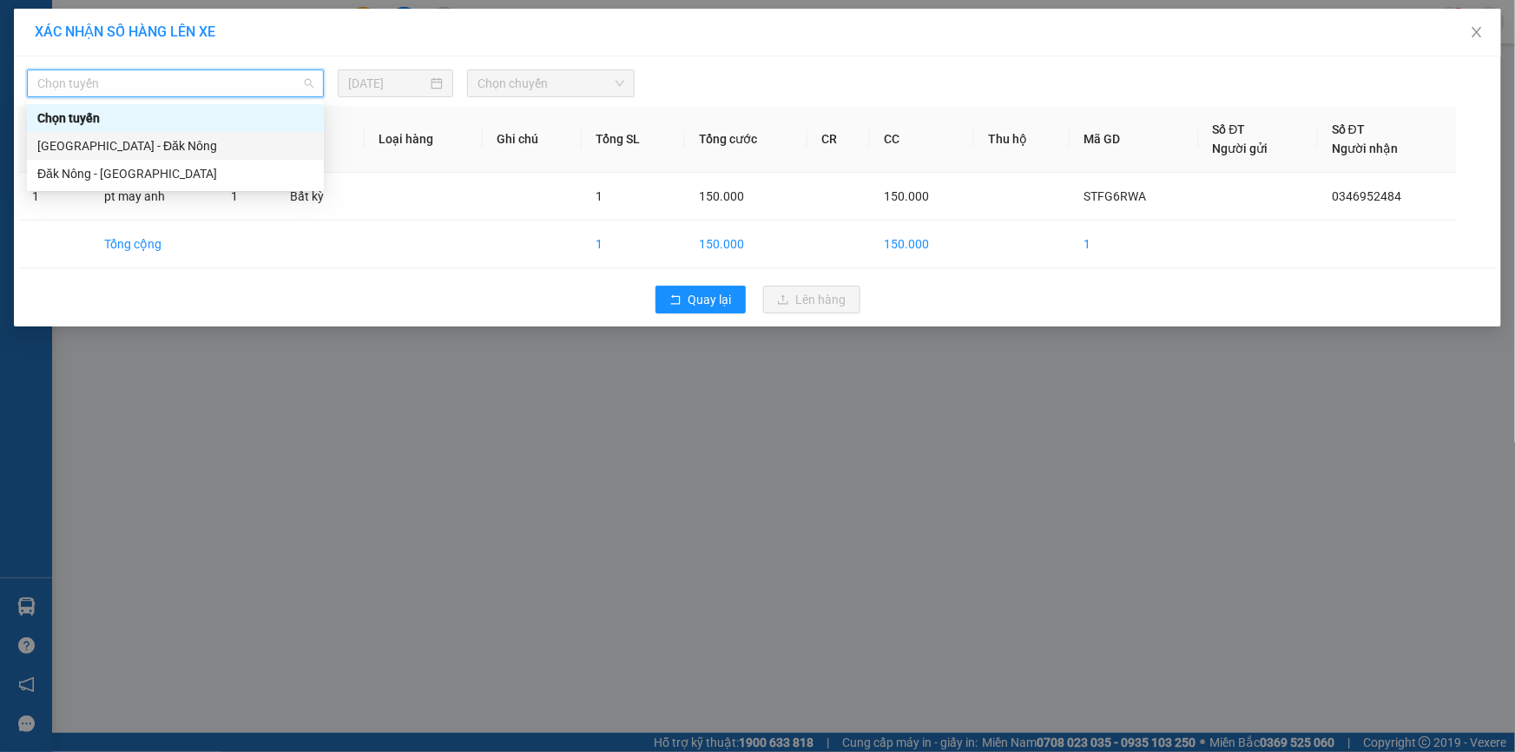
click at [108, 135] on div "[GEOGRAPHIC_DATA] - Đăk Nông" at bounding box center [175, 146] width 297 height 28
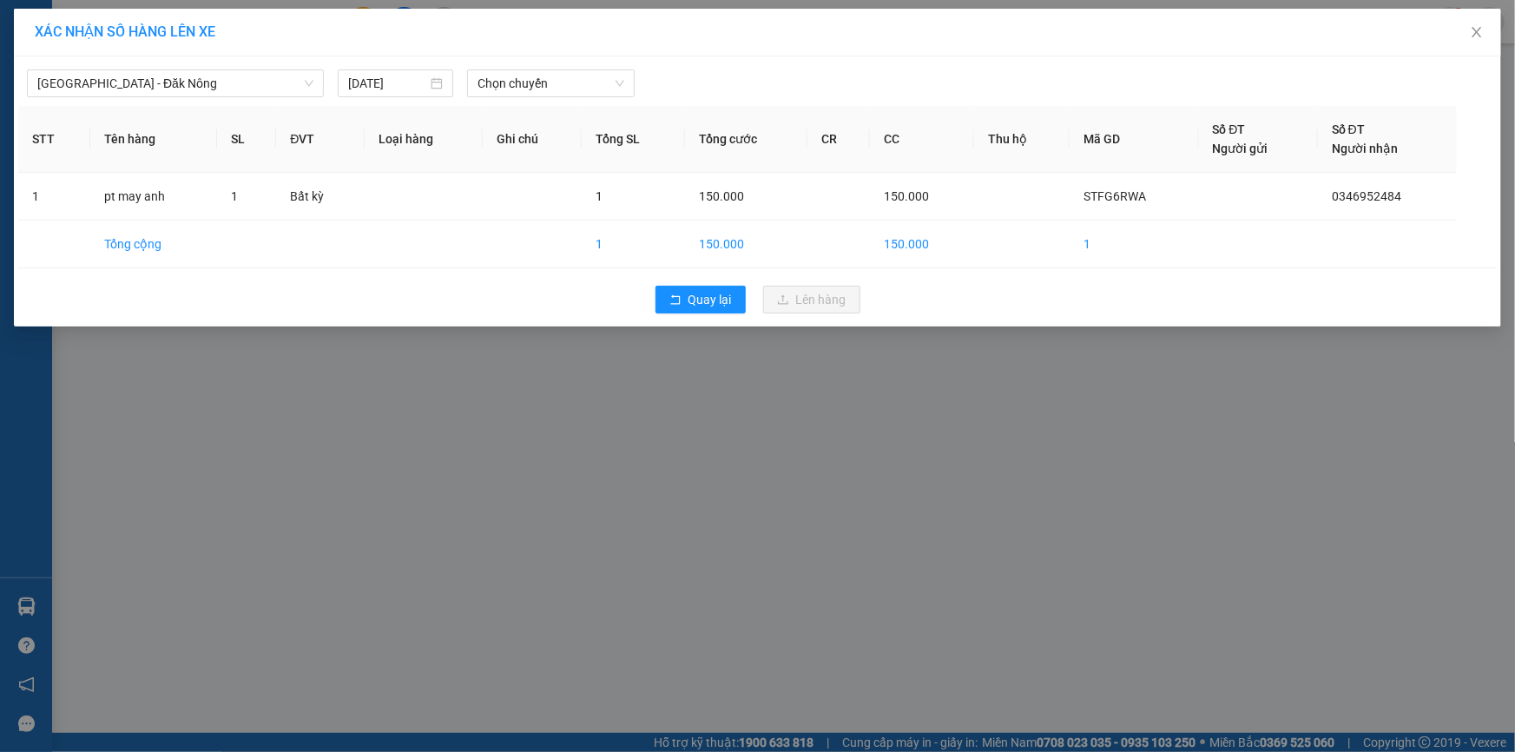
drag, startPoint x: 384, startPoint y: 94, endPoint x: 400, endPoint y: 100, distance: 17.6
click at [386, 94] on div "[DATE]" at bounding box center [395, 83] width 115 height 28
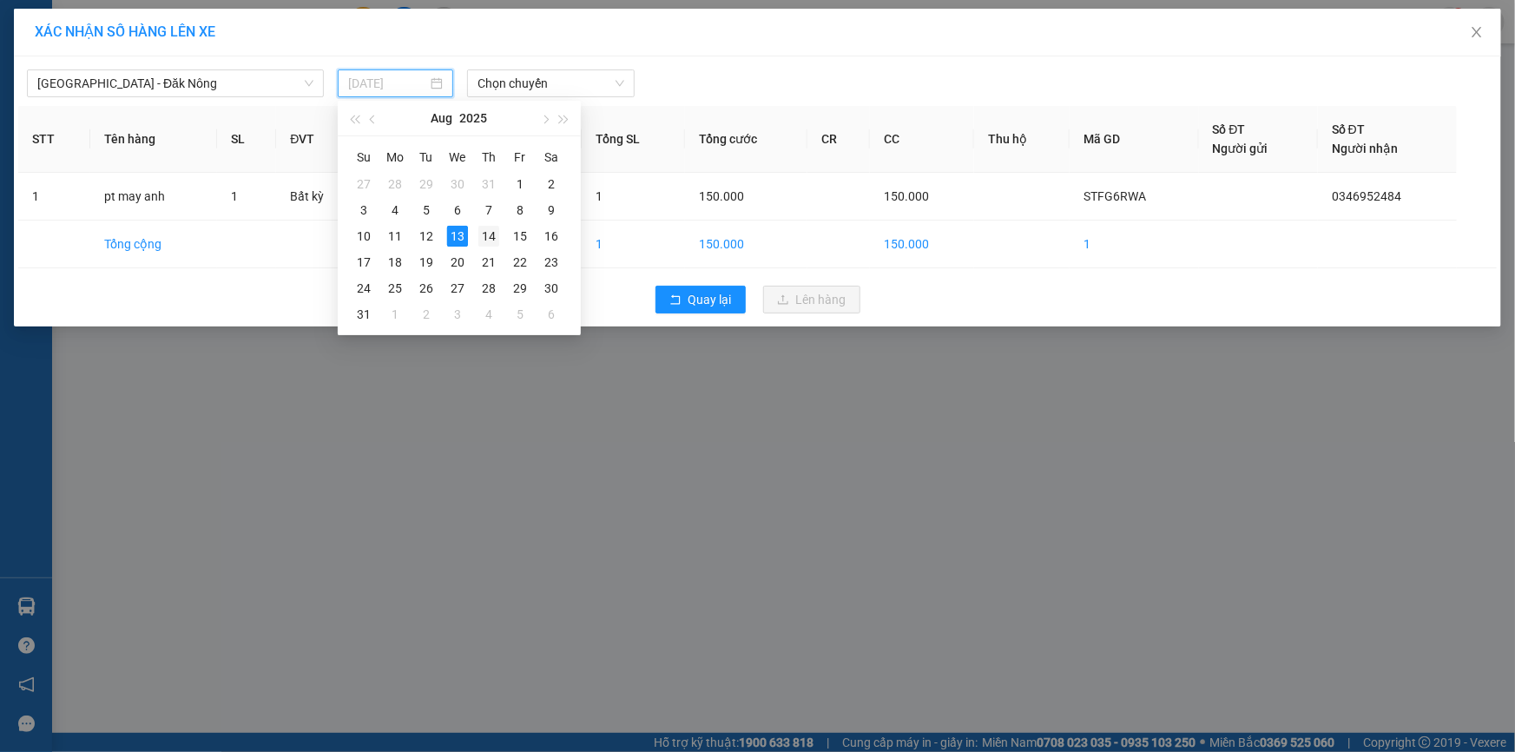
click at [492, 238] on div "14" at bounding box center [488, 236] width 21 height 21
type input "[DATE]"
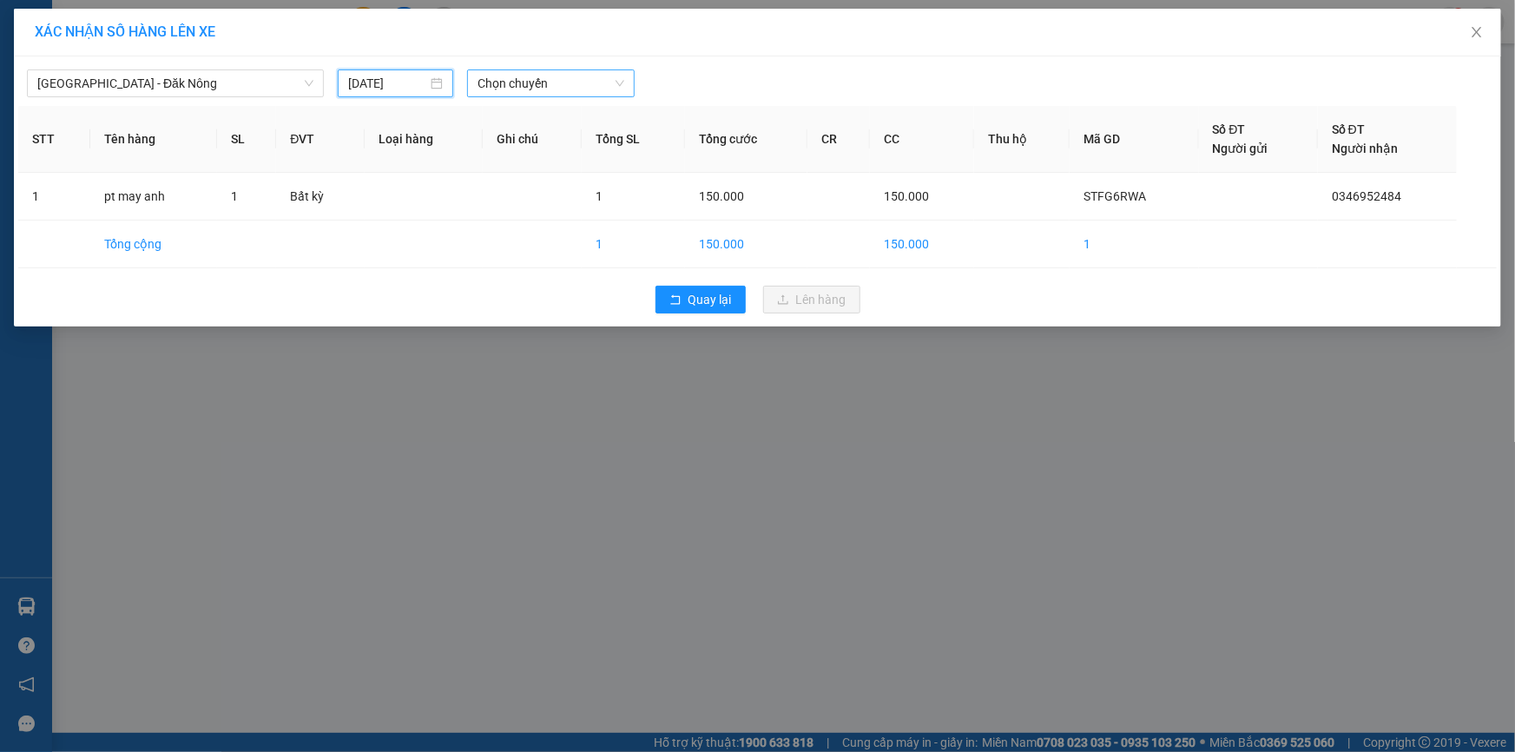
click at [573, 83] on span "Chọn chuyến" at bounding box center [551, 83] width 147 height 26
click at [574, 78] on span "Chọn chuyến" at bounding box center [551, 83] width 147 height 26
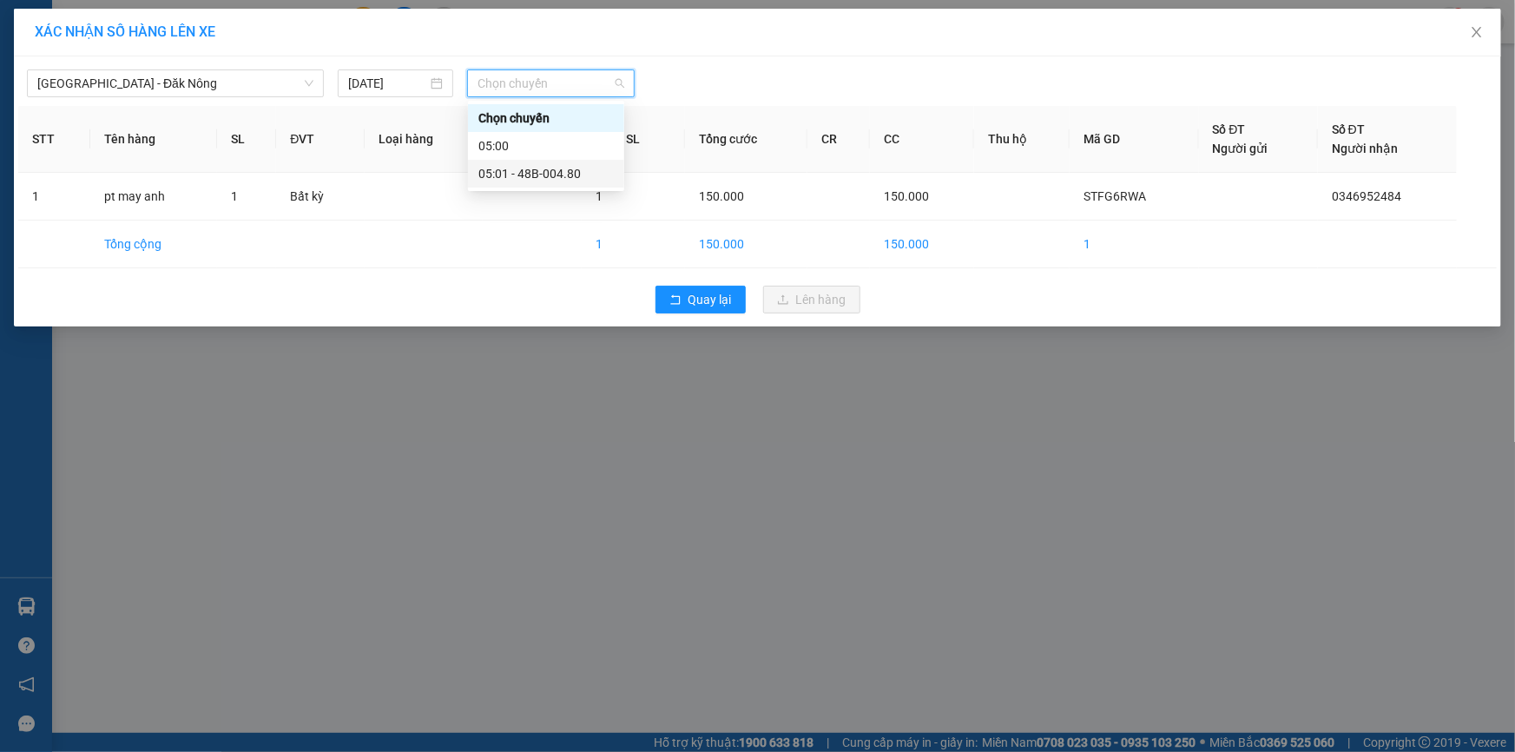
click at [541, 181] on div "05:01 - 48B-004.80" at bounding box center [545, 173] width 135 height 19
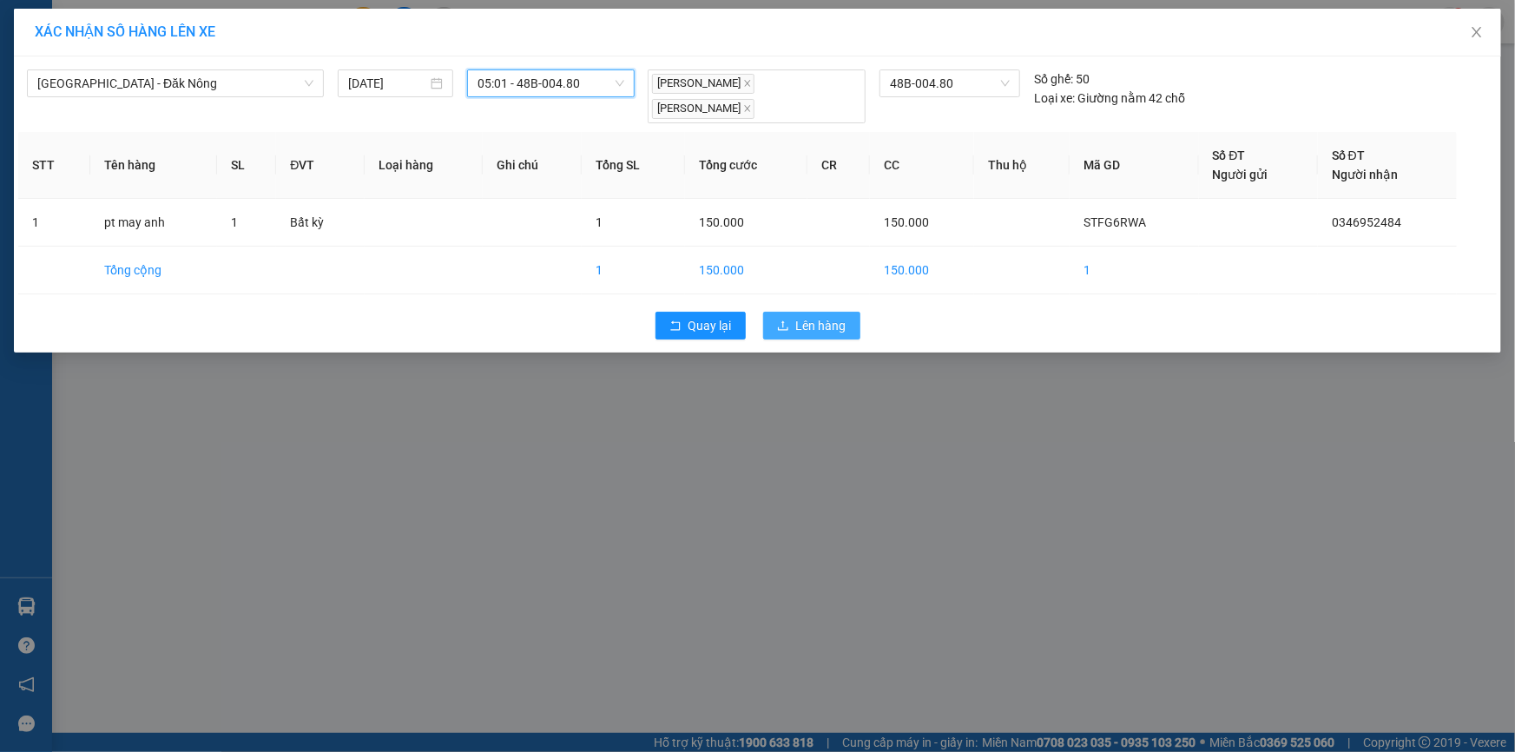
click at [793, 312] on button "Lên hàng" at bounding box center [811, 326] width 97 height 28
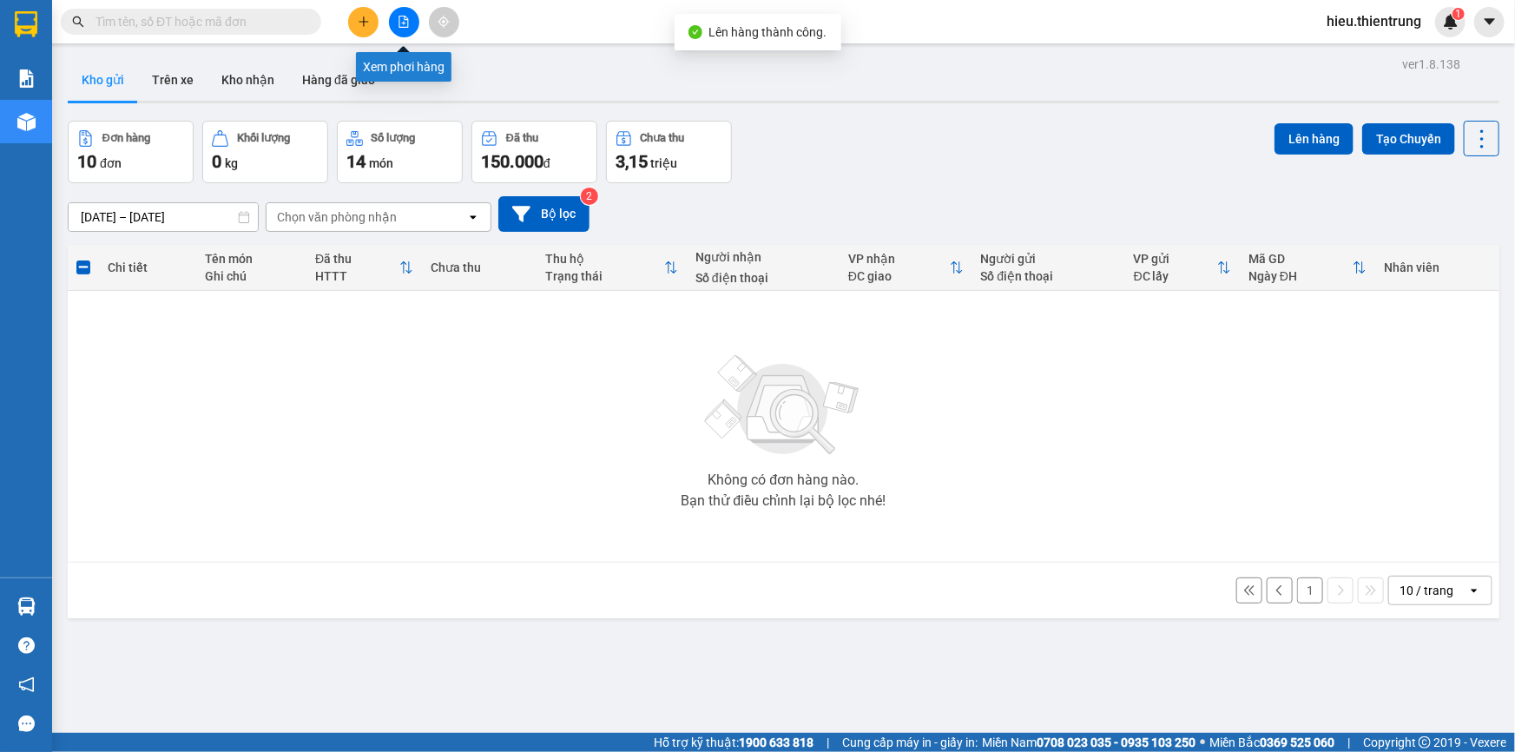
drag, startPoint x: 399, startPoint y: 23, endPoint x: 386, endPoint y: 50, distance: 30.3
click at [400, 24] on icon "file-add" at bounding box center [404, 22] width 12 height 12
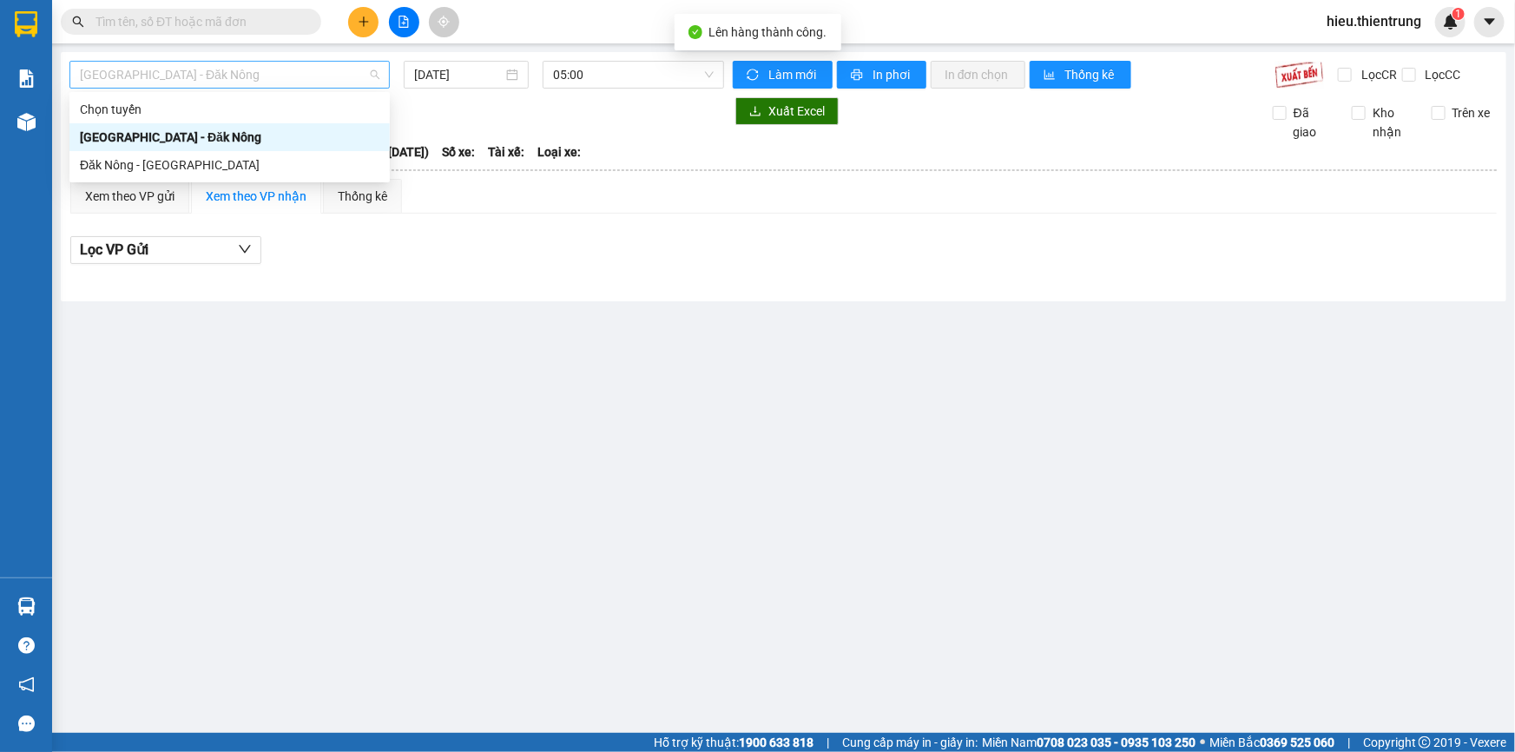
click at [208, 63] on span "[GEOGRAPHIC_DATA] - Đăk Nông" at bounding box center [230, 75] width 300 height 26
click at [148, 143] on div "[GEOGRAPHIC_DATA] - Đăk Nông" at bounding box center [230, 137] width 300 height 19
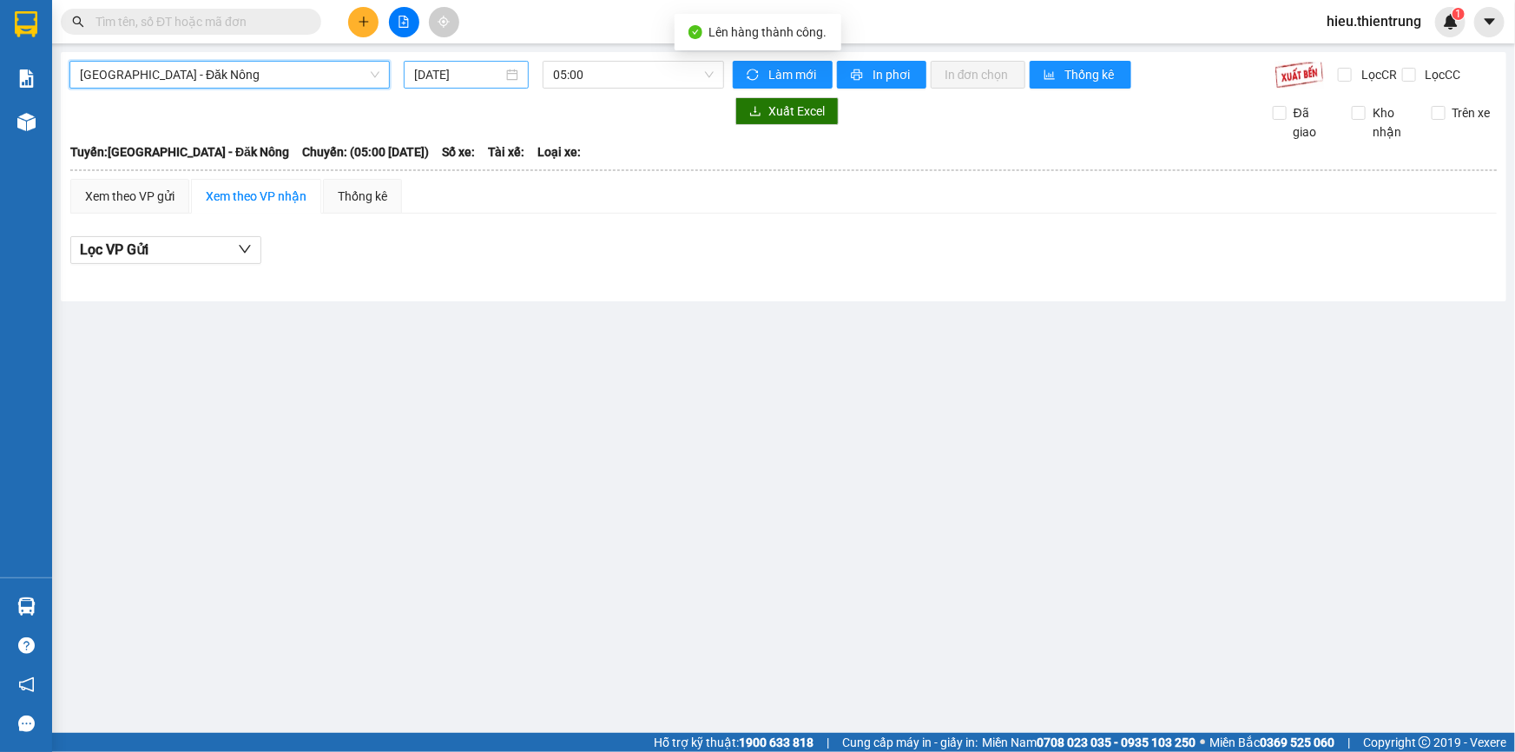
drag, startPoint x: 492, startPoint y: 62, endPoint x: 501, endPoint y: 80, distance: 20.2
click at [493, 63] on div "[DATE]" at bounding box center [466, 75] width 125 height 28
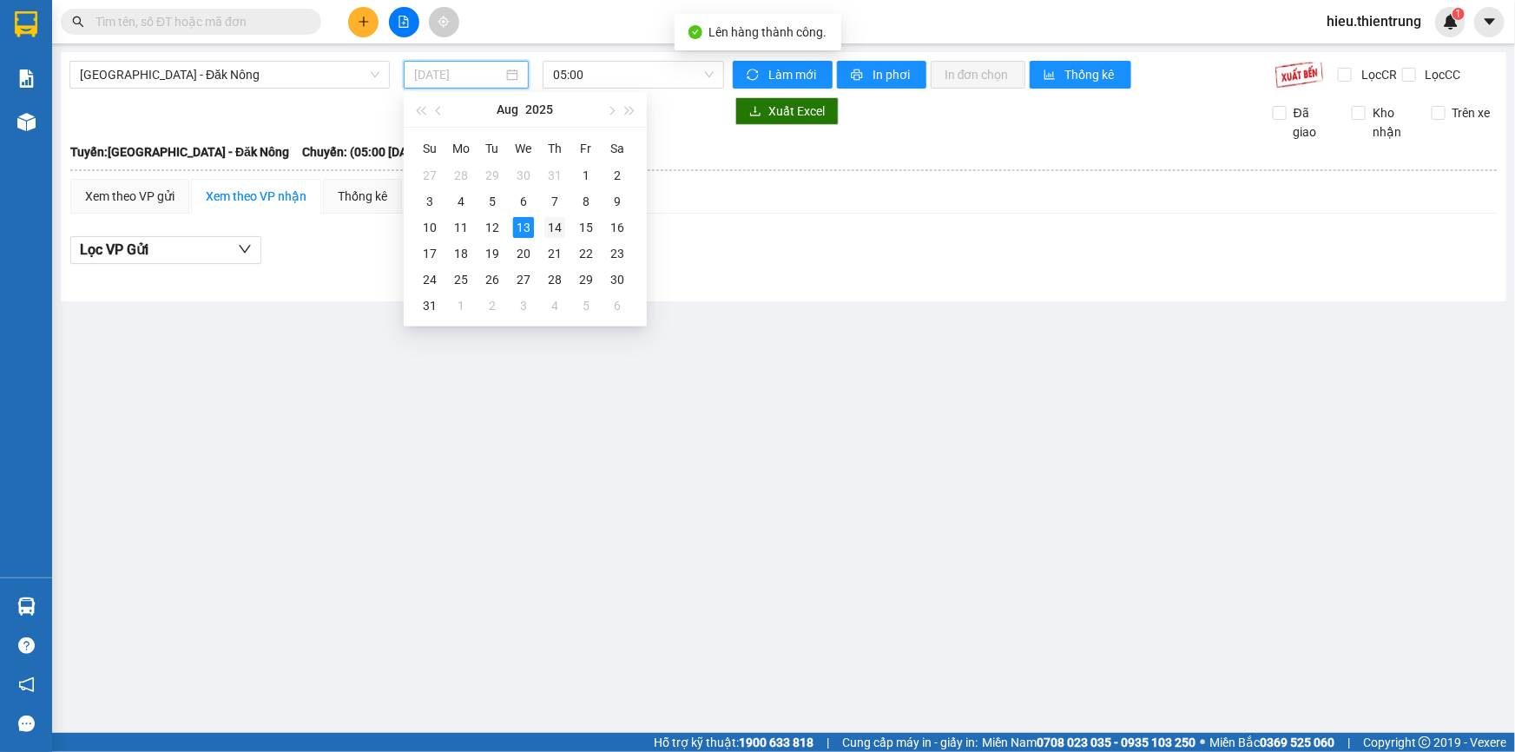
click at [550, 227] on div "14" at bounding box center [554, 227] width 21 height 21
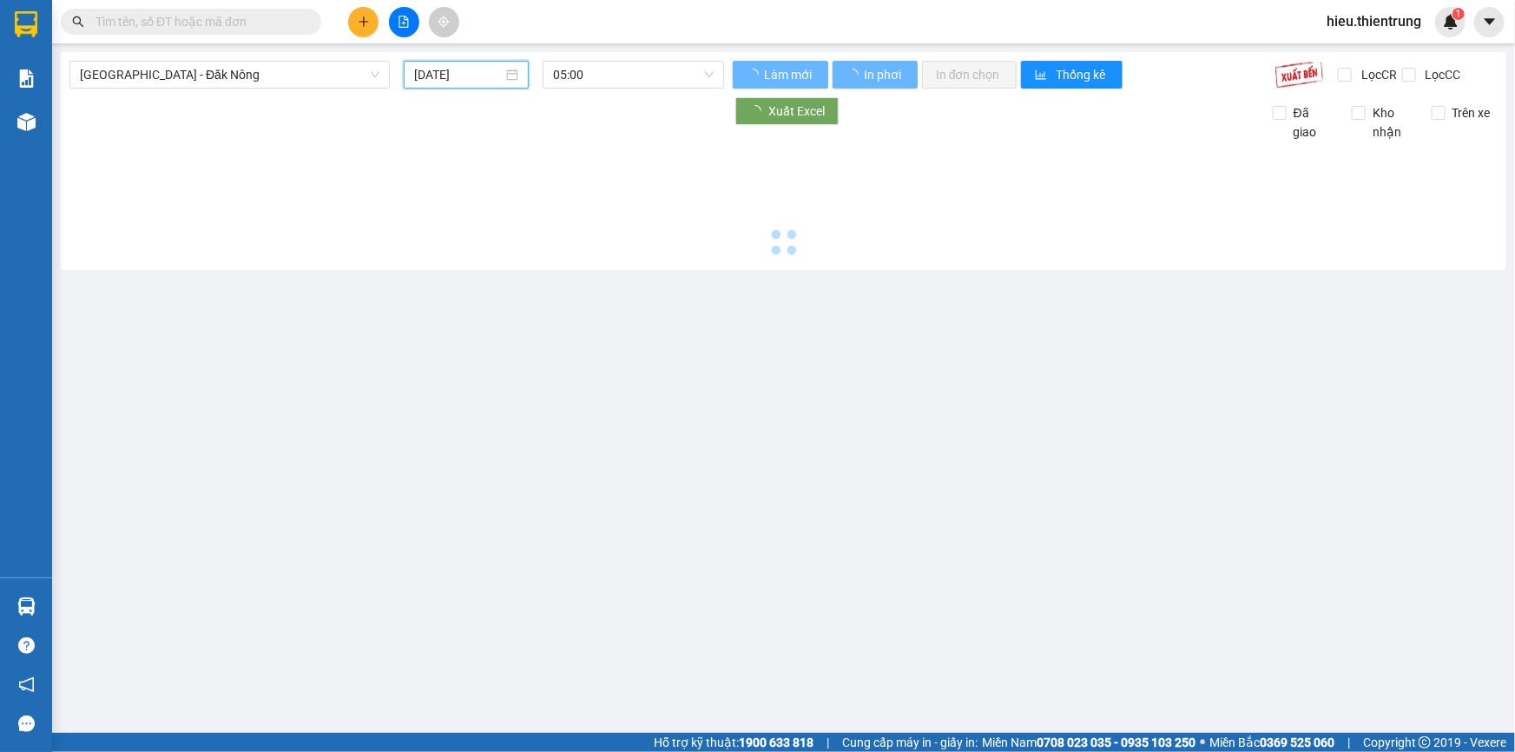
type input "[DATE]"
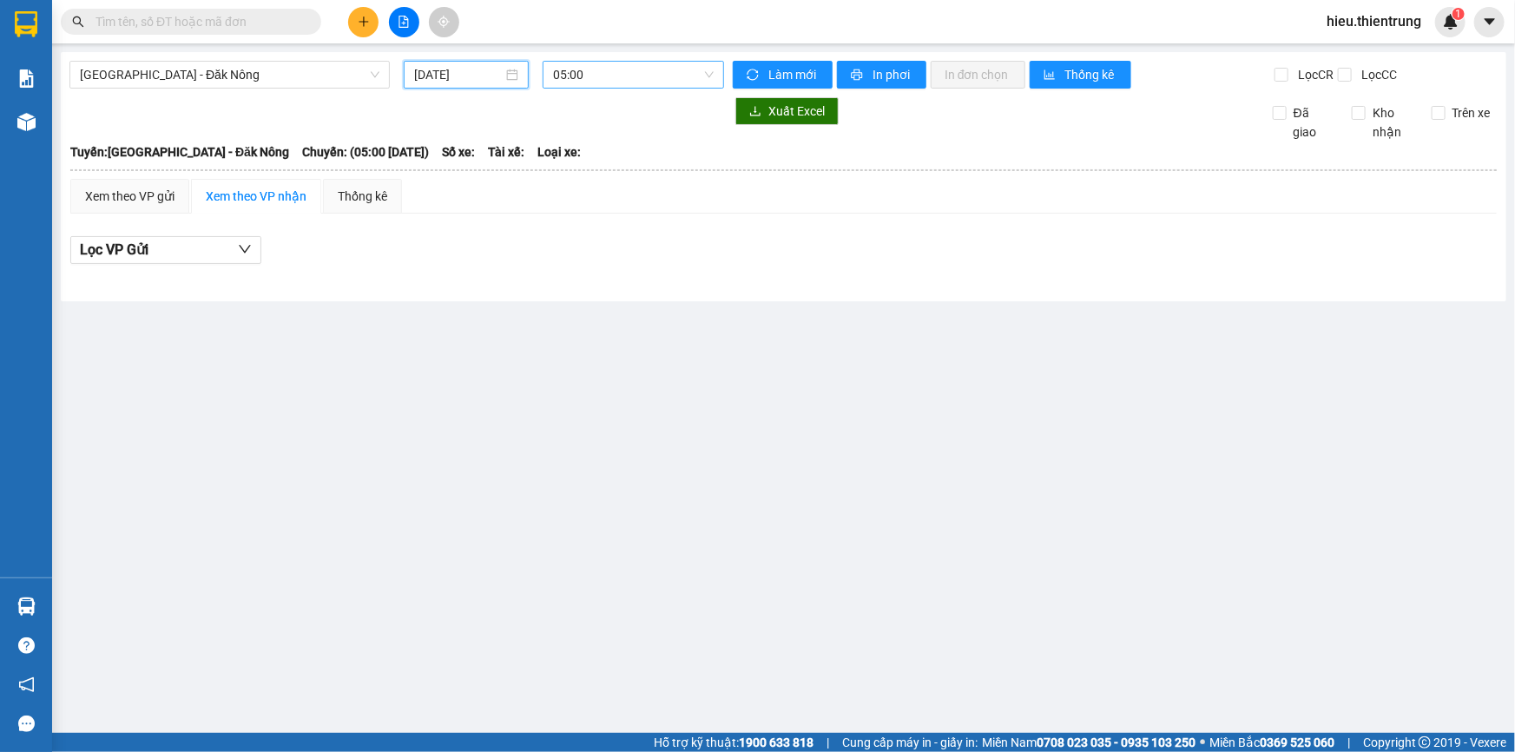
drag, startPoint x: 586, startPoint y: 74, endPoint x: 597, endPoint y: 83, distance: 14.1
click at [587, 74] on span "05:00" at bounding box center [633, 75] width 161 height 26
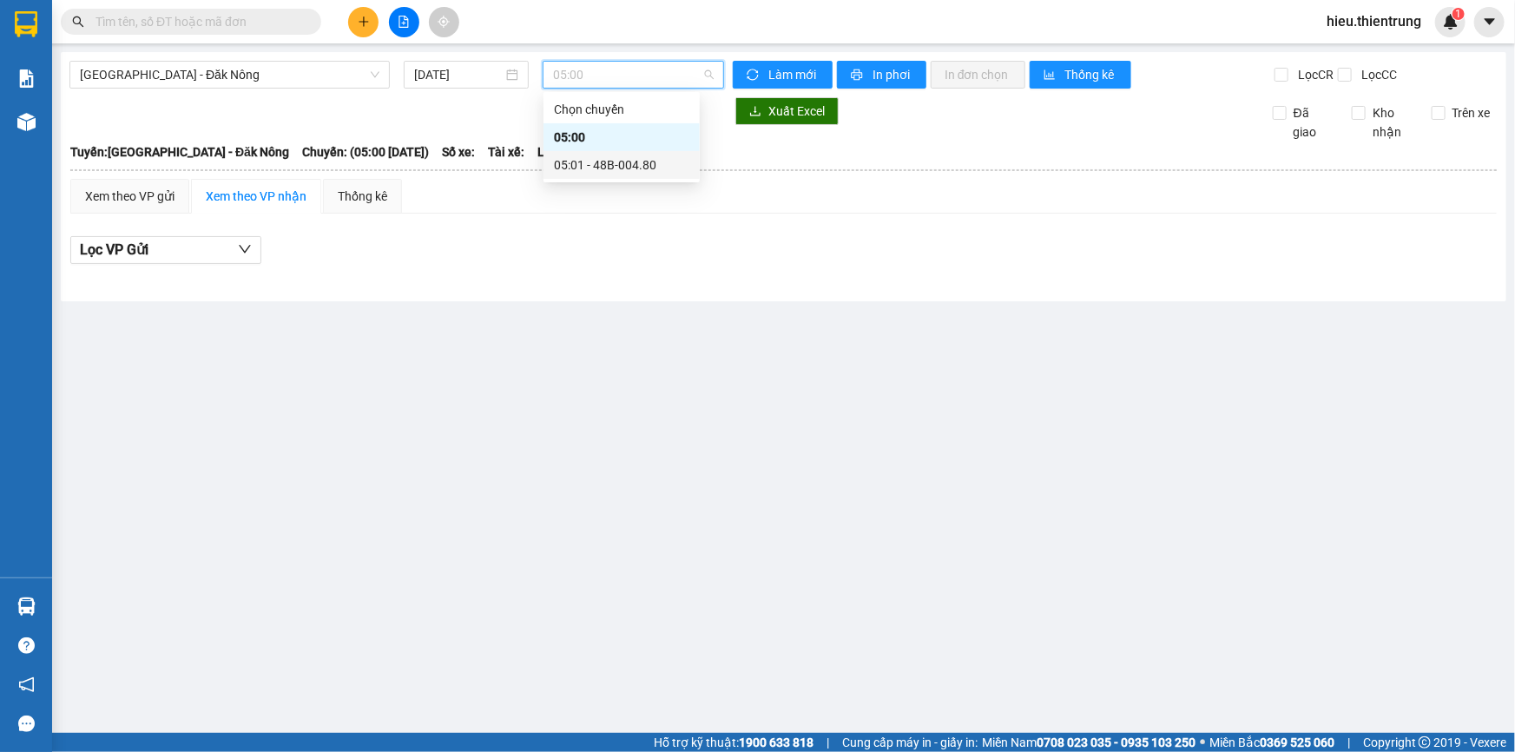
click at [628, 172] on div "05:01 - 48B-004.80" at bounding box center [621, 164] width 135 height 19
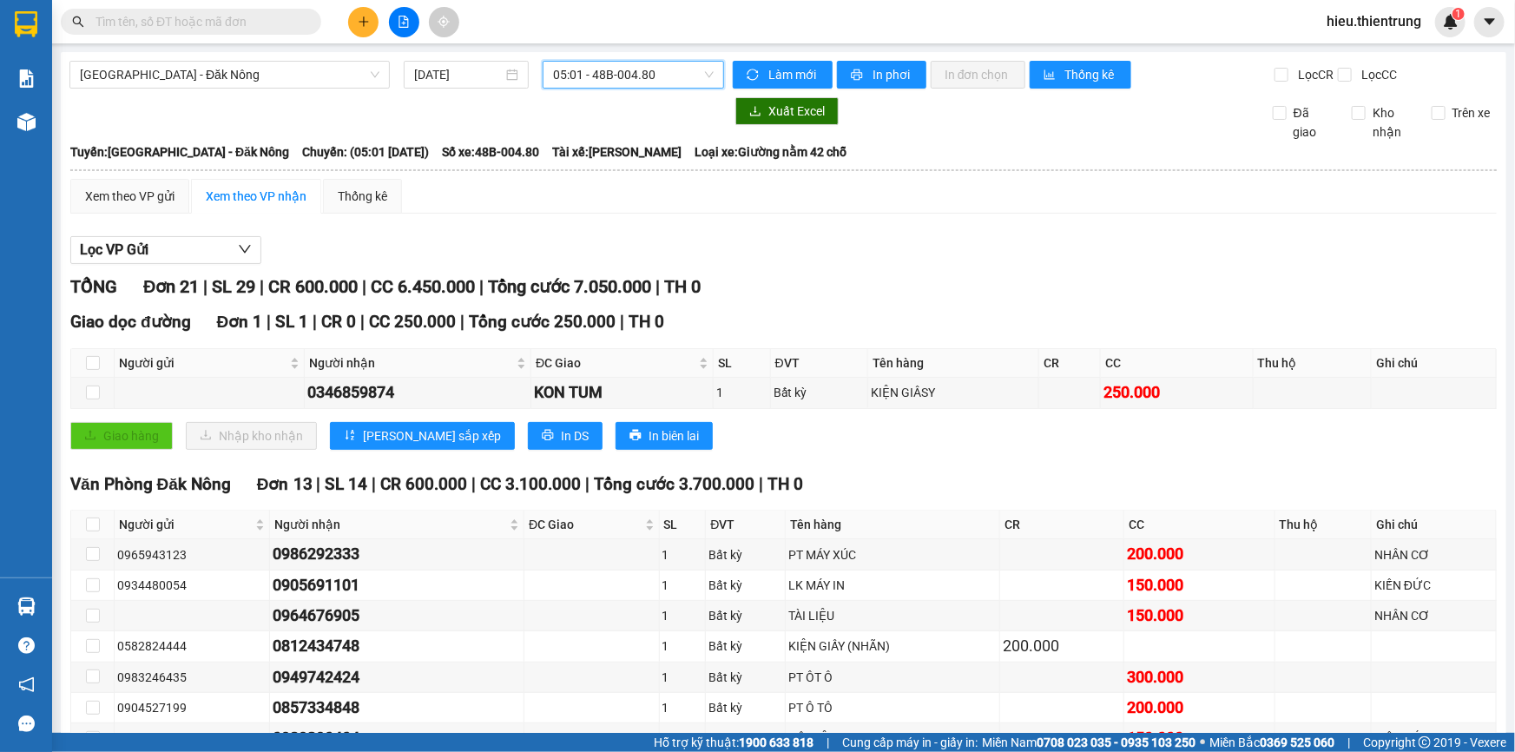
click at [890, 69] on span "In phơi" at bounding box center [893, 74] width 40 height 19
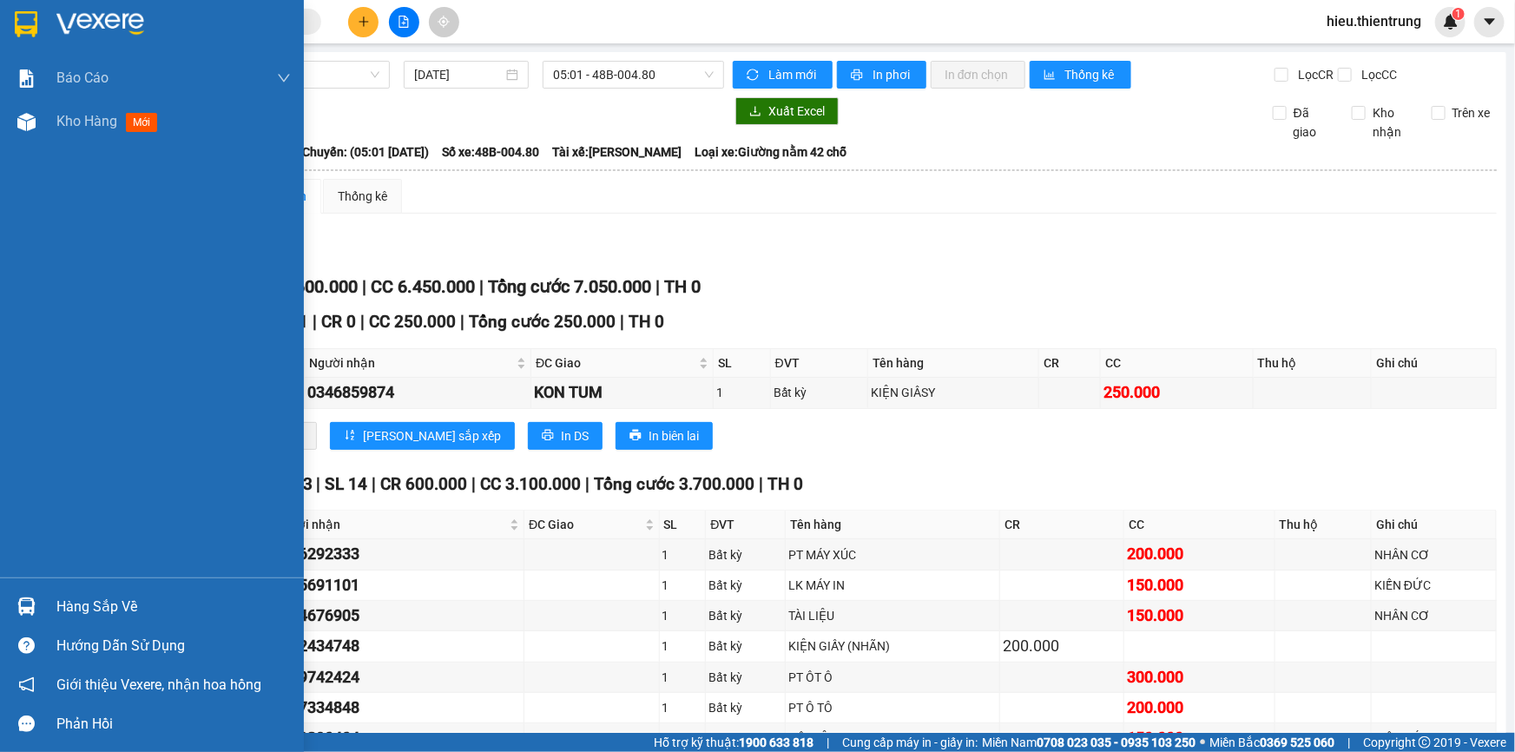
click at [17, 100] on div "Báo cáo BC Doanh số theo Văn Phòng Báo cáo dòng tiền (nhà xe) Doanh số tạo đơn …" at bounding box center [152, 77] width 304 height 43
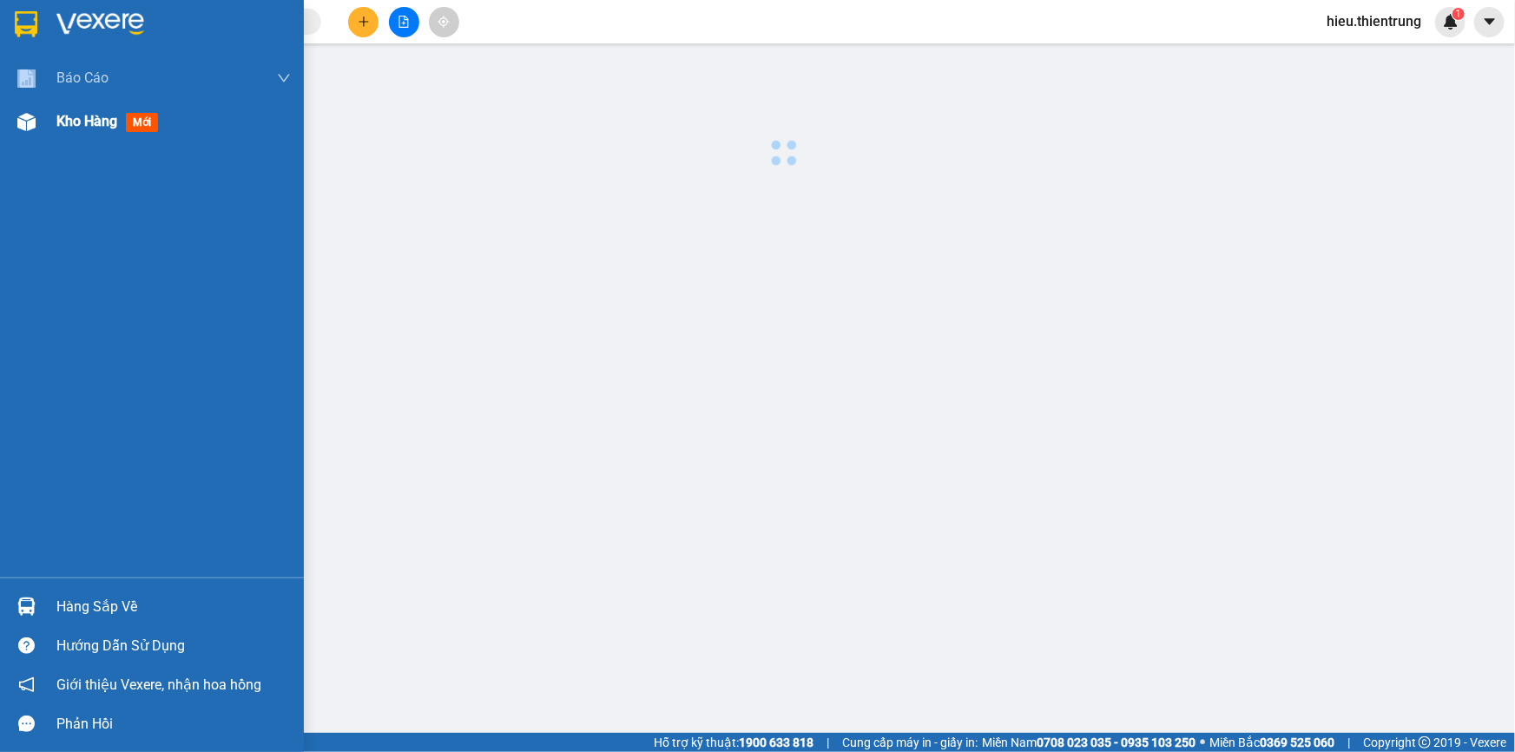
click at [89, 135] on div "Kho hàng mới" at bounding box center [173, 121] width 234 height 43
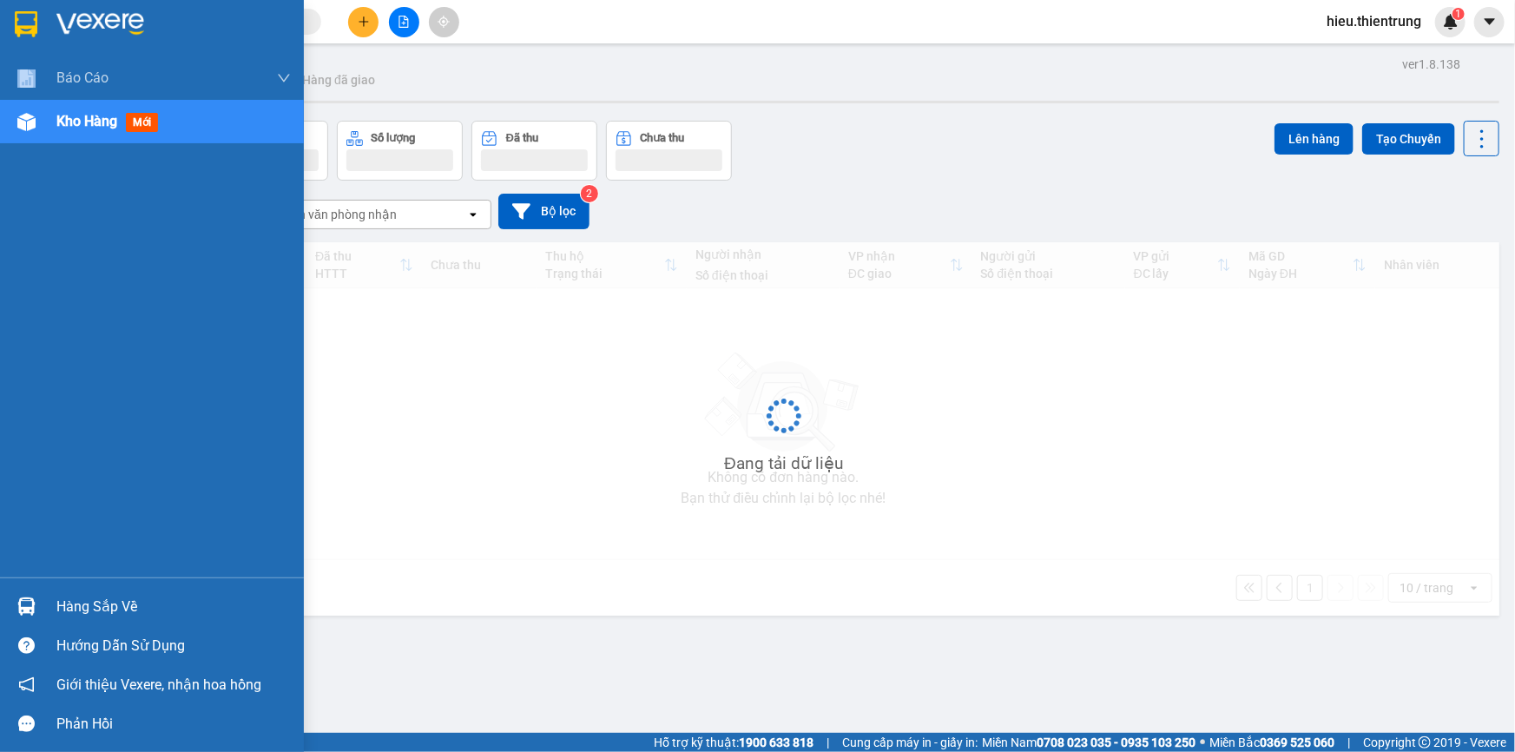
click at [89, 135] on div "Kho hàng mới" at bounding box center [173, 121] width 234 height 43
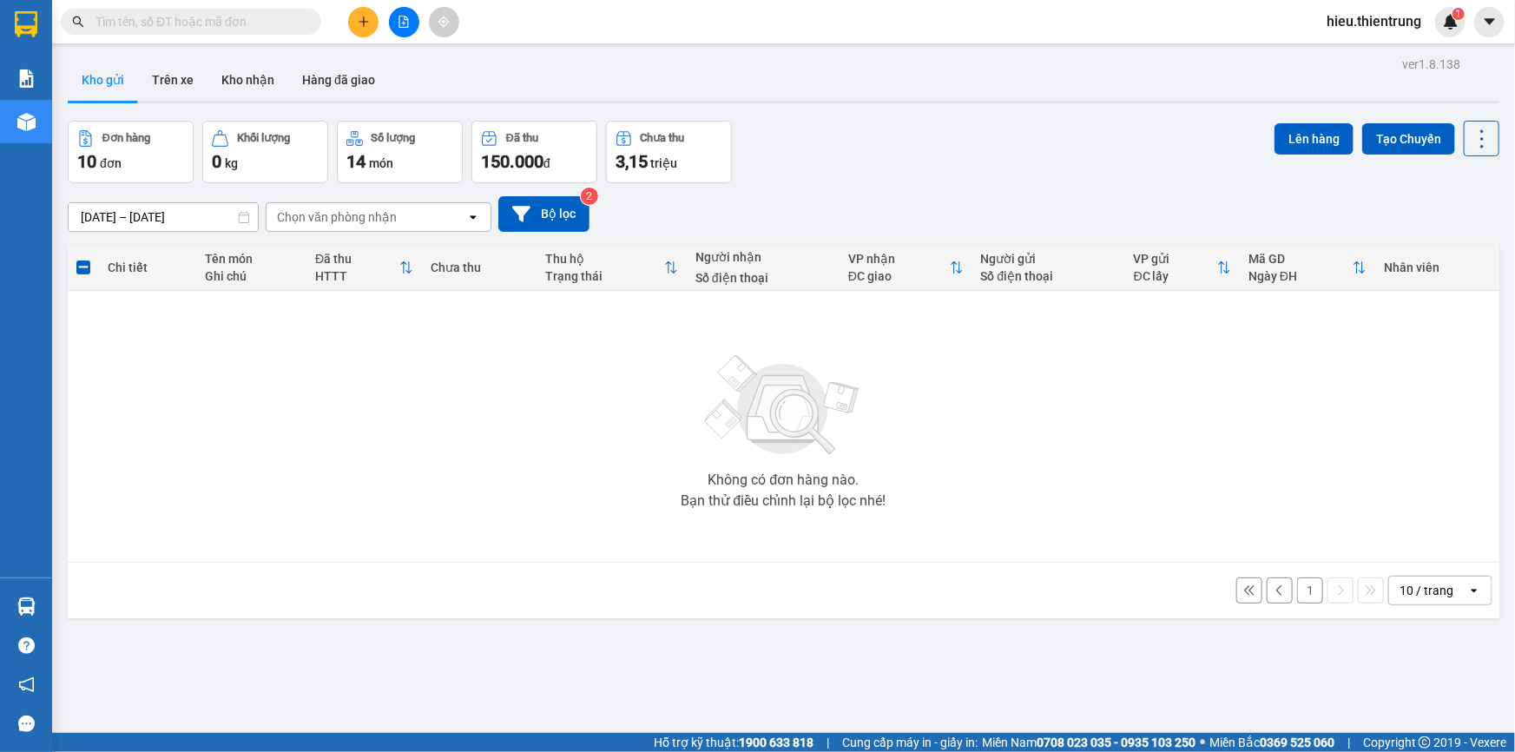
click at [1297, 586] on button "1" at bounding box center [1310, 590] width 26 height 26
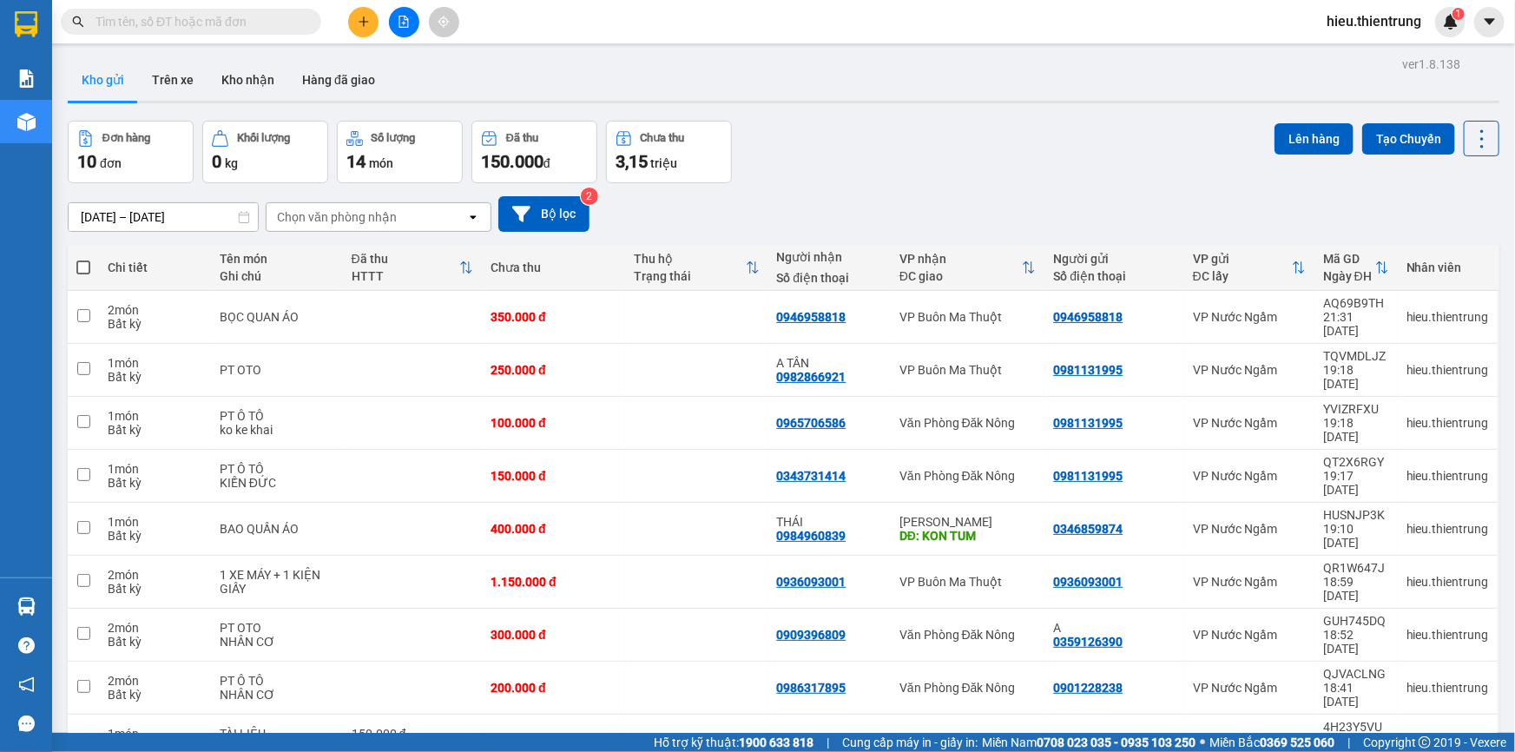
click at [79, 276] on th at bounding box center [83, 268] width 31 height 46
click at [80, 267] on span at bounding box center [83, 267] width 14 height 14
click at [83, 259] on input "checkbox" at bounding box center [83, 259] width 0 height 0
checkbox input "true"
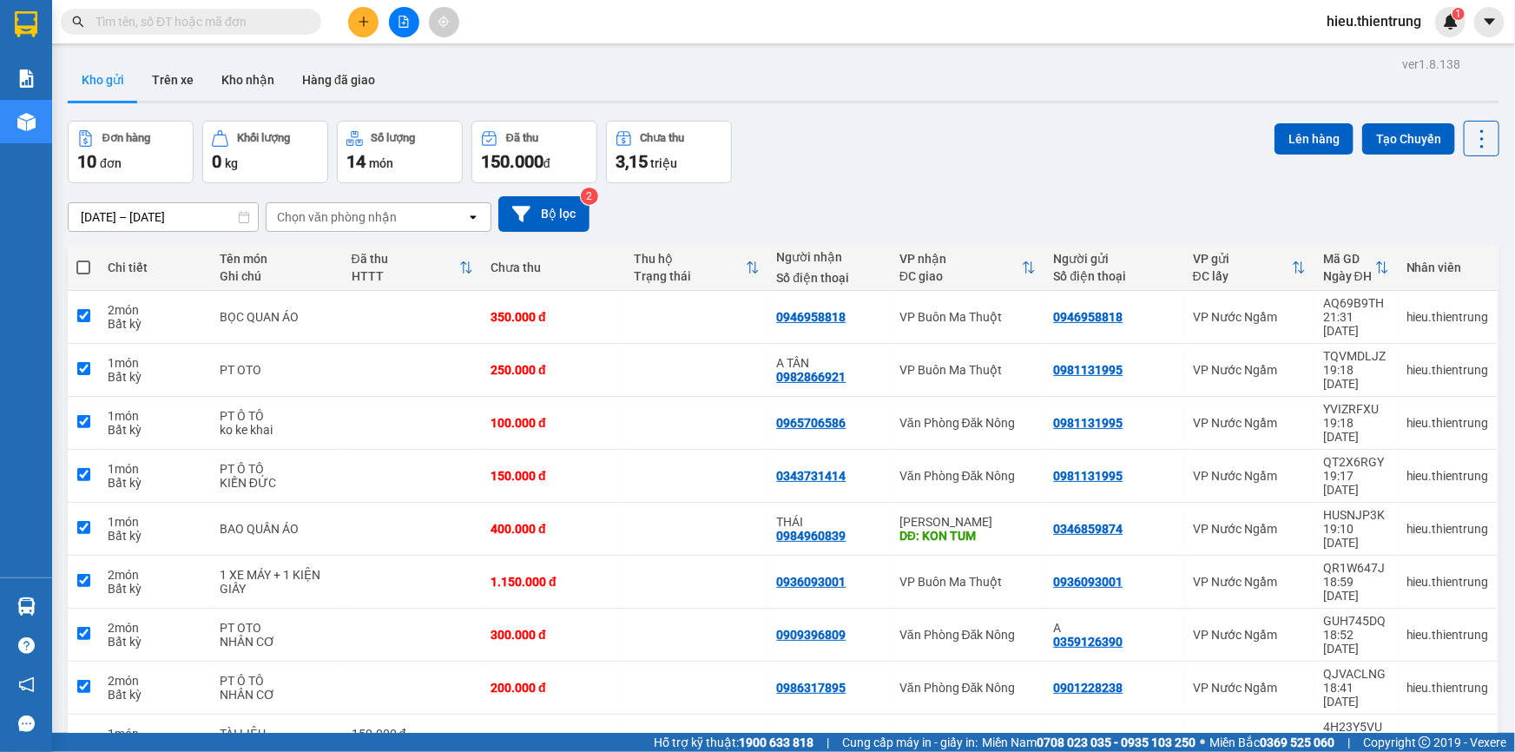
checkbox input "true"
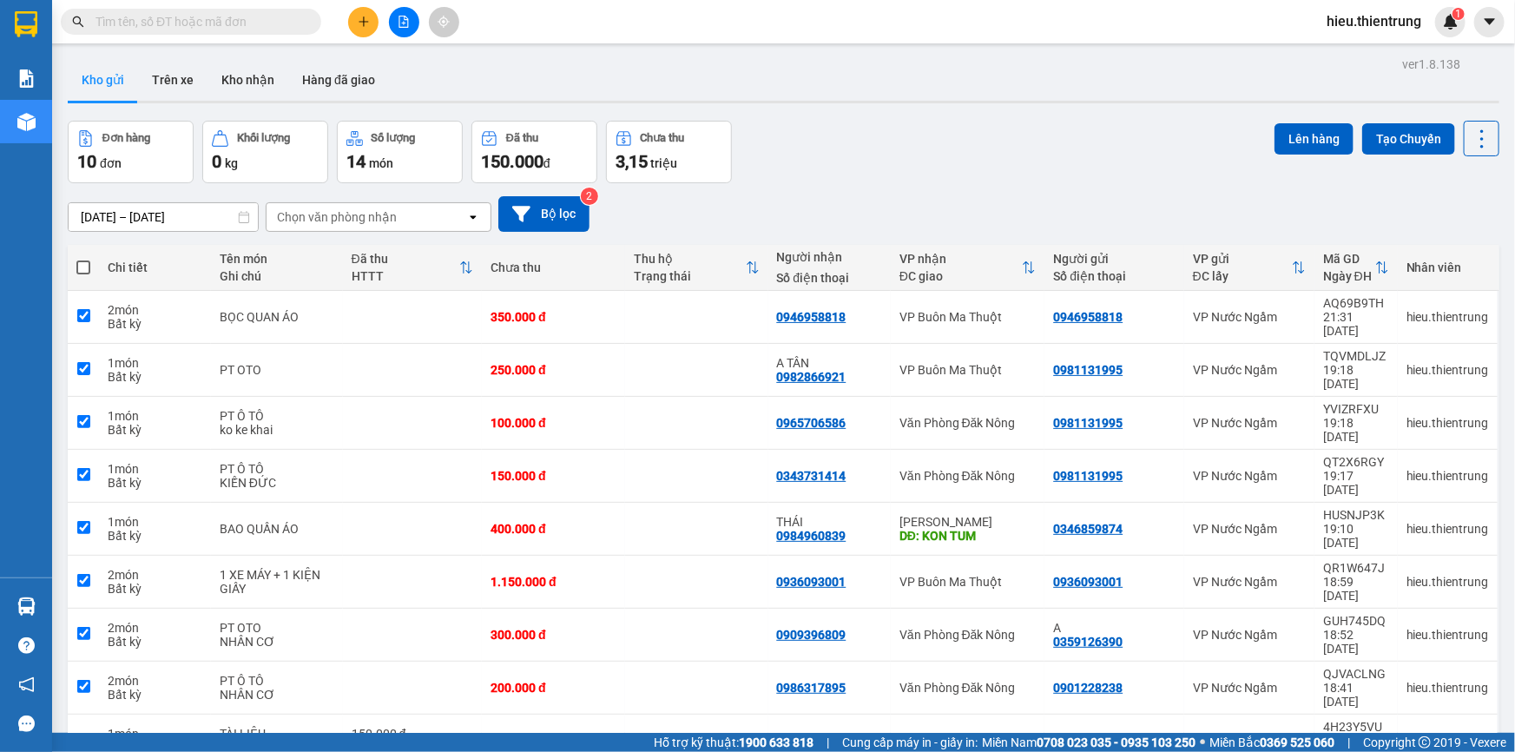
checkbox input "true"
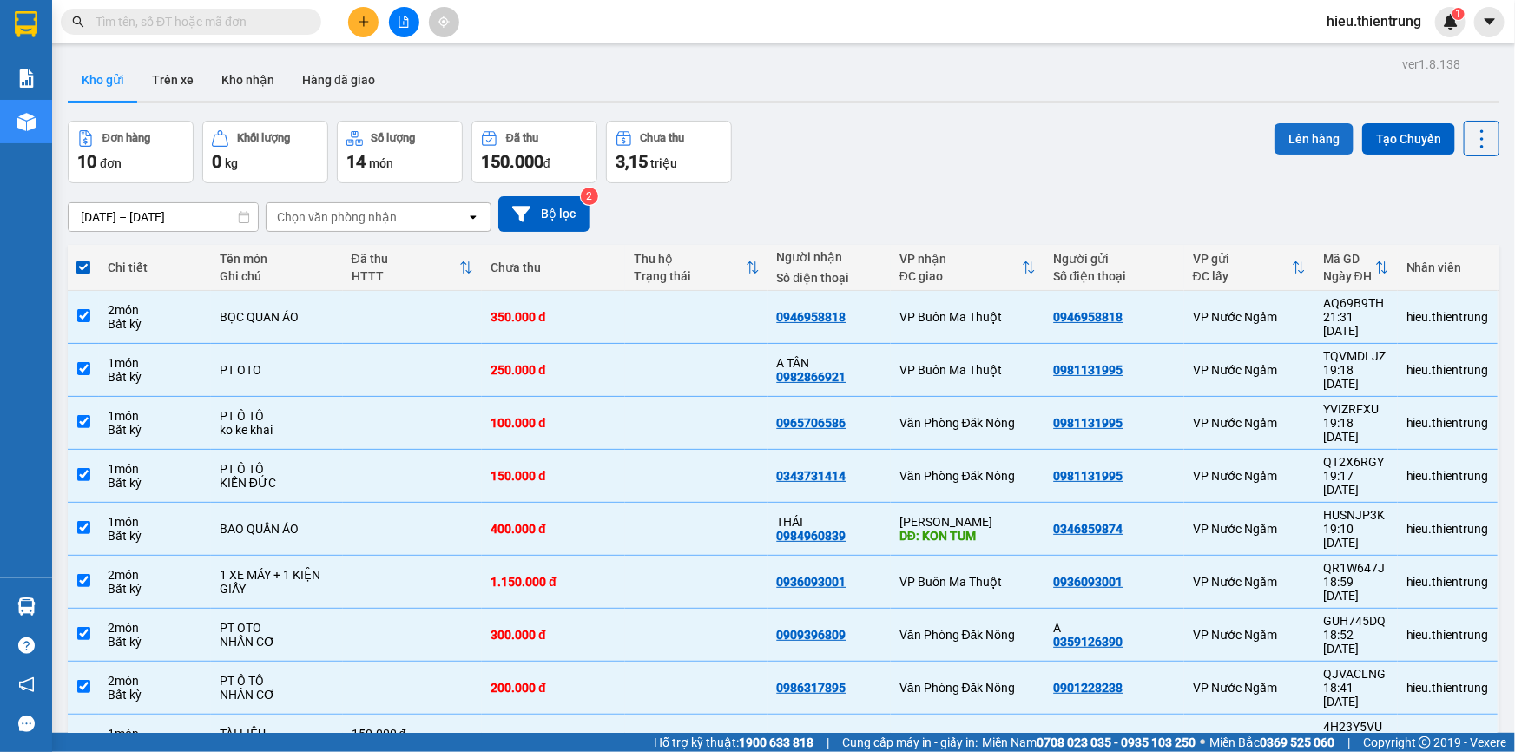
click at [1311, 136] on button "Lên hàng" at bounding box center [1314, 138] width 79 height 31
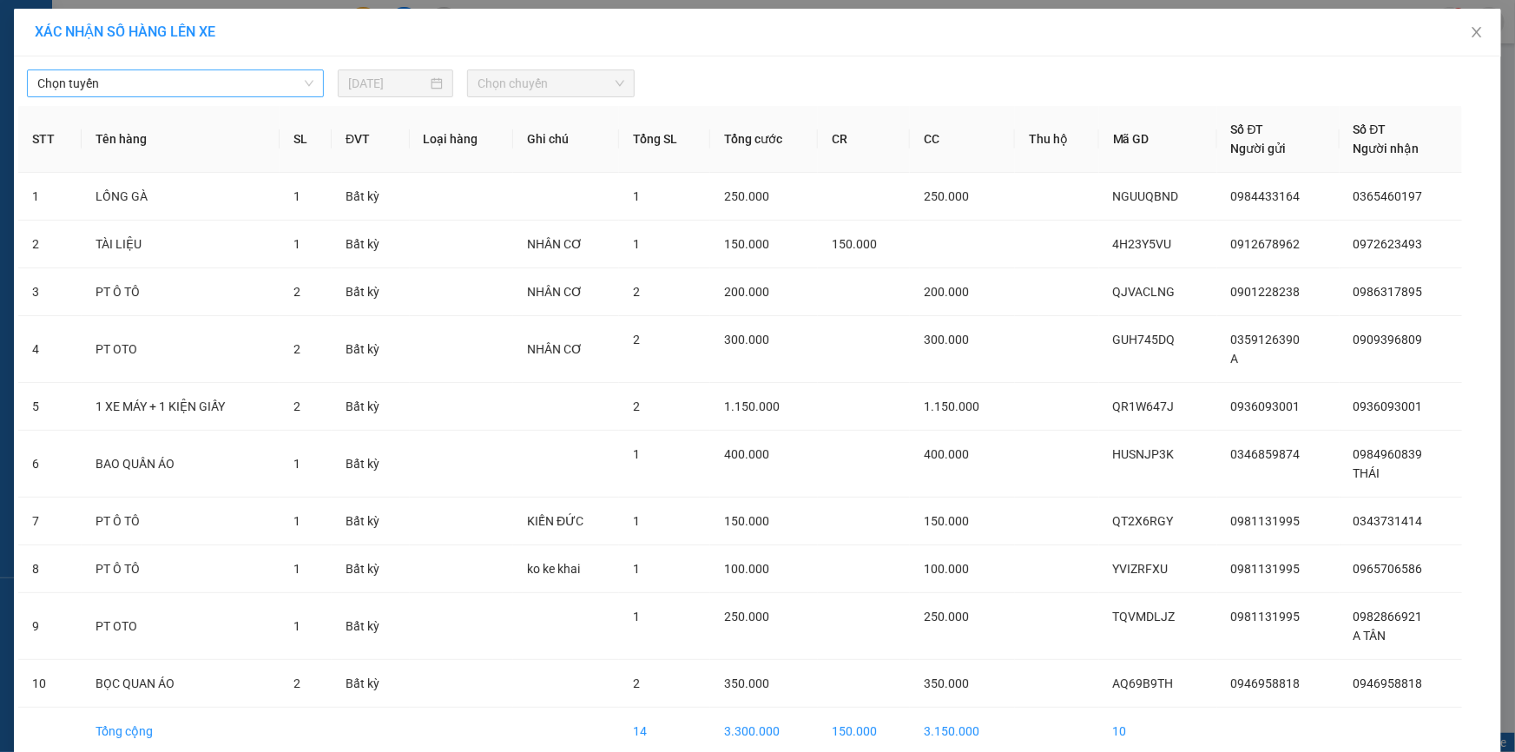
drag, startPoint x: 290, startPoint y: 89, endPoint x: 279, endPoint y: 87, distance: 11.6
click at [282, 87] on span "Chọn tuyến" at bounding box center [175, 83] width 276 height 26
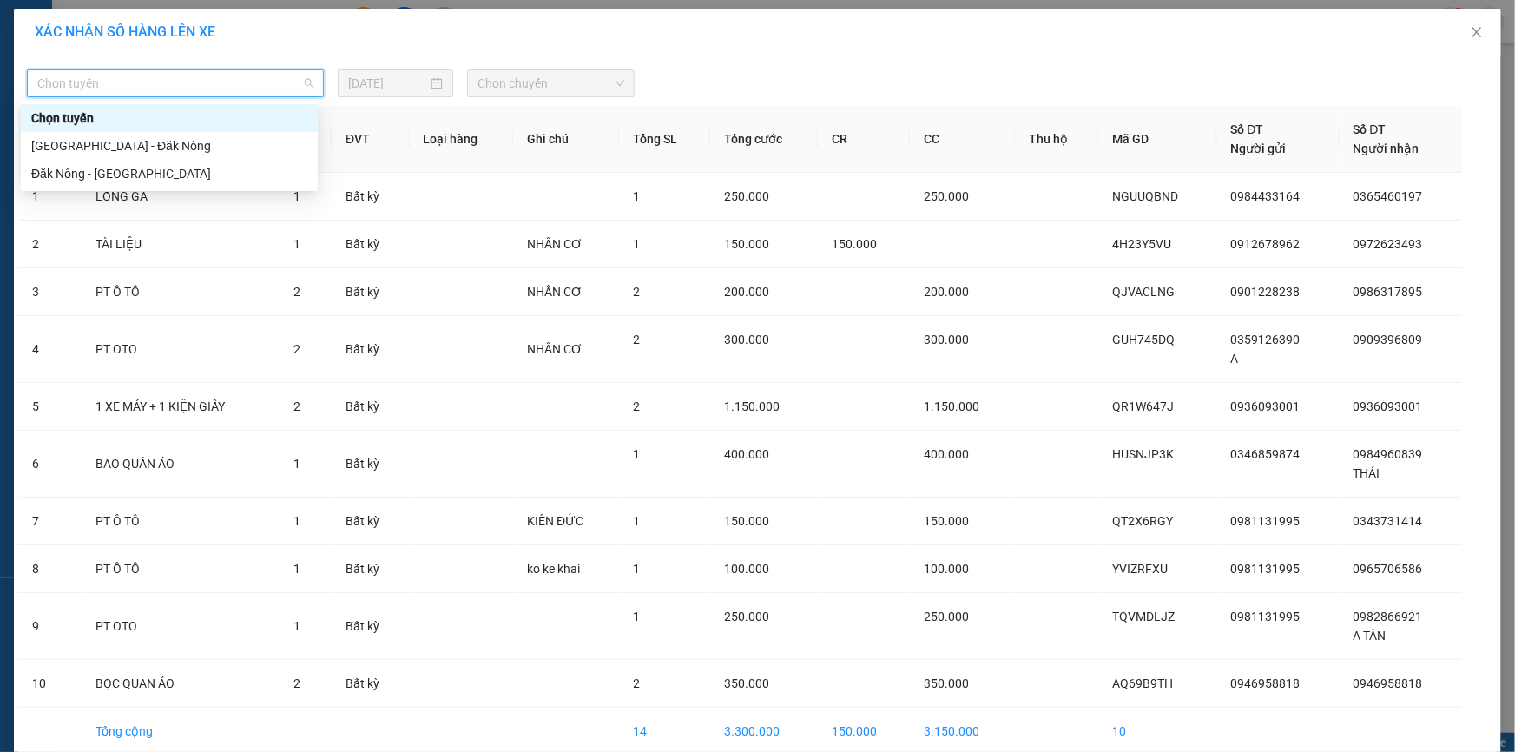
click at [269, 82] on span "Chọn tuyến" at bounding box center [175, 83] width 276 height 26
drag, startPoint x: 168, startPoint y: 81, endPoint x: 143, endPoint y: 124, distance: 50.2
click at [170, 82] on span "Chọn tuyến" at bounding box center [175, 83] width 276 height 26
click at [106, 141] on div "[GEOGRAPHIC_DATA] - Đăk Nông" at bounding box center [169, 145] width 276 height 19
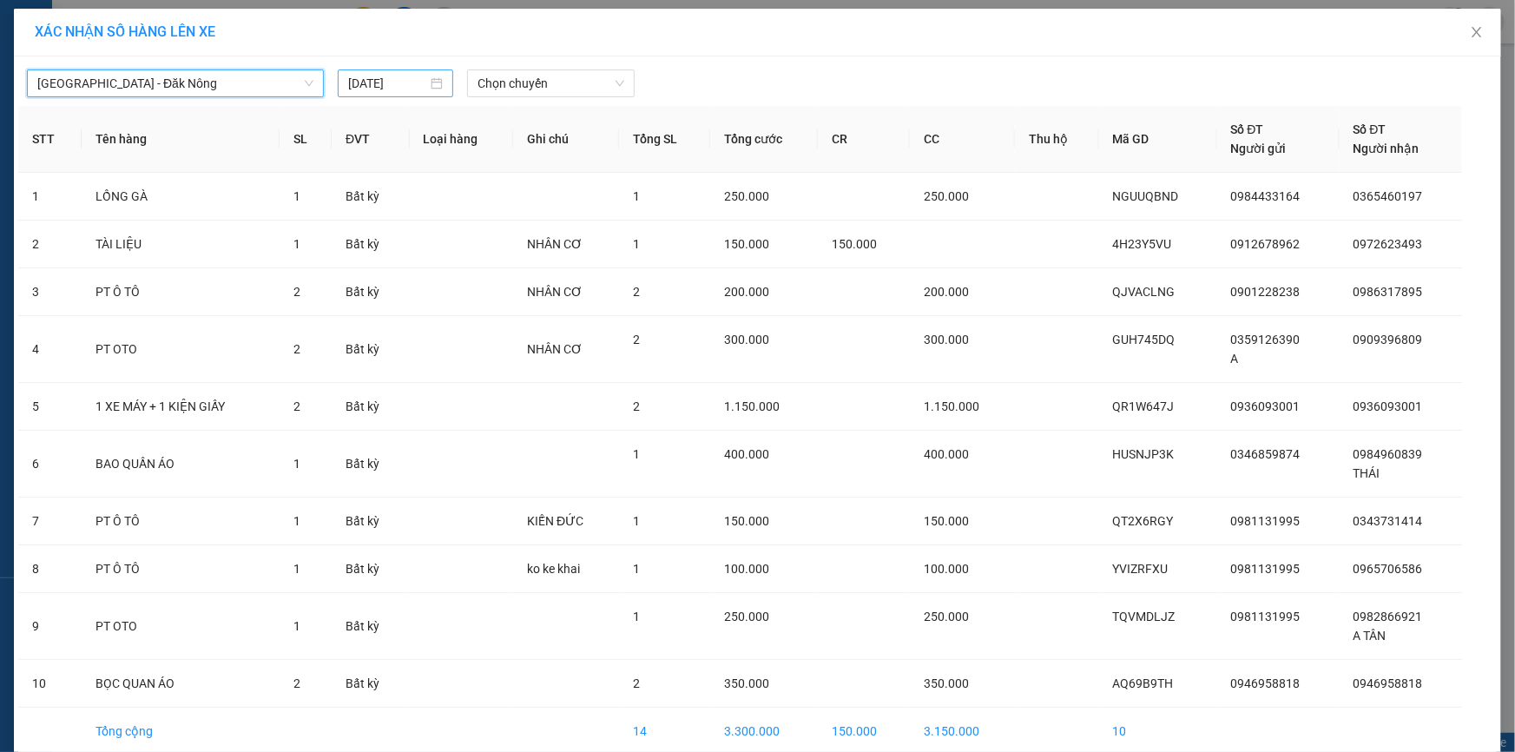
click at [380, 82] on input "[DATE]" at bounding box center [387, 83] width 79 height 19
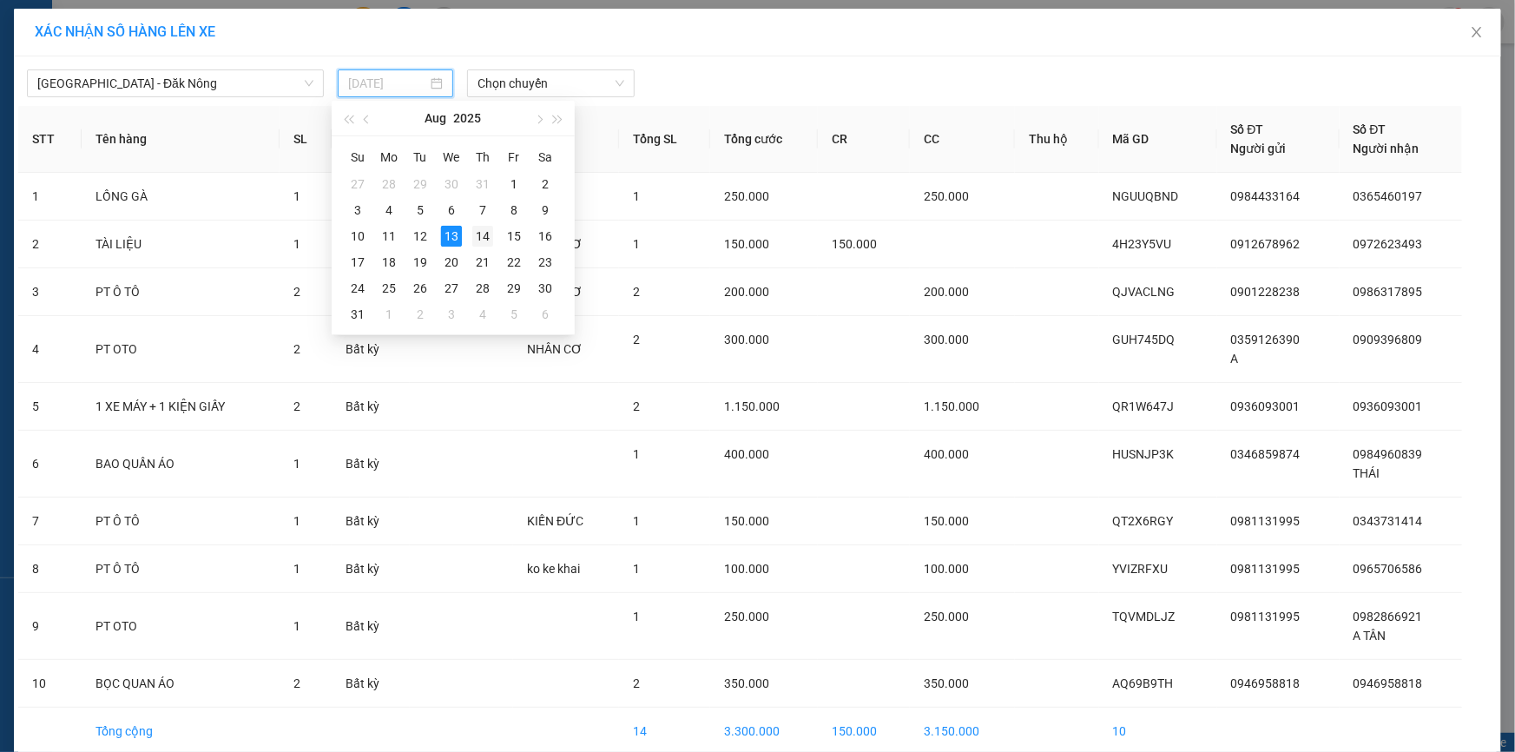
click at [495, 247] on td "14" at bounding box center [482, 236] width 31 height 26
type input "[DATE]"
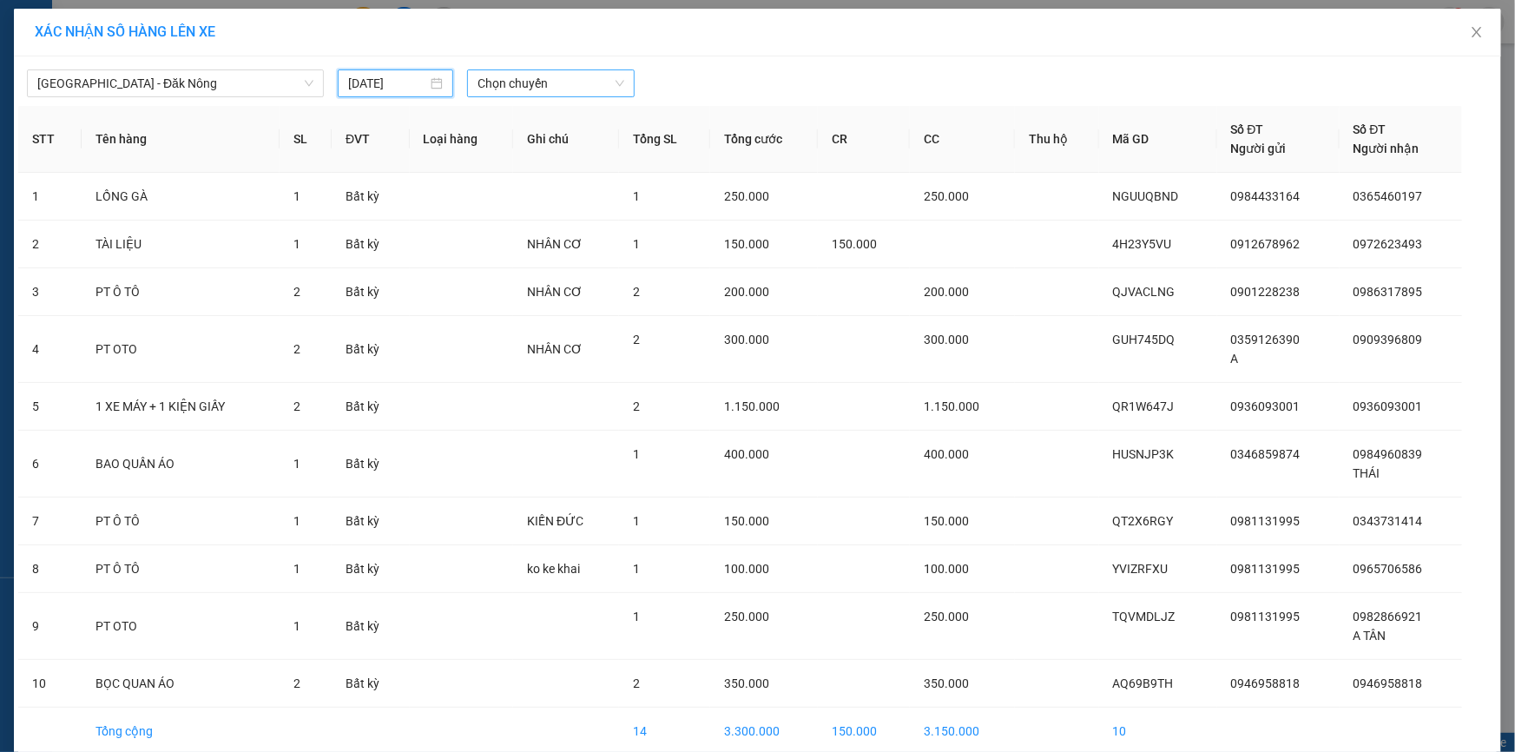
click at [543, 81] on span "Chọn chuyến" at bounding box center [551, 83] width 147 height 26
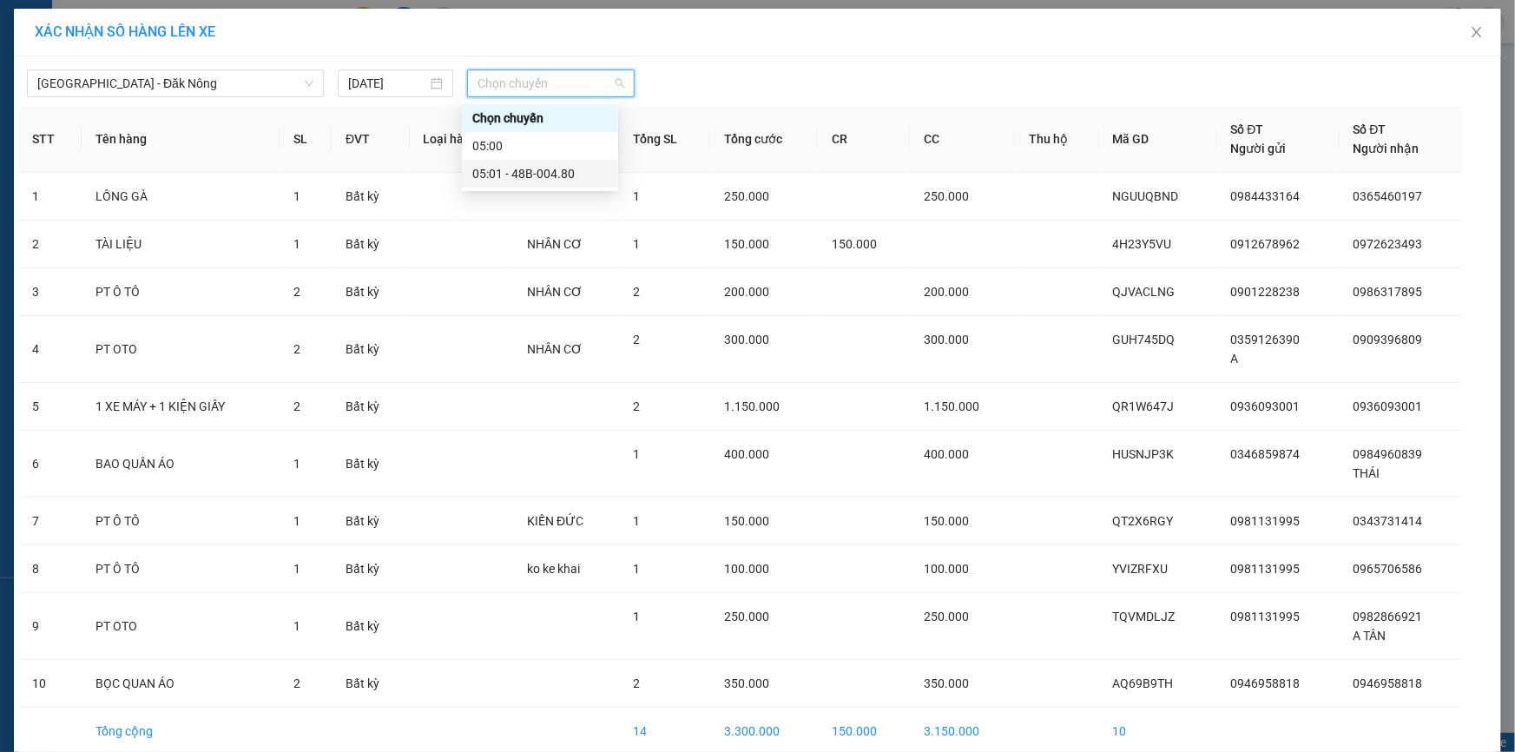
click at [547, 174] on div "05:01 - 48B-004.80" at bounding box center [539, 173] width 135 height 19
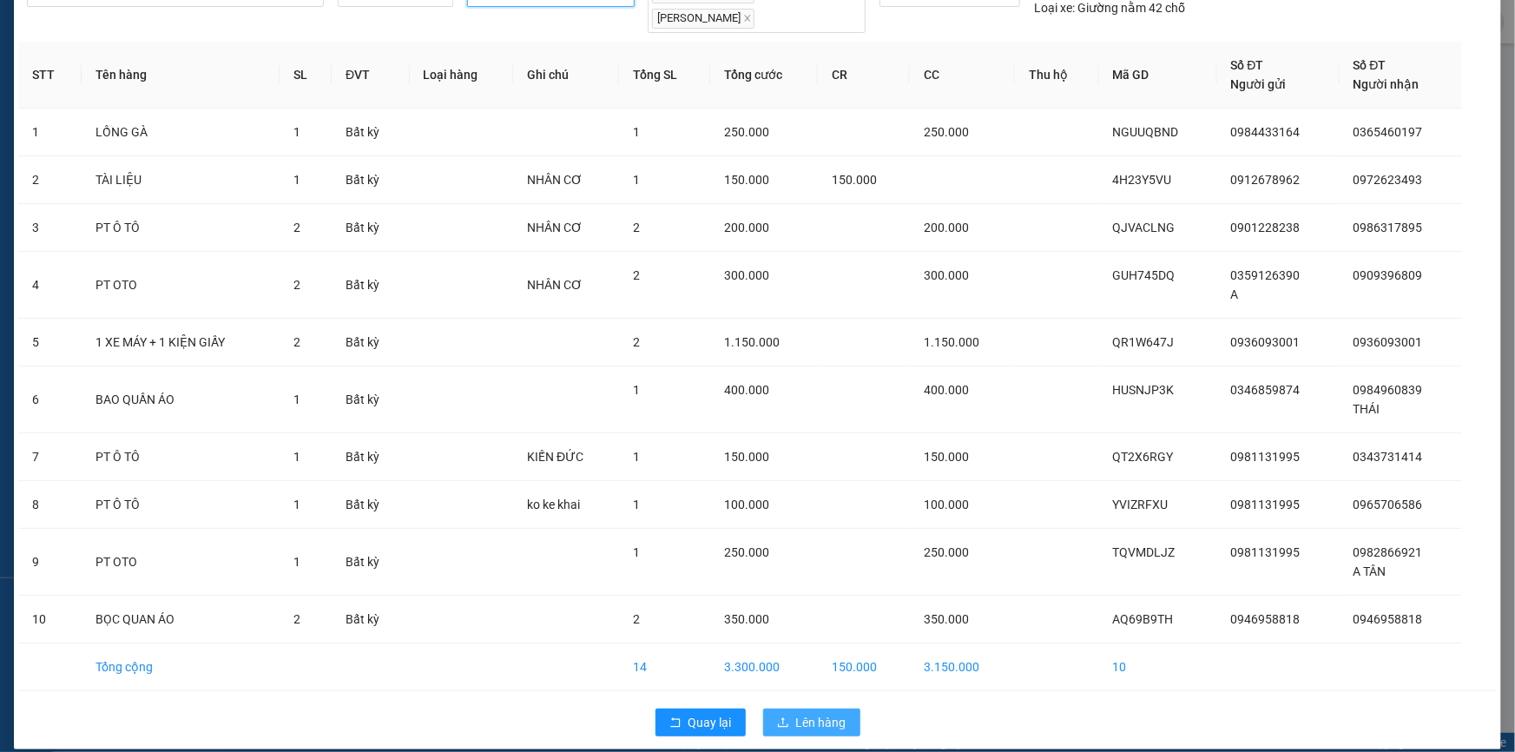
scroll to position [91, 0]
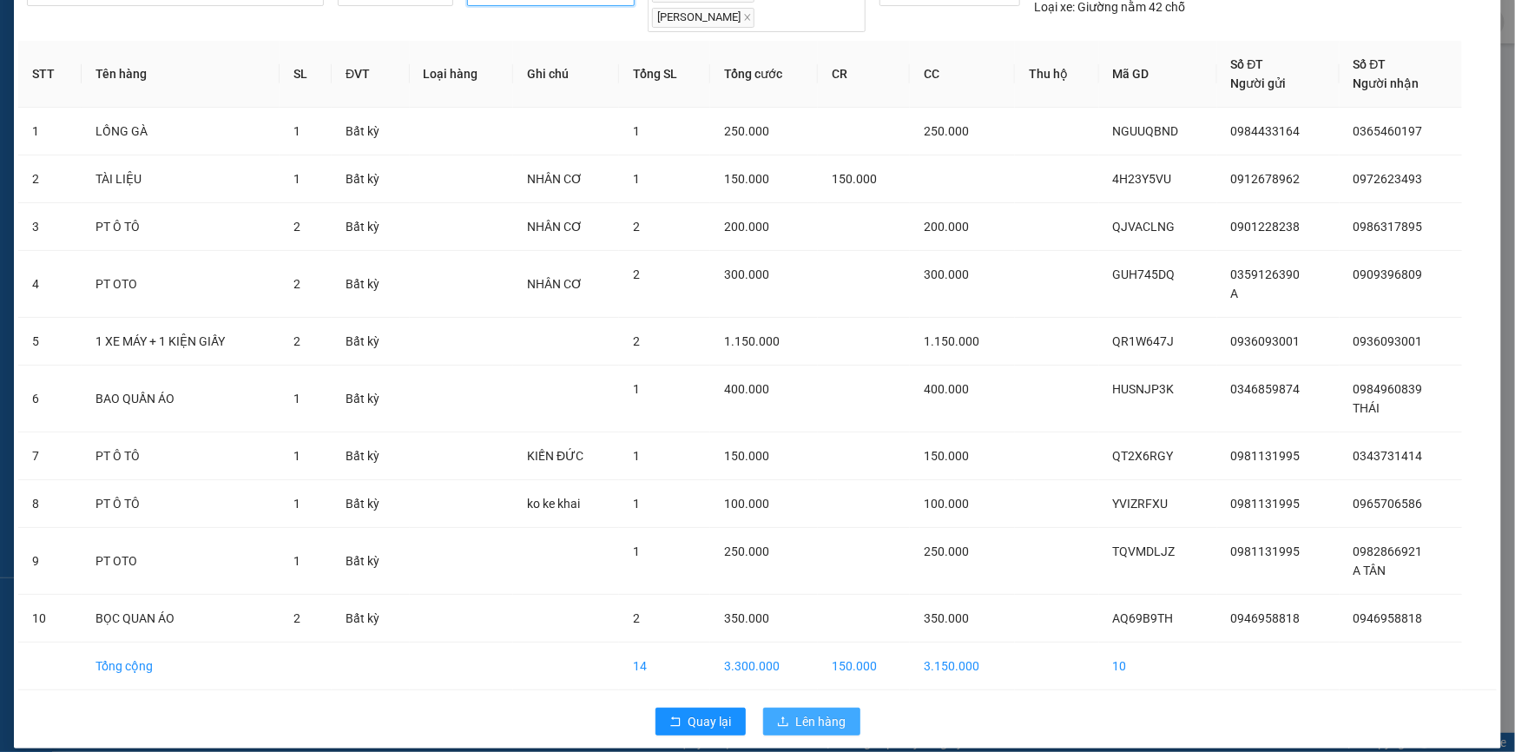
click at [814, 712] on span "Lên hàng" at bounding box center [821, 721] width 50 height 19
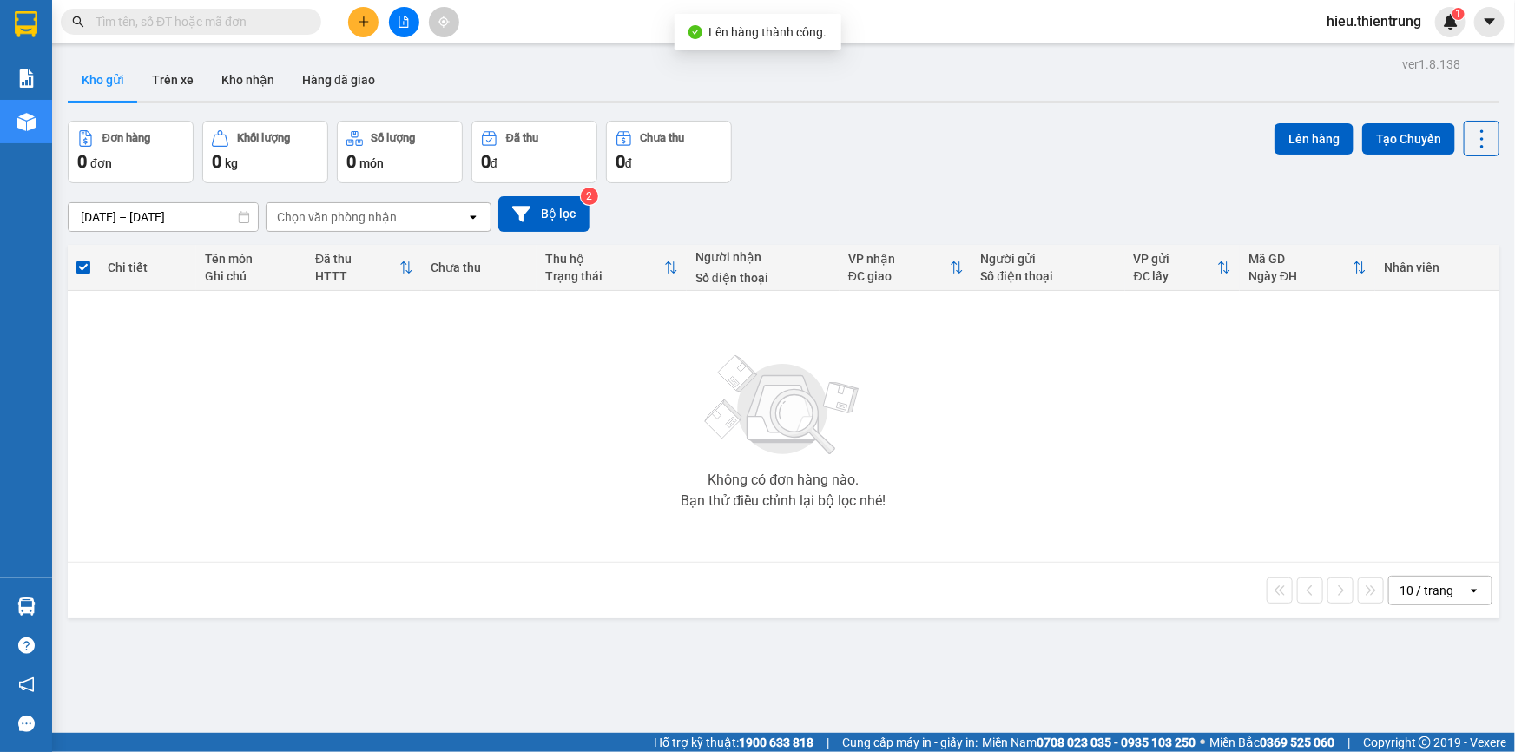
click at [401, 21] on icon "file-add" at bounding box center [404, 22] width 12 height 12
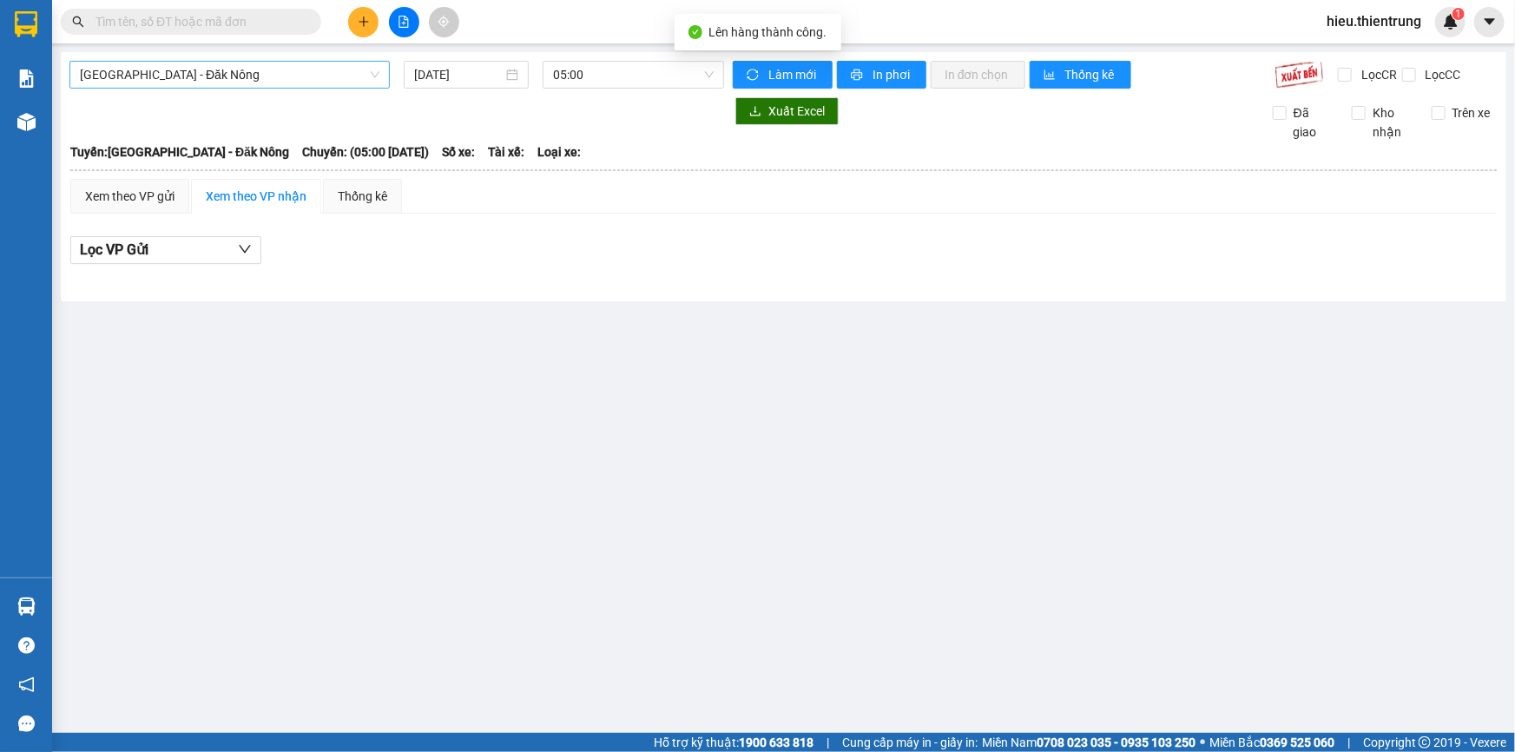
click at [253, 68] on span "[GEOGRAPHIC_DATA] - Đăk Nông" at bounding box center [230, 75] width 300 height 26
click at [233, 72] on span "[GEOGRAPHIC_DATA] - Đăk Nông" at bounding box center [230, 75] width 300 height 26
click at [234, 75] on span "[GEOGRAPHIC_DATA] - Đăk Nông" at bounding box center [230, 75] width 300 height 26
click at [184, 137] on div "Xuất Excel Đã giao Kho nhận Trên xe" at bounding box center [783, 119] width 1428 height 44
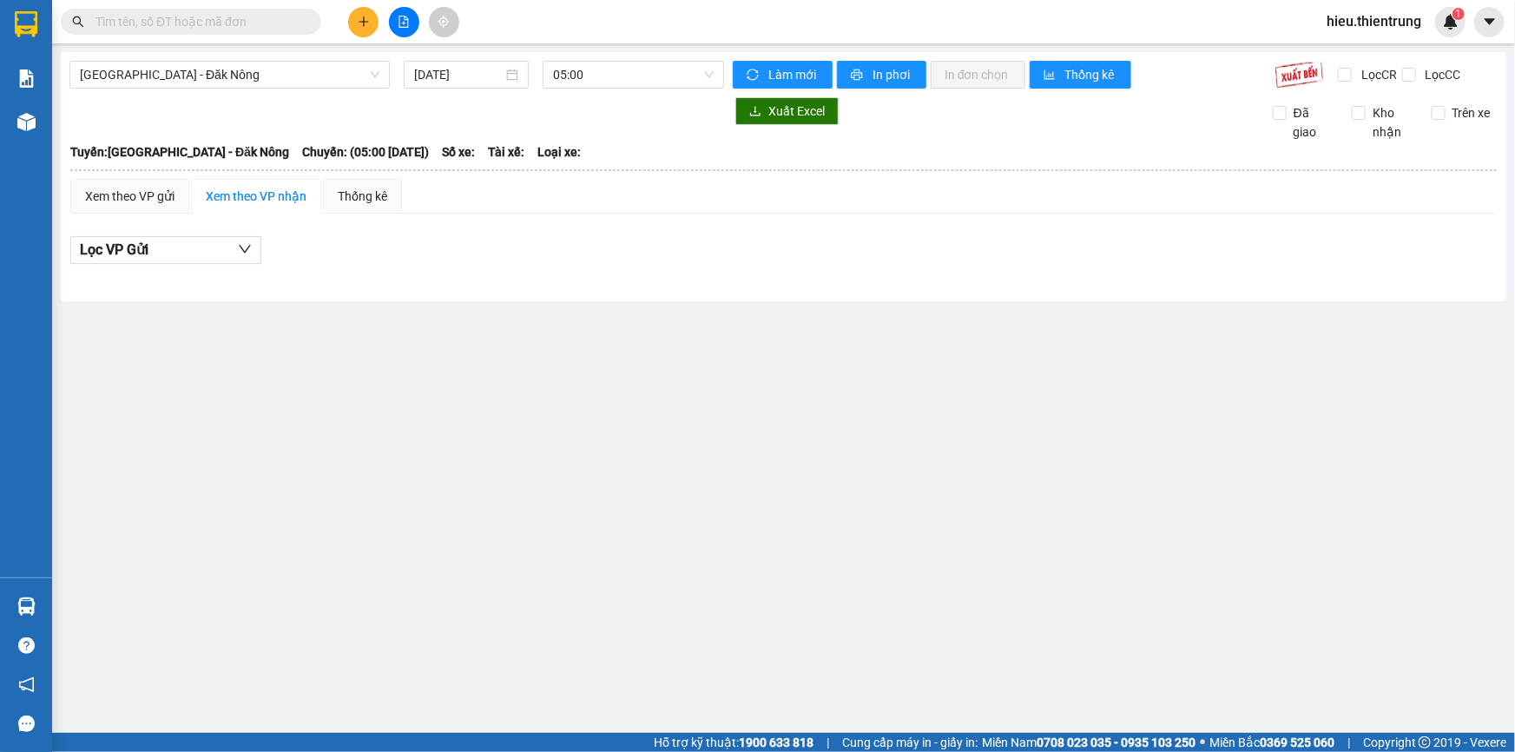
click at [184, 137] on div "Xuất Excel Đã giao Kho nhận Trên xe" at bounding box center [783, 119] width 1428 height 44
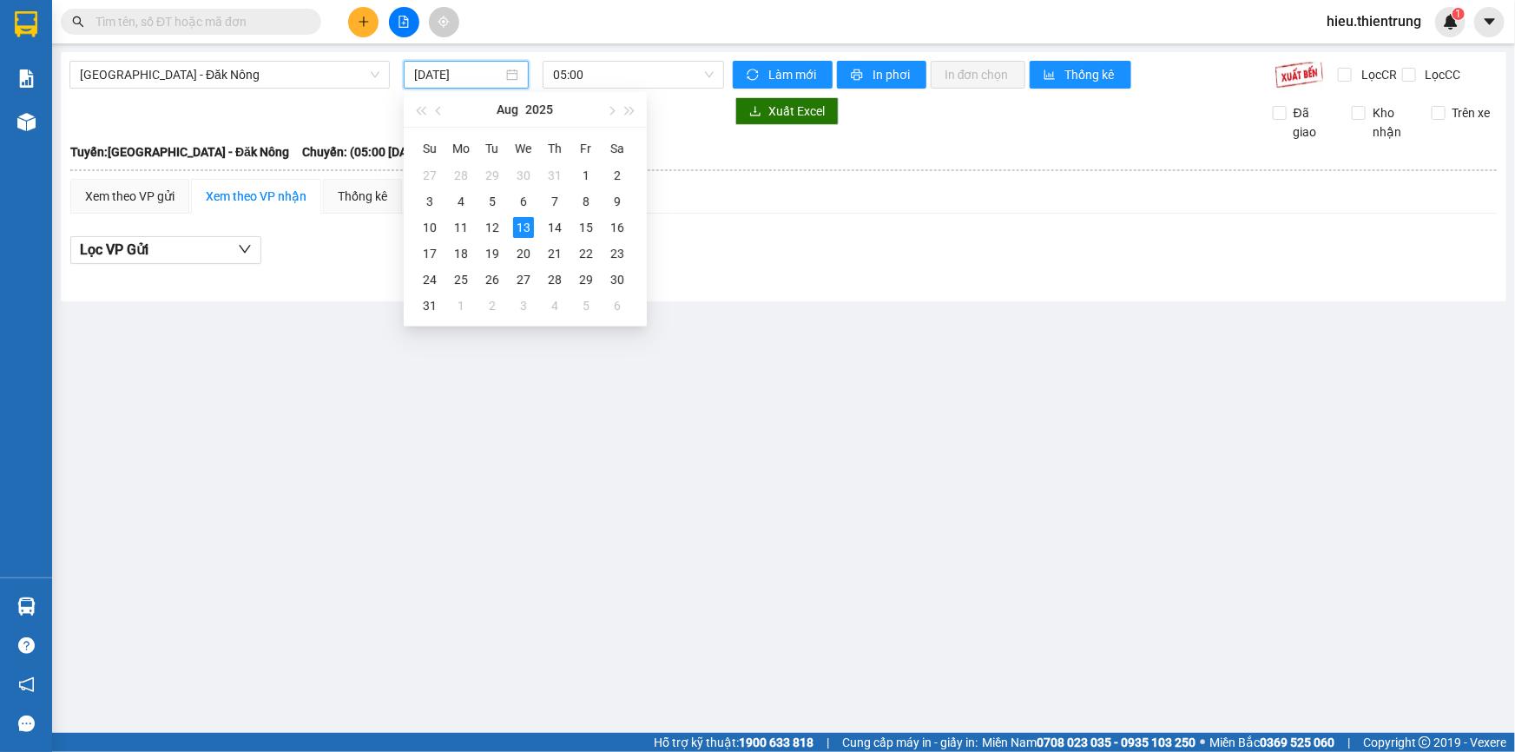
click at [477, 77] on input "[DATE]" at bounding box center [458, 74] width 89 height 19
click at [561, 227] on div "14" at bounding box center [554, 227] width 21 height 21
type input "[DATE]"
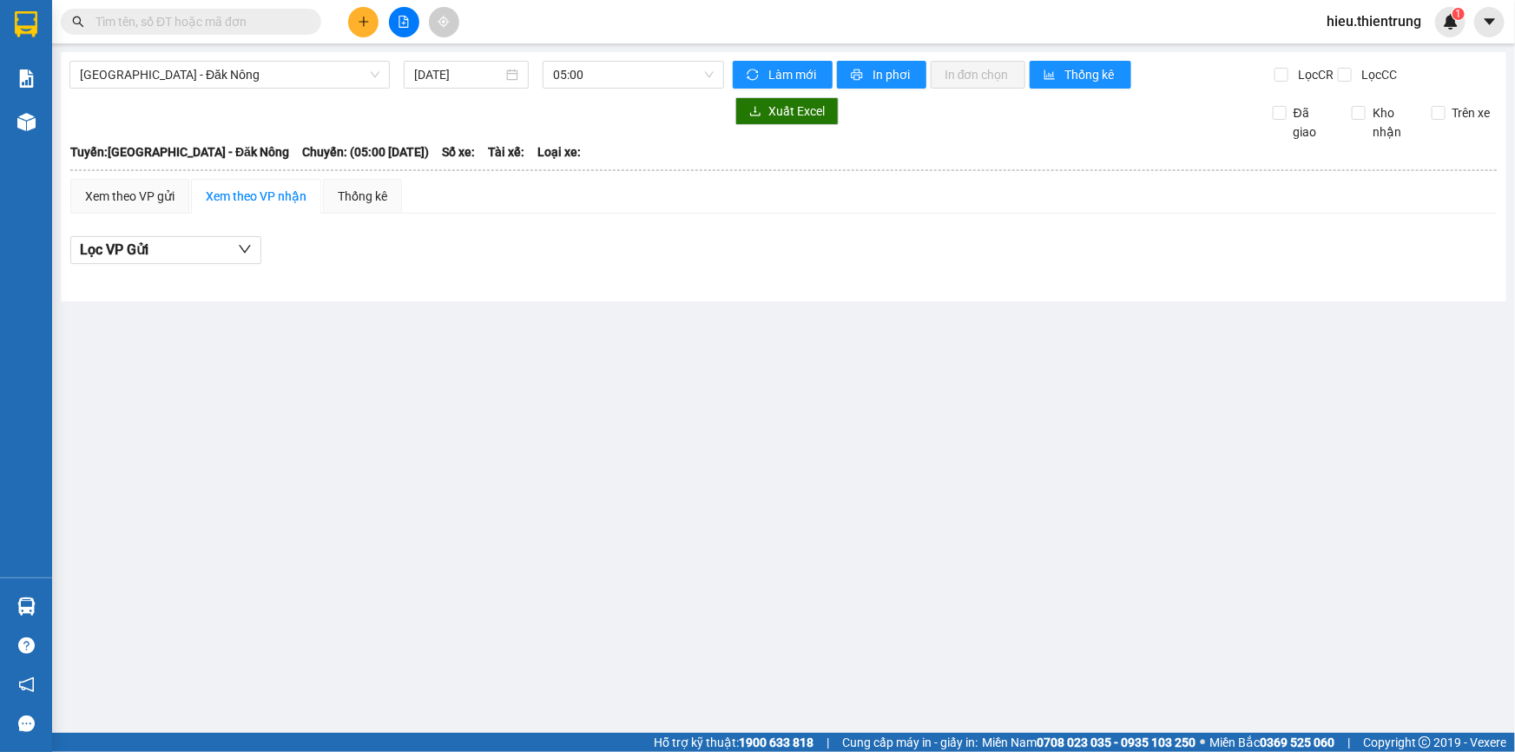
drag, startPoint x: 630, startPoint y: 65, endPoint x: 634, endPoint y: 90, distance: 25.6
click at [630, 66] on span "05:00" at bounding box center [633, 75] width 161 height 26
click at [623, 183] on div "Xem theo VP gửi Xem theo VP nhận Thống kê" at bounding box center [783, 196] width 1427 height 35
click at [630, 77] on span "05:00" at bounding box center [633, 75] width 161 height 26
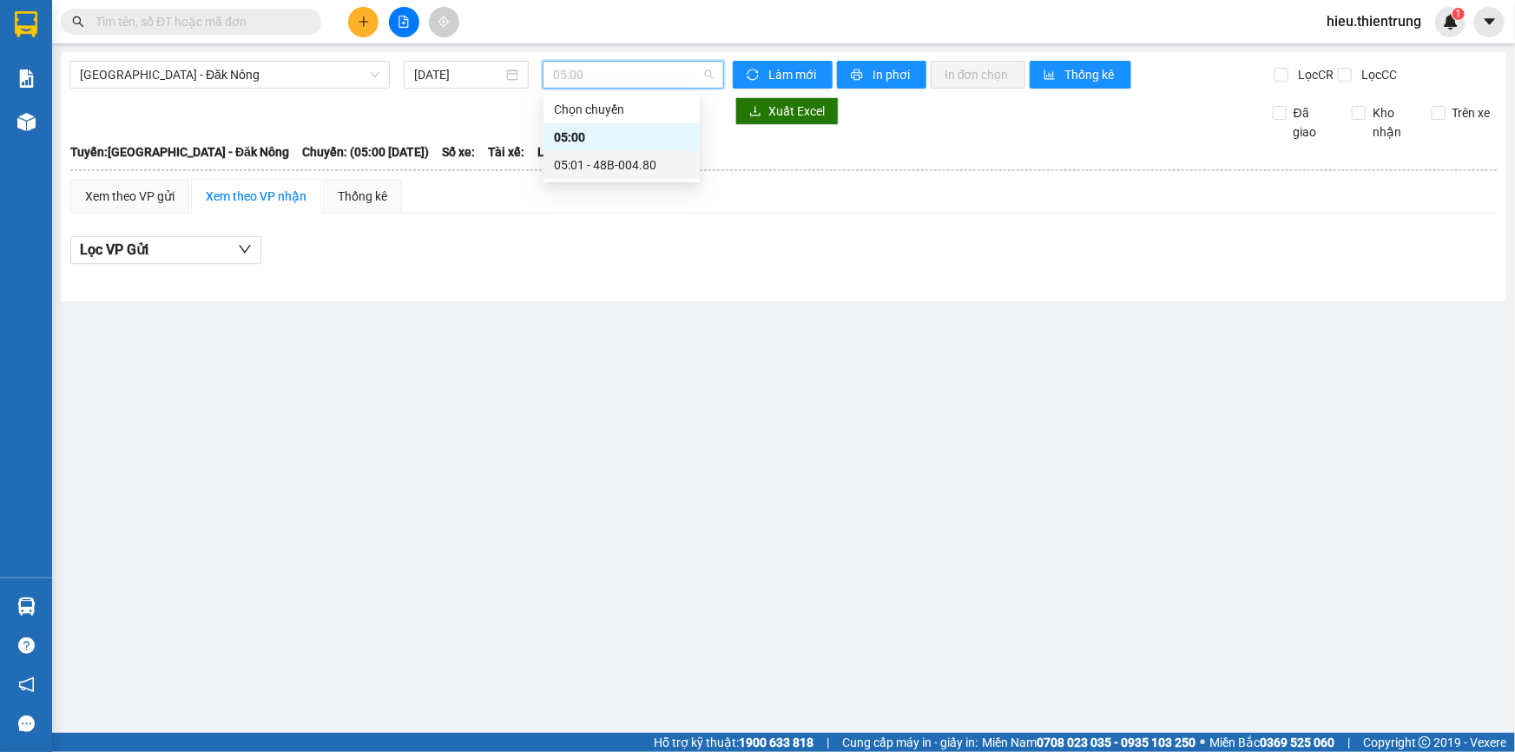
click at [611, 165] on div "05:01 - 48B-004.80" at bounding box center [621, 164] width 135 height 19
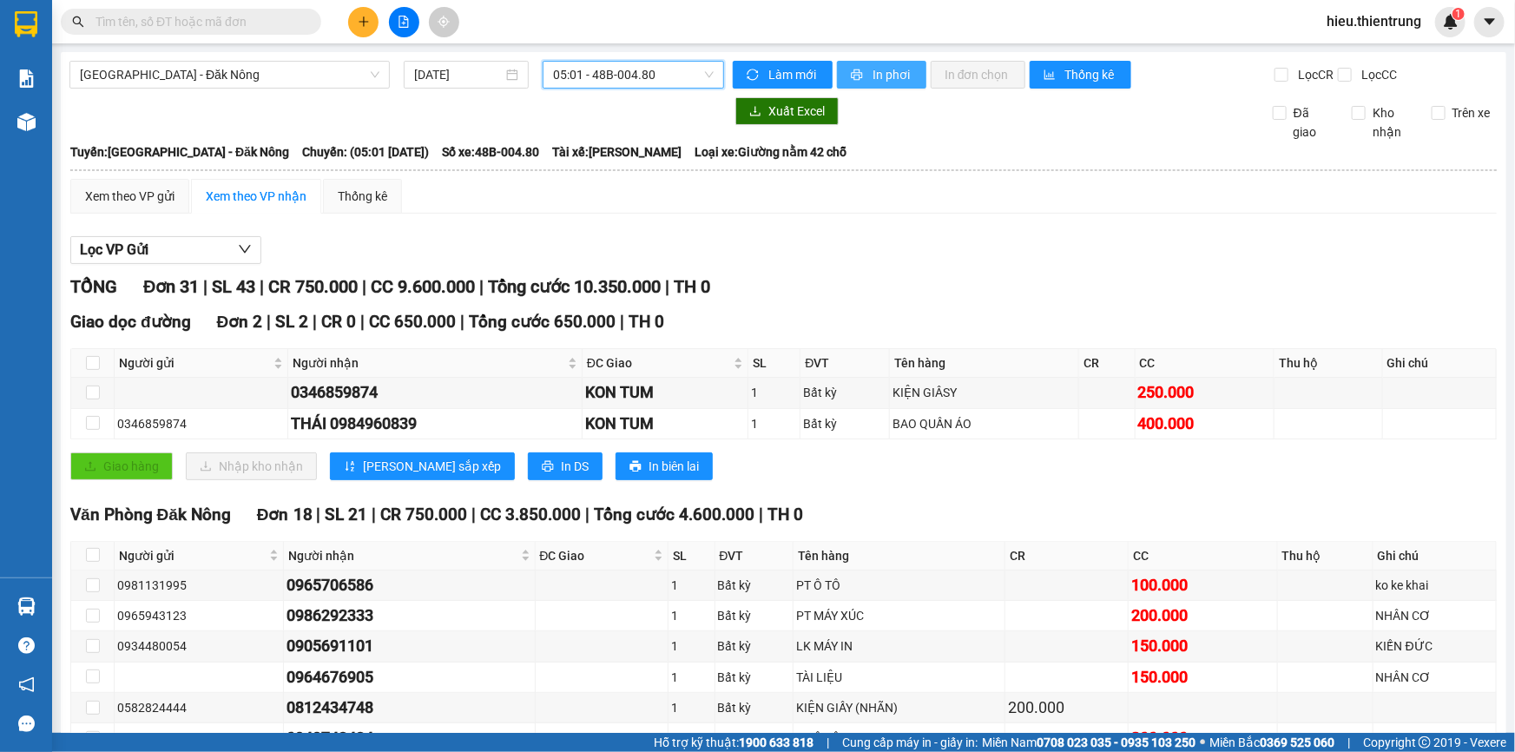
click at [884, 69] on span "In phơi" at bounding box center [893, 74] width 40 height 19
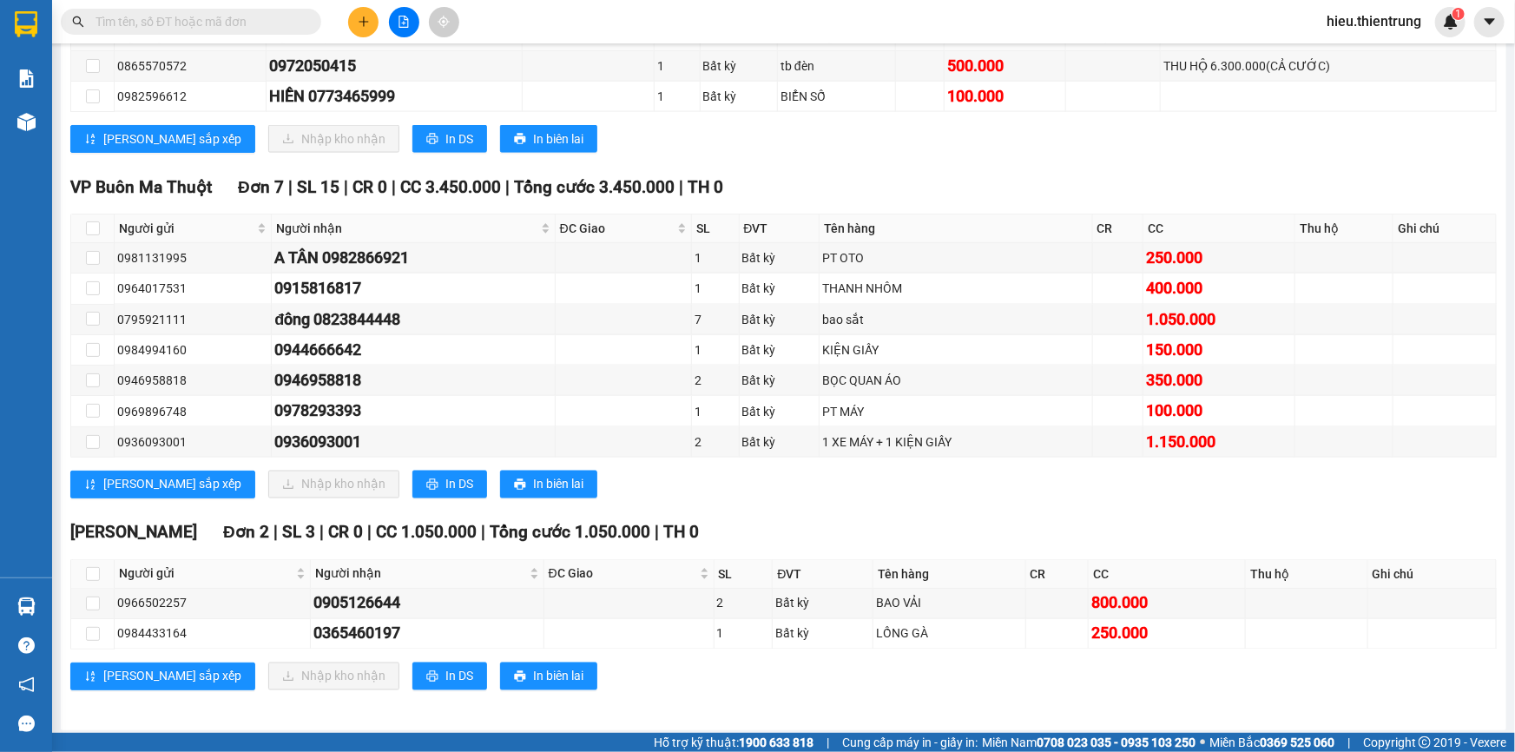
scroll to position [1203, 0]
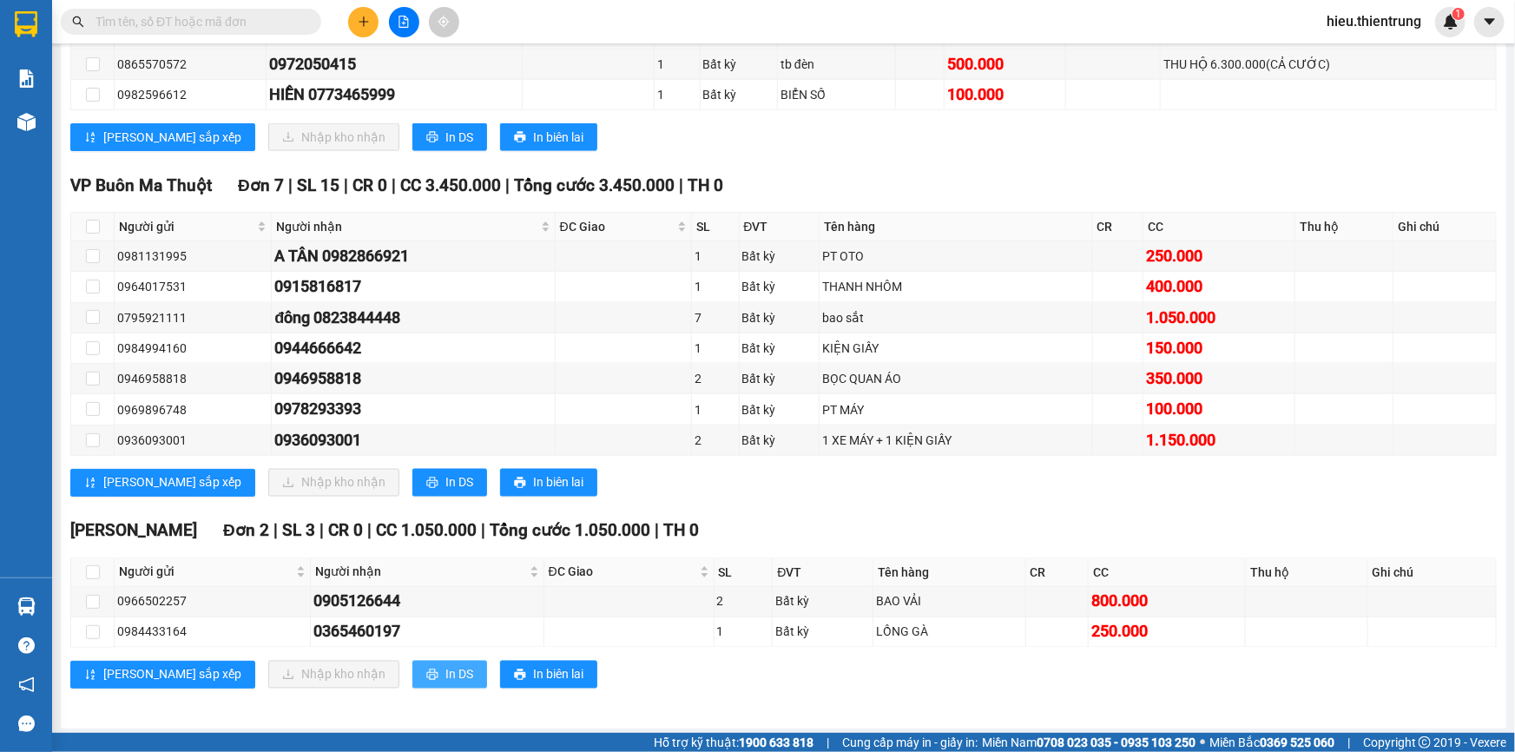
click at [412, 681] on button "In DS" at bounding box center [449, 675] width 75 height 28
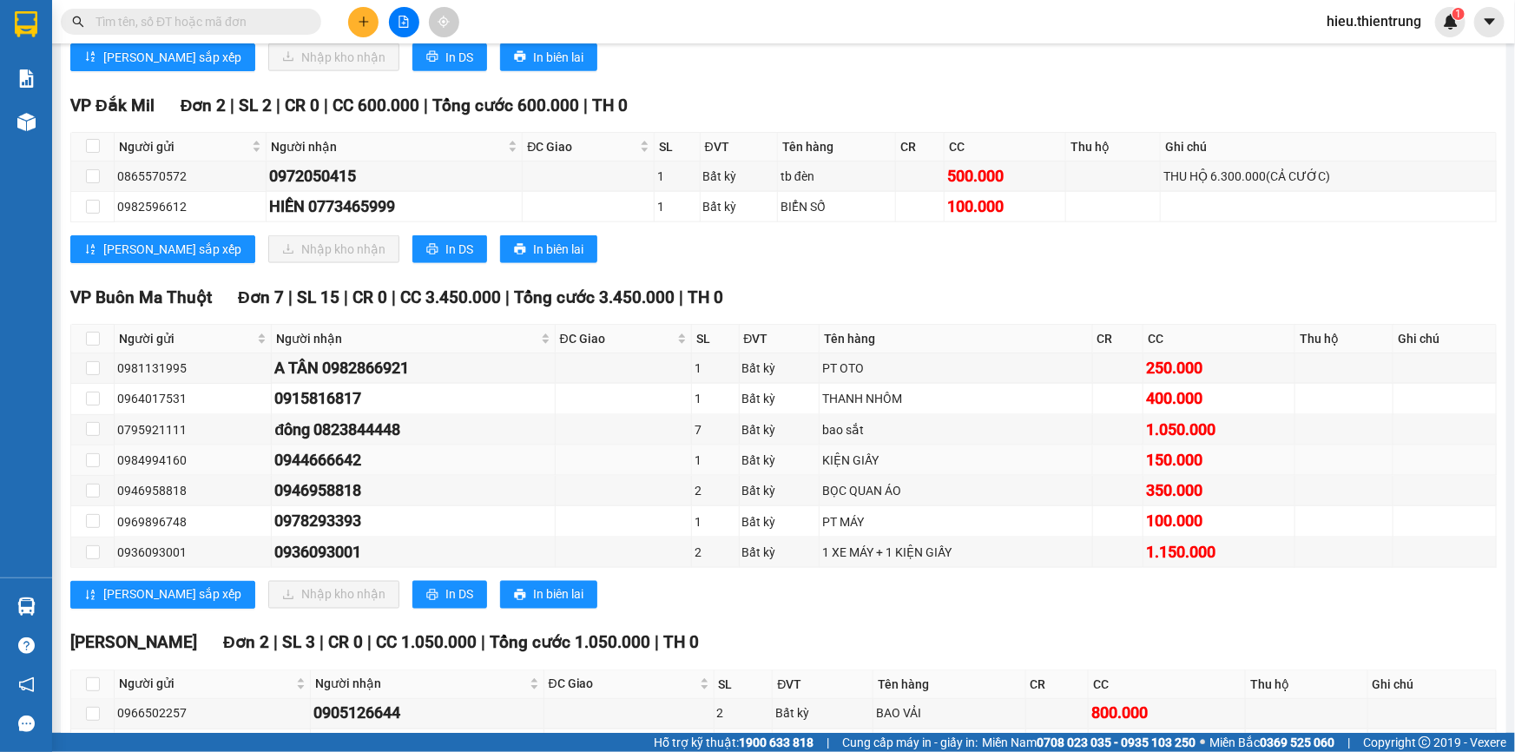
scroll to position [1045, 0]
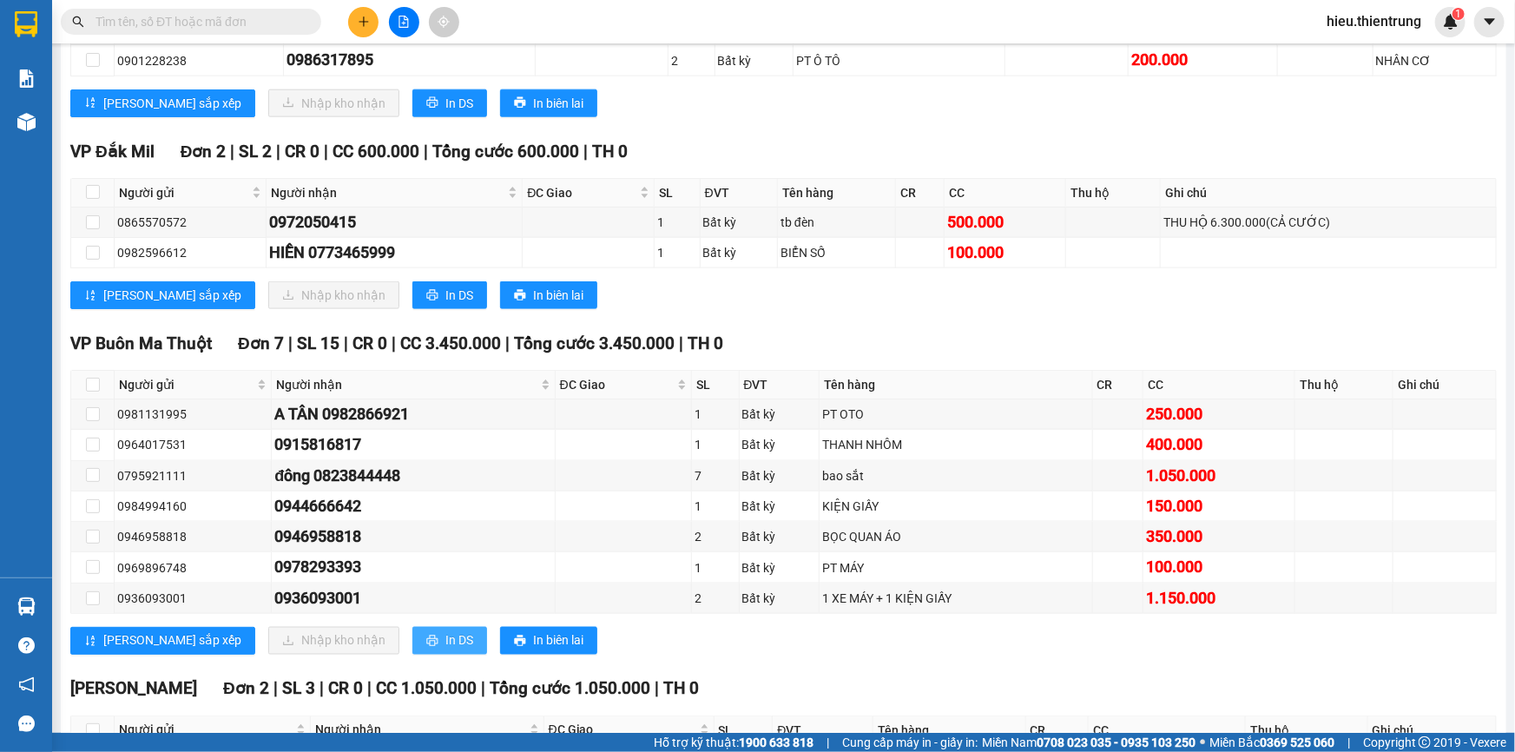
click at [445, 638] on span "In DS" at bounding box center [459, 640] width 28 height 19
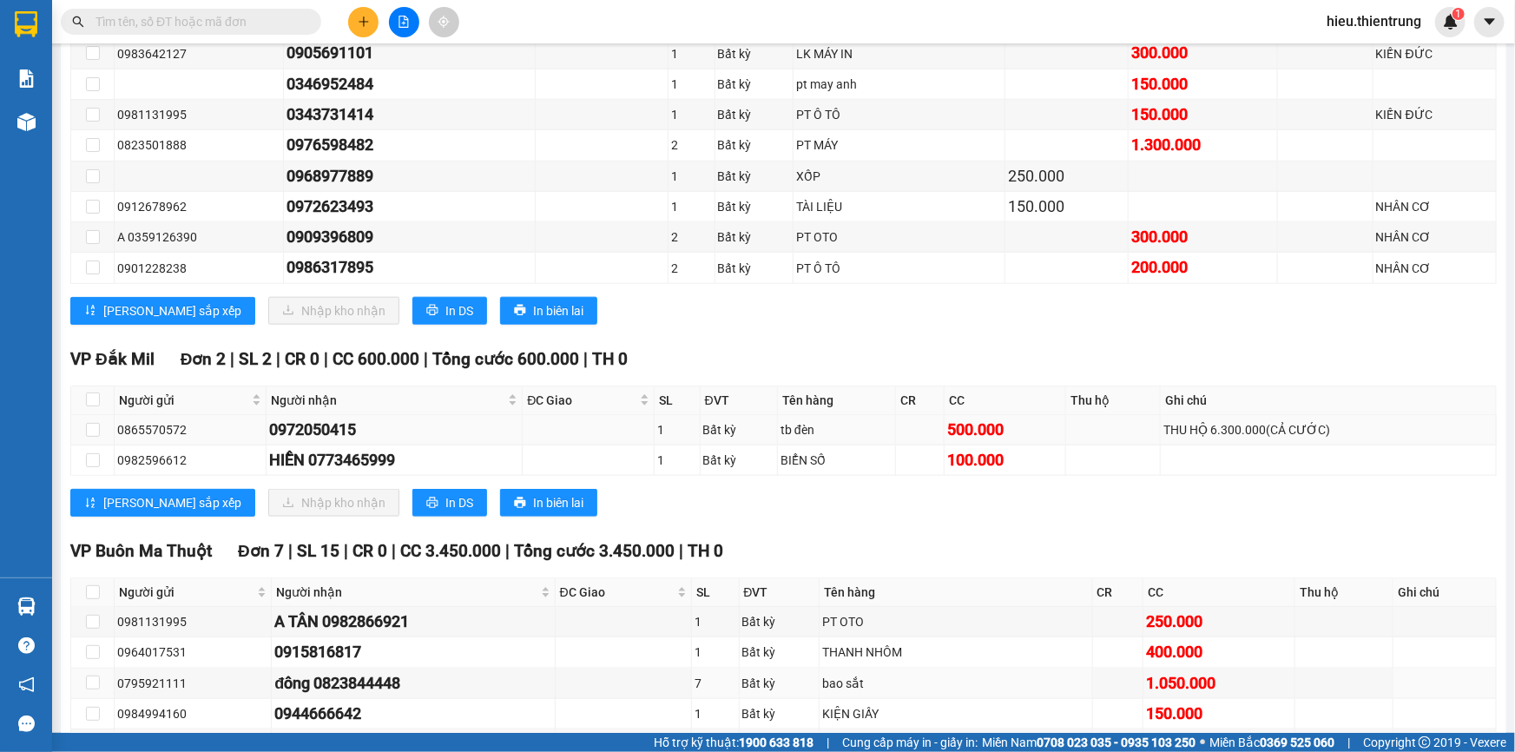
scroll to position [808, 0]
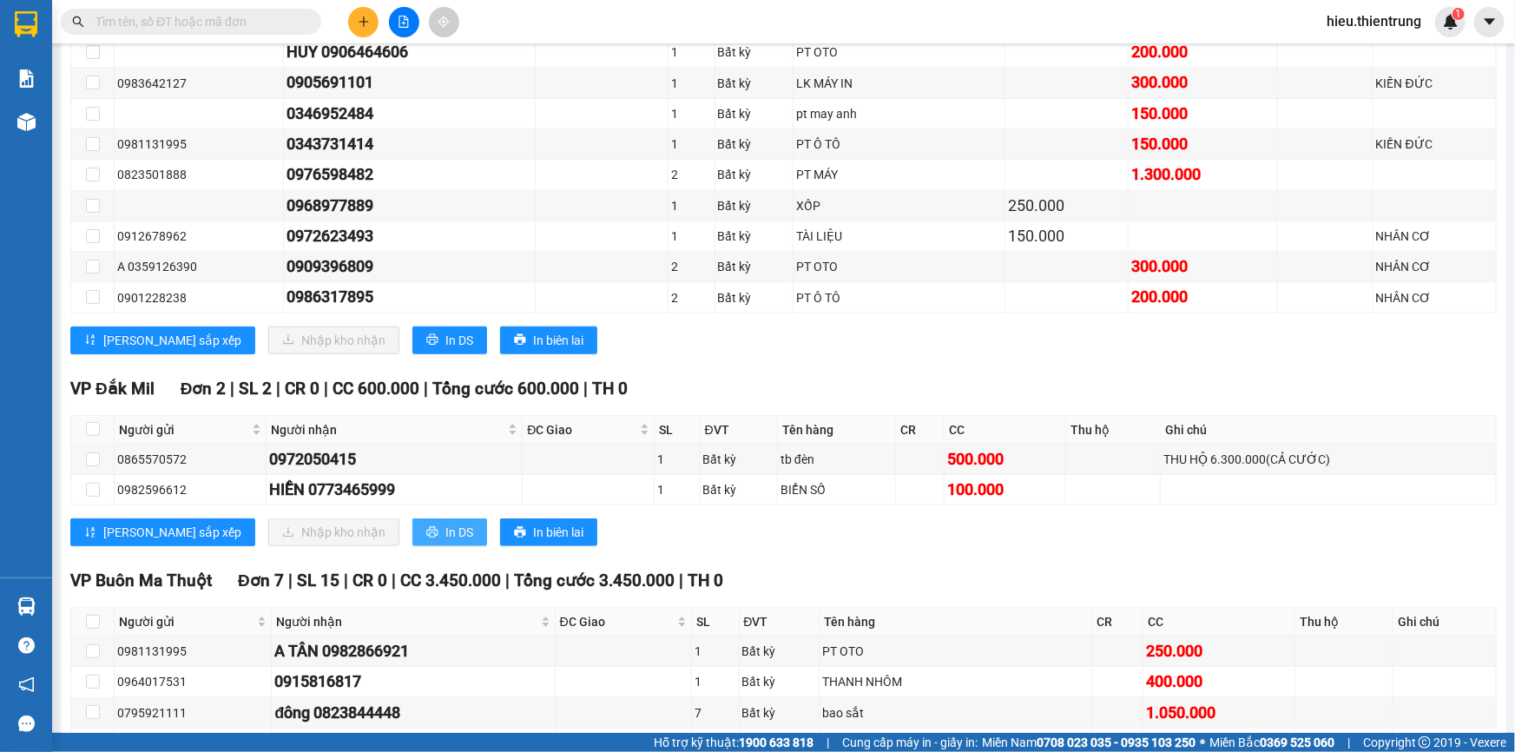
drag, startPoint x: 365, startPoint y: 520, endPoint x: 373, endPoint y: 523, distance: 9.1
click at [412, 520] on button "In DS" at bounding box center [449, 532] width 75 height 28
